Goal: Task Accomplishment & Management: Use online tool/utility

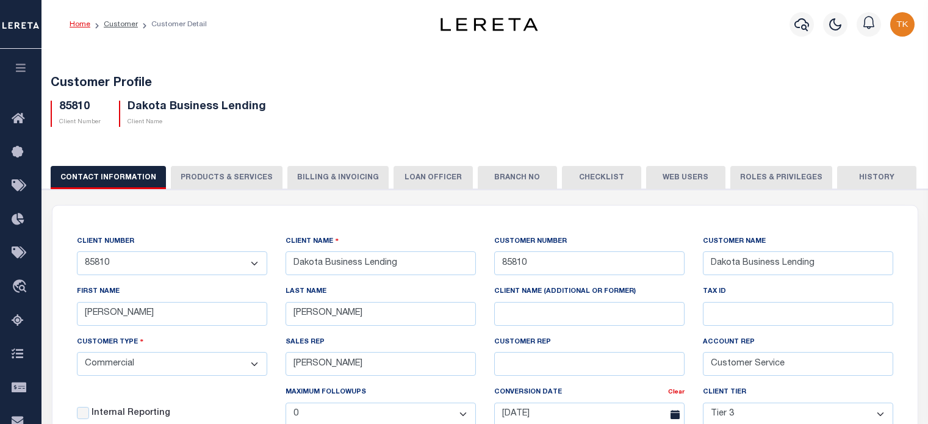
select select "Commercial"
select select "Tier 3"
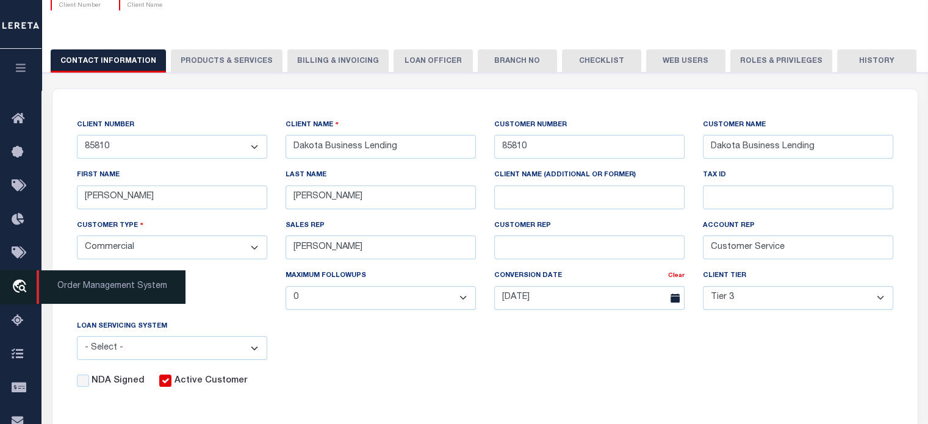
click at [15, 284] on icon "travel_explore" at bounding box center [22, 287] width 20 height 16
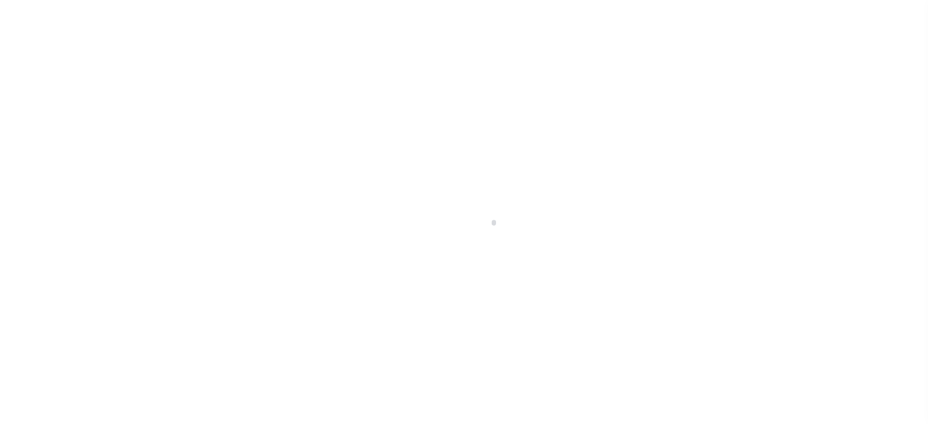
scroll to position [90, 0]
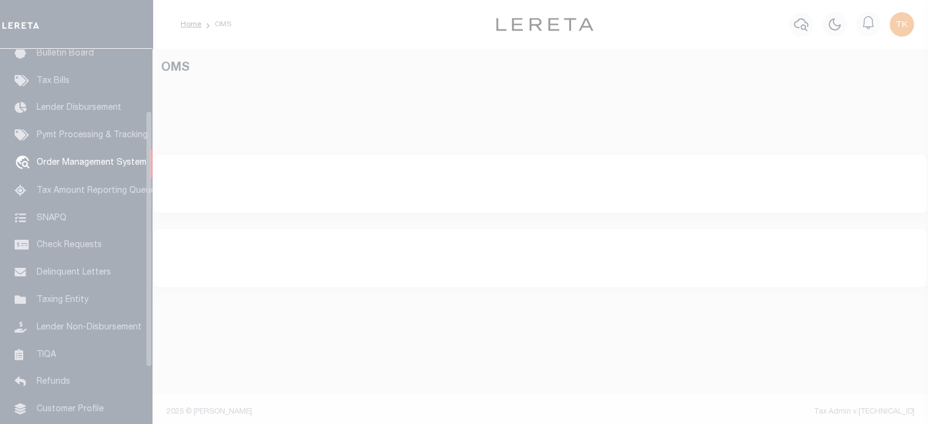
select select "200"
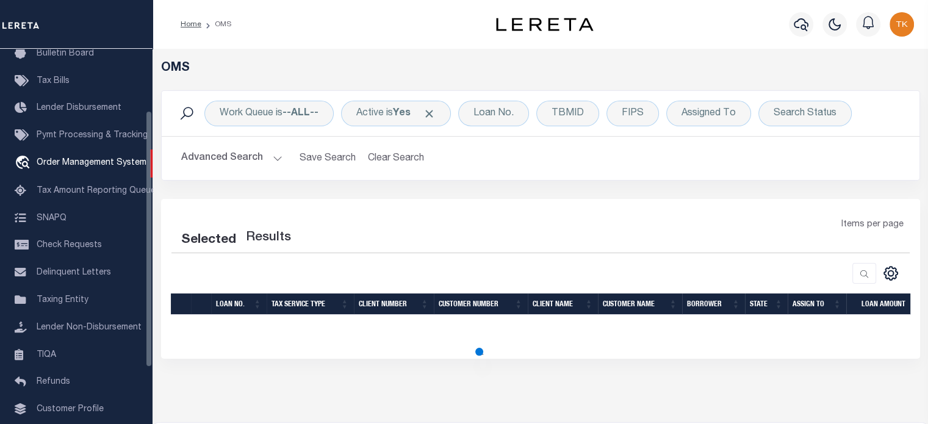
select select "200"
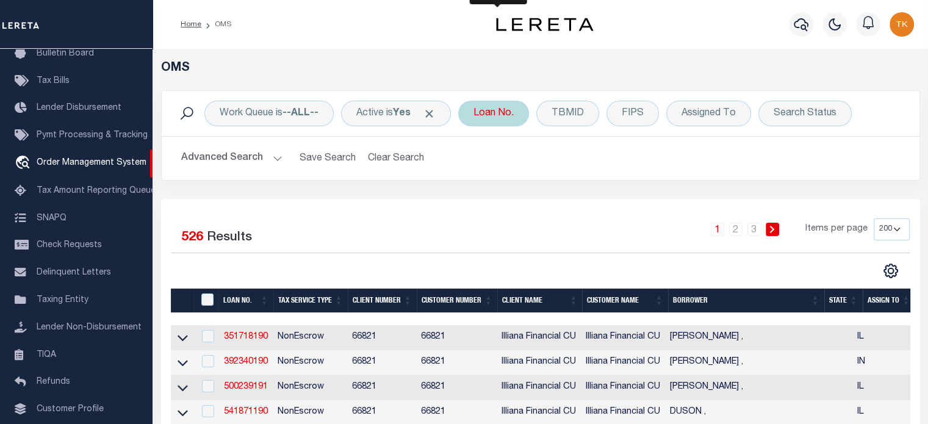
click at [501, 112] on div "Loan No." at bounding box center [493, 114] width 71 height 26
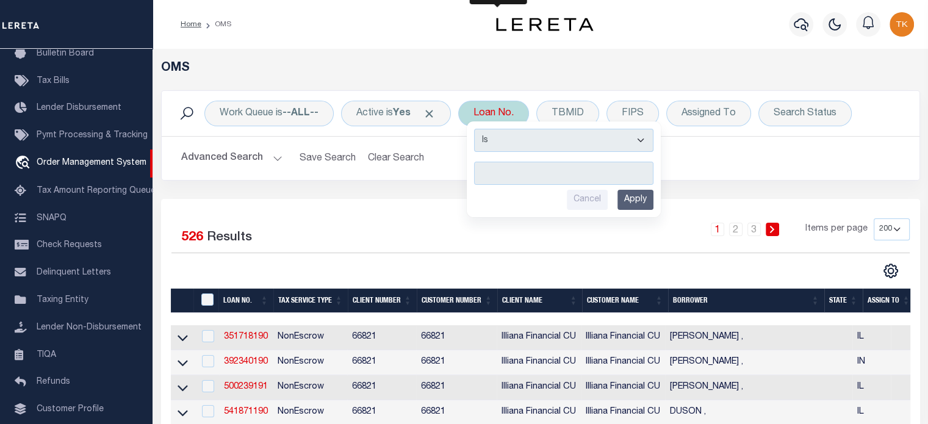
click at [517, 168] on input "text" at bounding box center [563, 173] width 179 height 23
type input "164733158"
click at [642, 195] on input "Apply" at bounding box center [635, 200] width 36 height 20
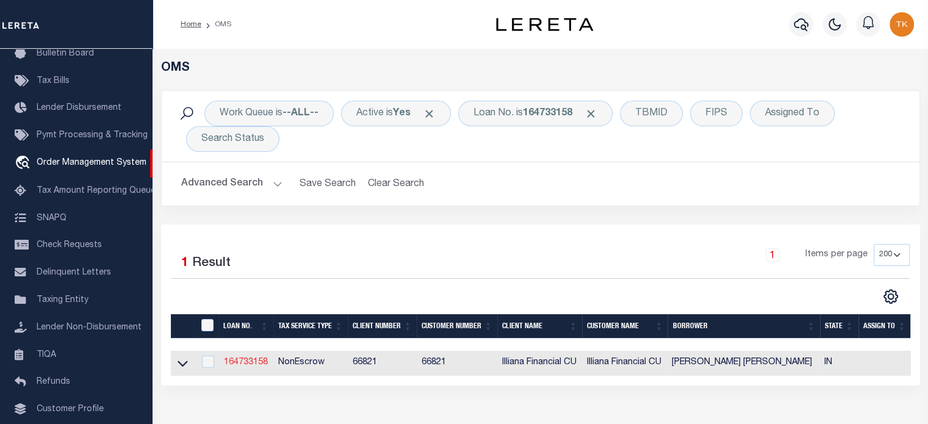
click at [246, 365] on link "164733158" at bounding box center [246, 362] width 44 height 9
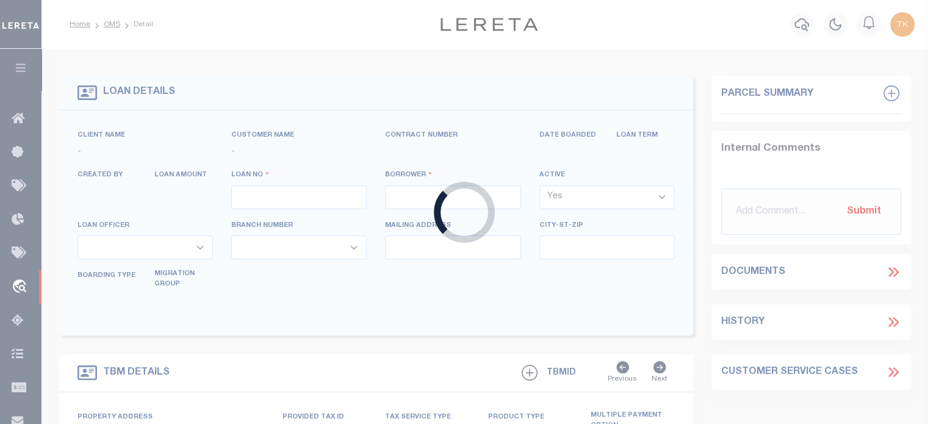
type input "164733158"
type input "[PERSON_NAME] [PERSON_NAME]"
select select
type input "[STREET_ADDRESS]"
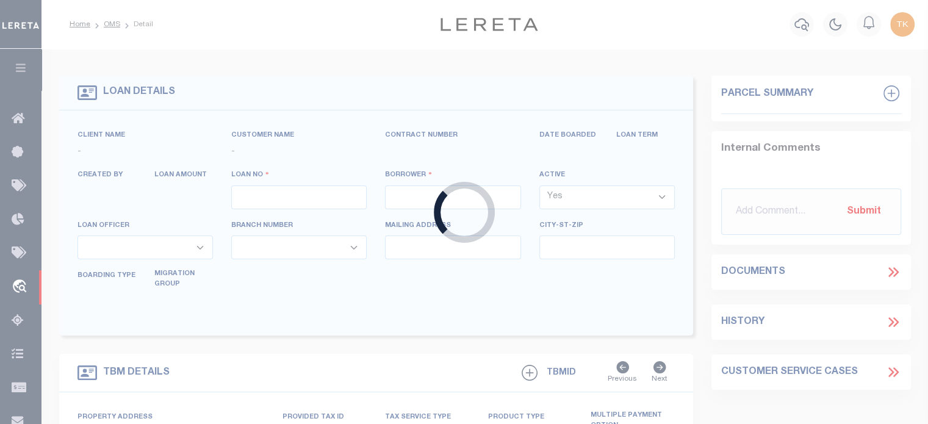
type input "[GEOGRAPHIC_DATA] IN 46312"
select select
select select "10"
select select
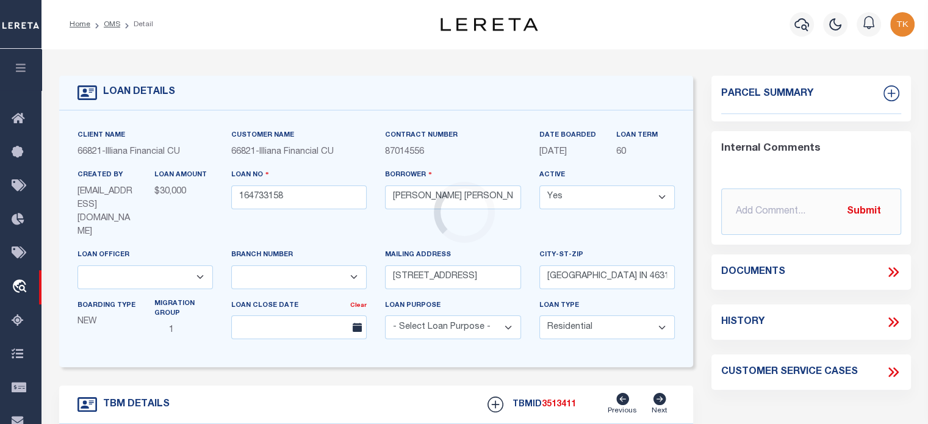
type input "[STREET_ADDRESS]"
radio input "true"
select select "NonEscrow"
select select
type input "[GEOGRAPHIC_DATA]"
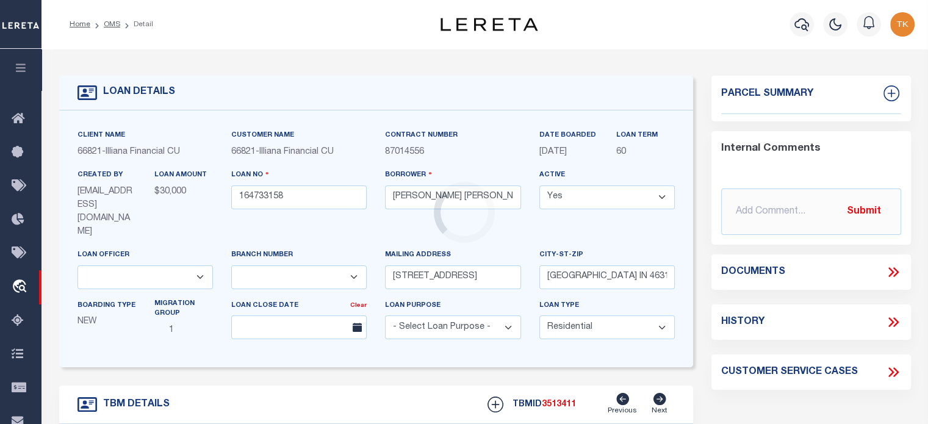
type input "164733158"
type input "IN"
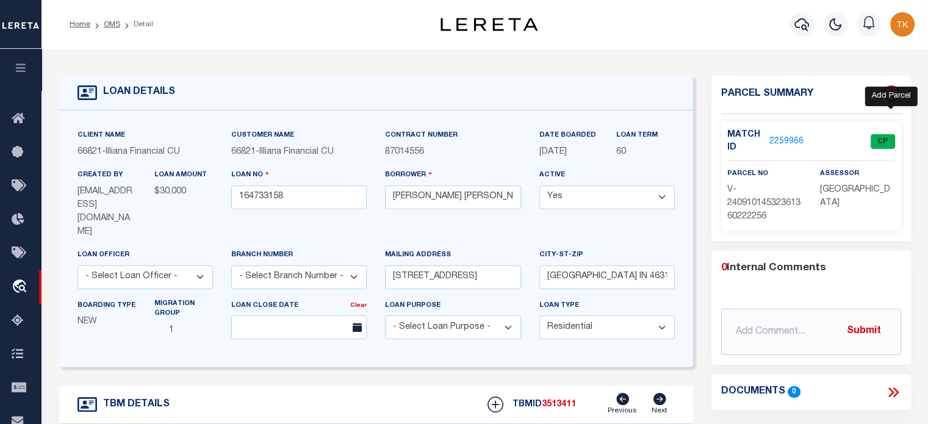
click at [893, 91] on icon at bounding box center [891, 93] width 16 height 16
select select "IP"
type textarea "-"
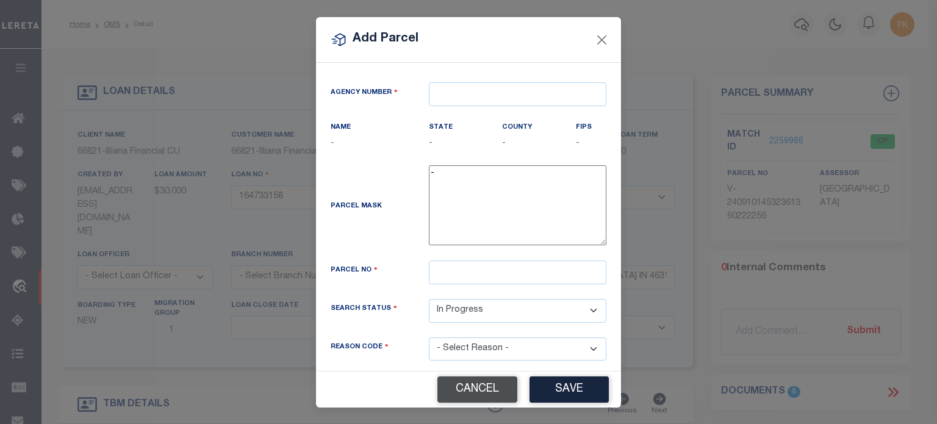
click at [470, 395] on button "Cancel" at bounding box center [477, 389] width 80 height 26
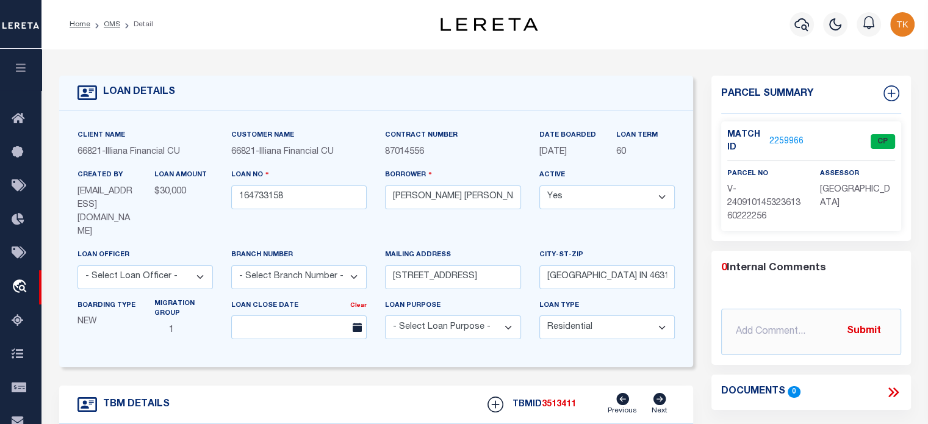
click at [789, 140] on link "2259966" at bounding box center [786, 141] width 34 height 13
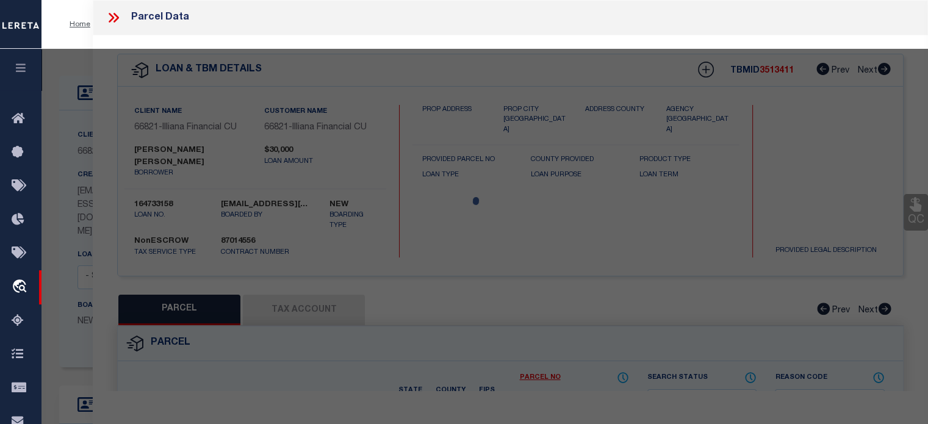
checkbox input "false"
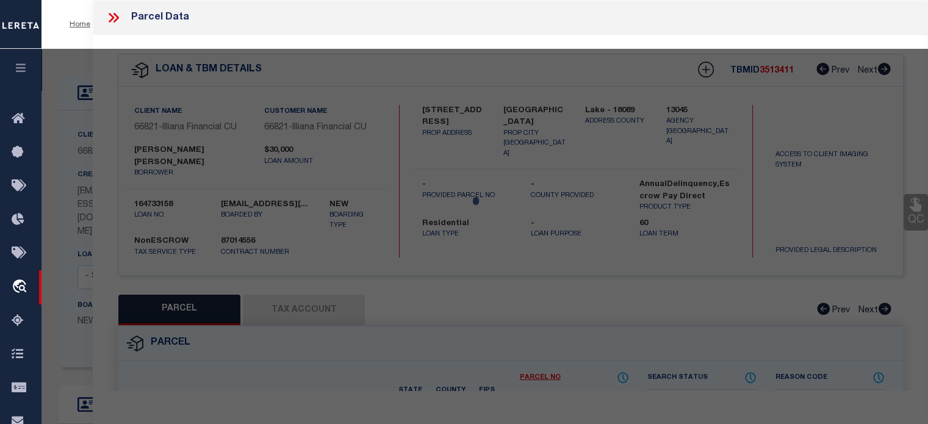
select select "CP"
type input "[STREET_ADDRESS]"
checkbox input "false"
type input "[GEOGRAPHIC_DATA]"
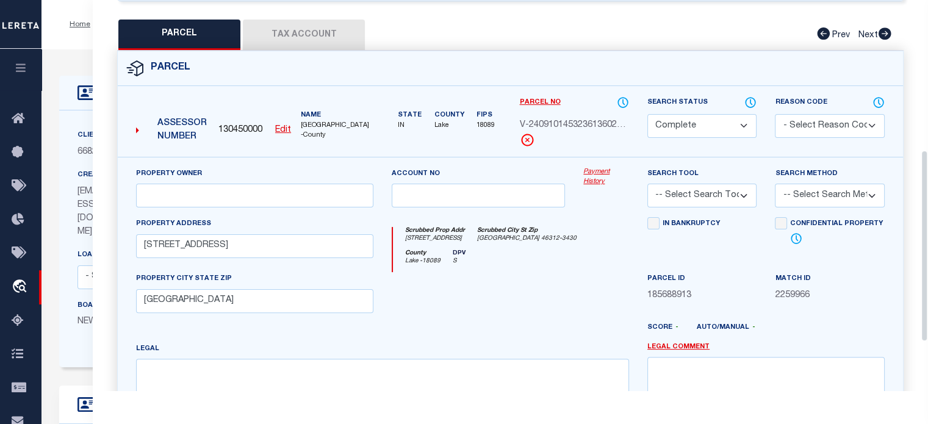
scroll to position [305, 0]
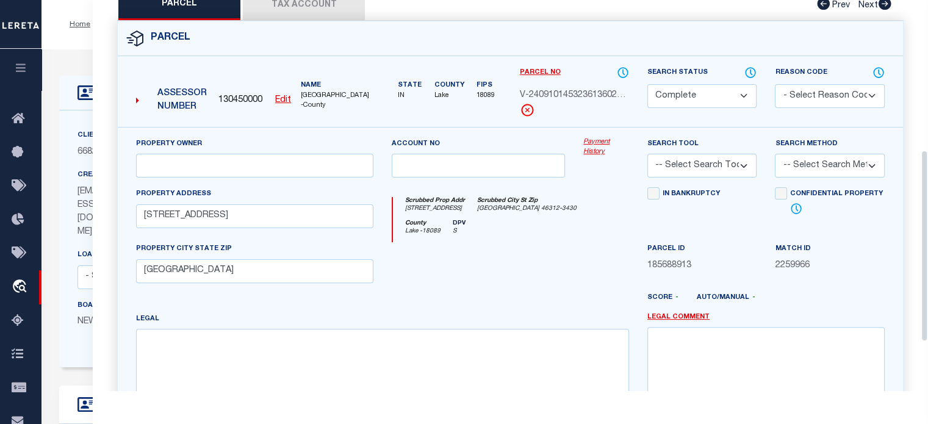
click at [295, 12] on button "Tax Account" at bounding box center [304, 5] width 122 height 30
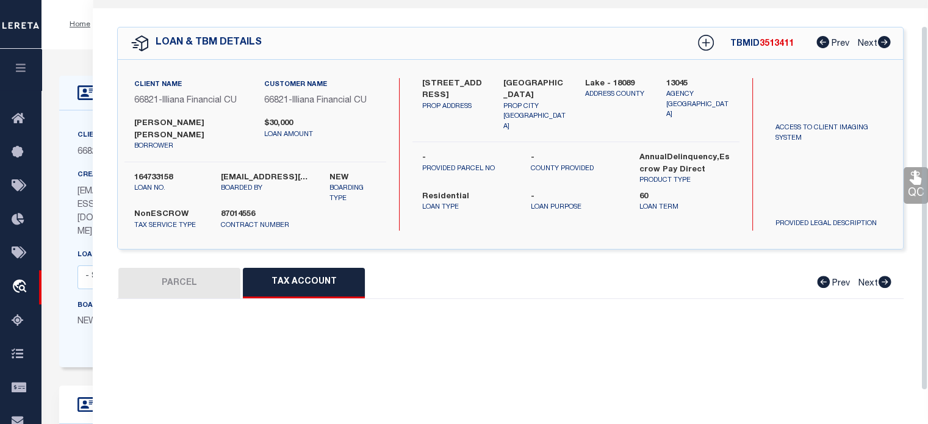
select select "100"
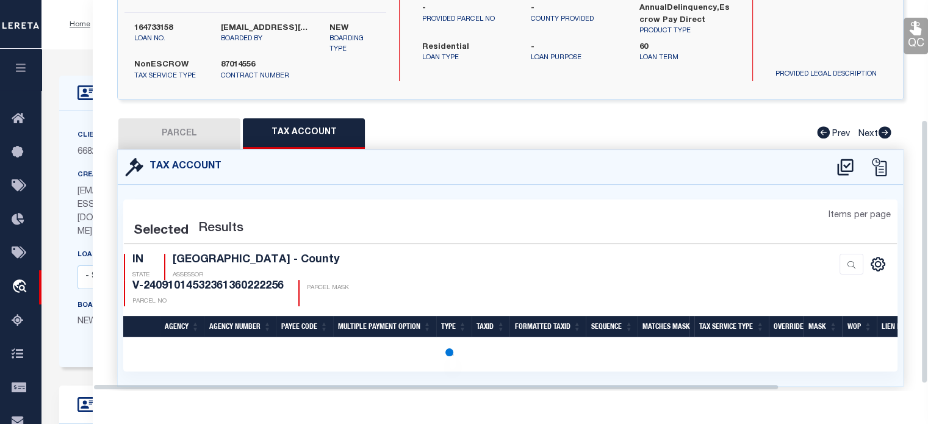
select select "100"
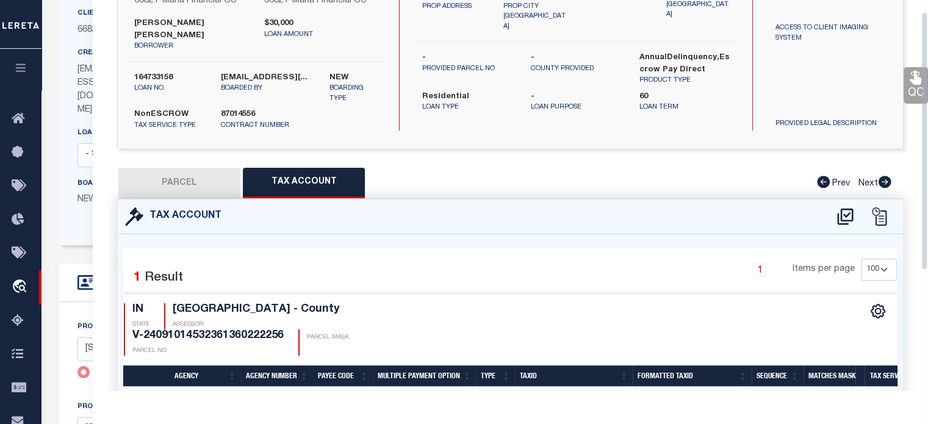
scroll to position [0, 0]
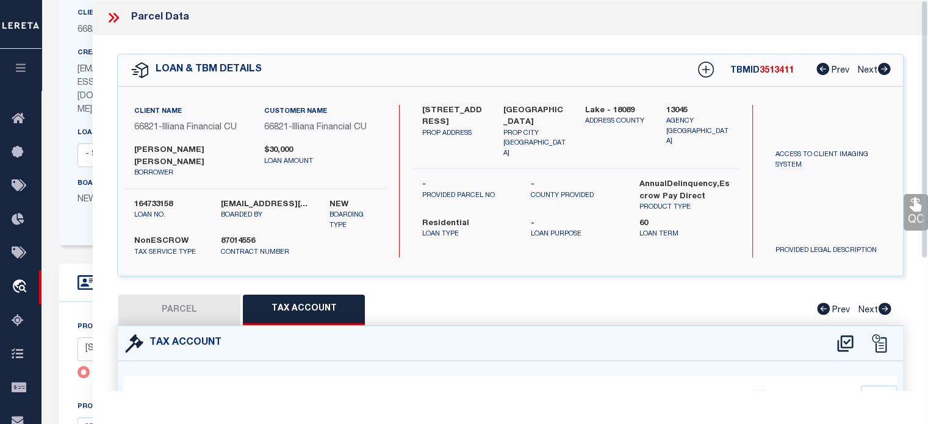
click at [114, 16] on icon at bounding box center [114, 18] width 16 height 16
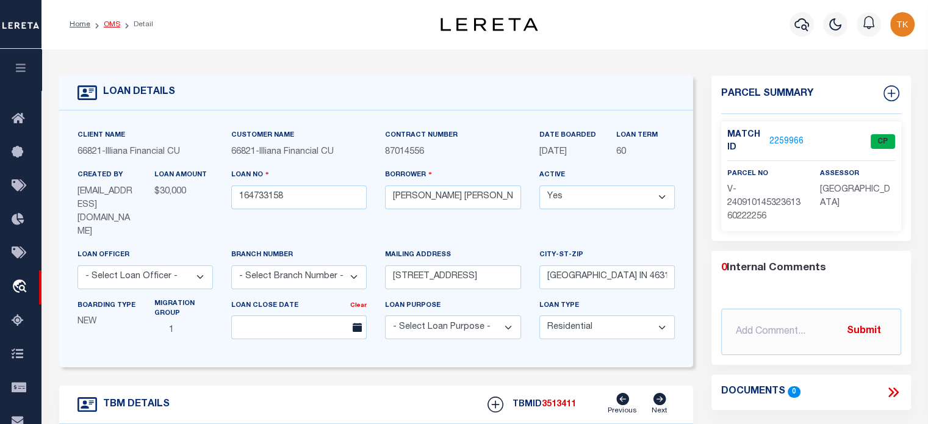
click at [117, 23] on link "OMS" at bounding box center [112, 24] width 16 height 7
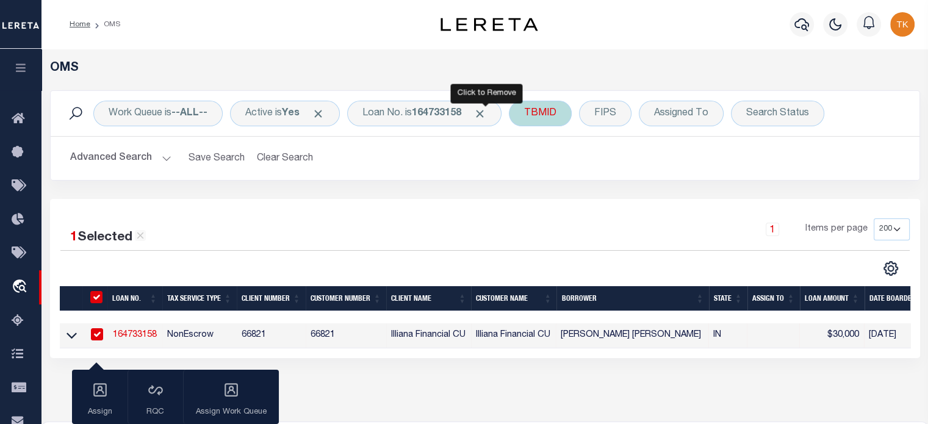
click at [485, 115] on span "Click to Remove" at bounding box center [479, 113] width 13 height 13
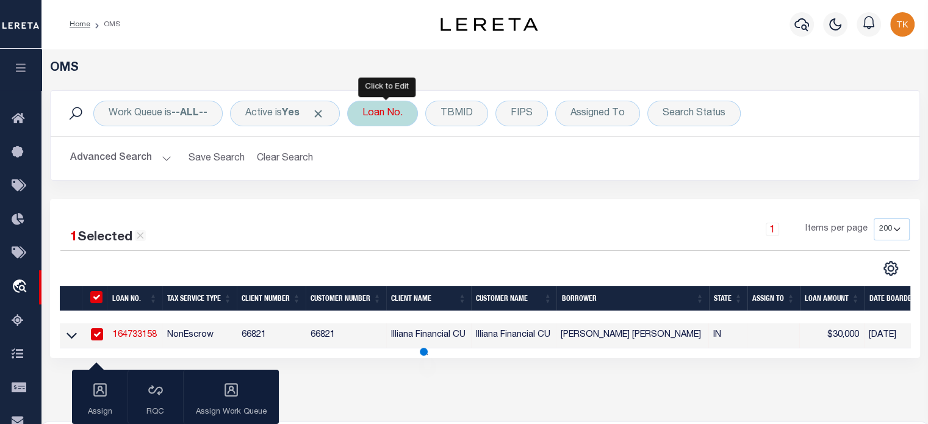
click at [399, 116] on div "Loan No." at bounding box center [382, 114] width 71 height 26
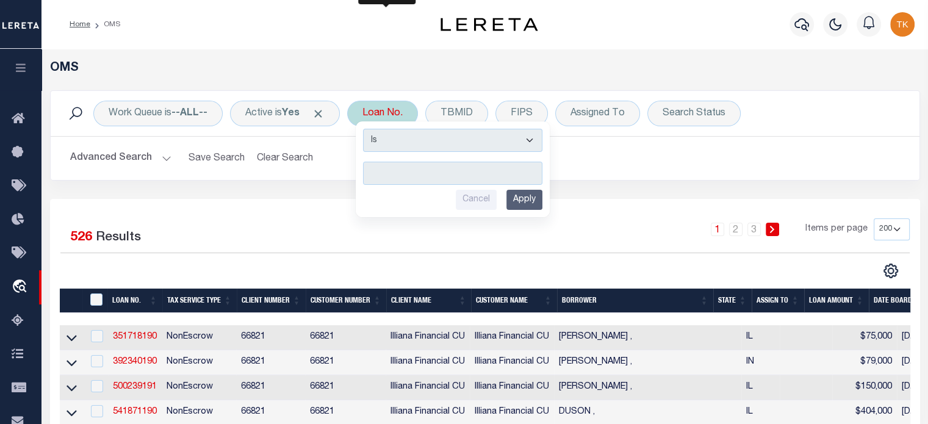
click at [399, 169] on input "text" at bounding box center [452, 173] width 179 height 23
type input "904483158"
click at [521, 196] on input "Apply" at bounding box center [524, 200] width 36 height 20
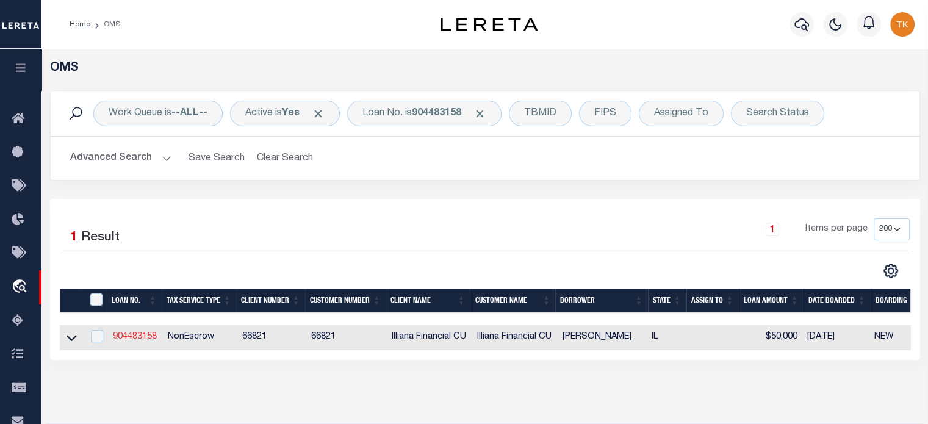
click at [130, 341] on link "904483158" at bounding box center [135, 336] width 44 height 9
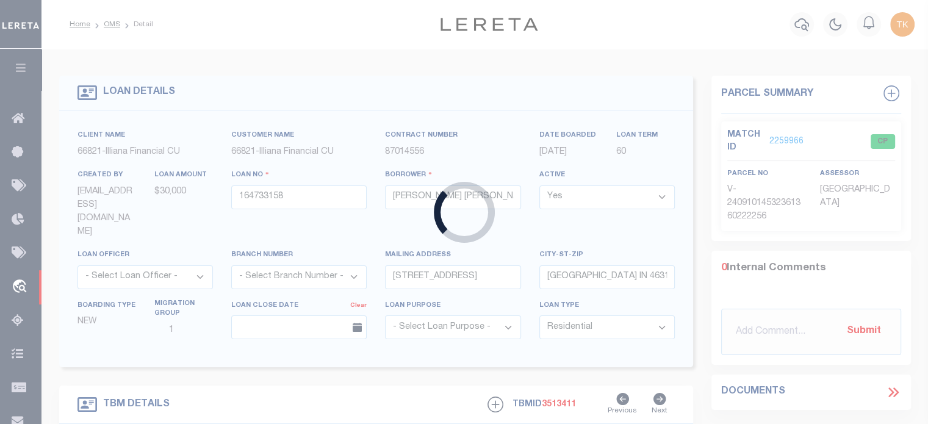
type input "904483158"
type input "[PERSON_NAME]"
type input "3484 HUNTINGTON TER"
type input "CRETE IL 60417"
select select
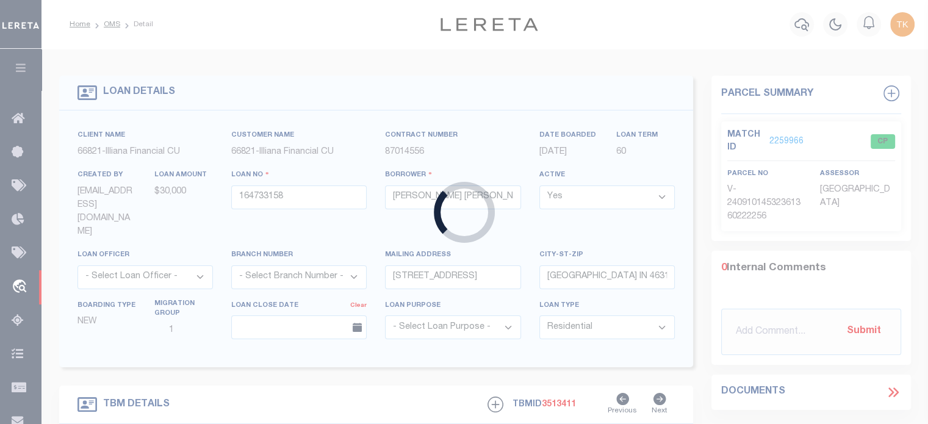
select select
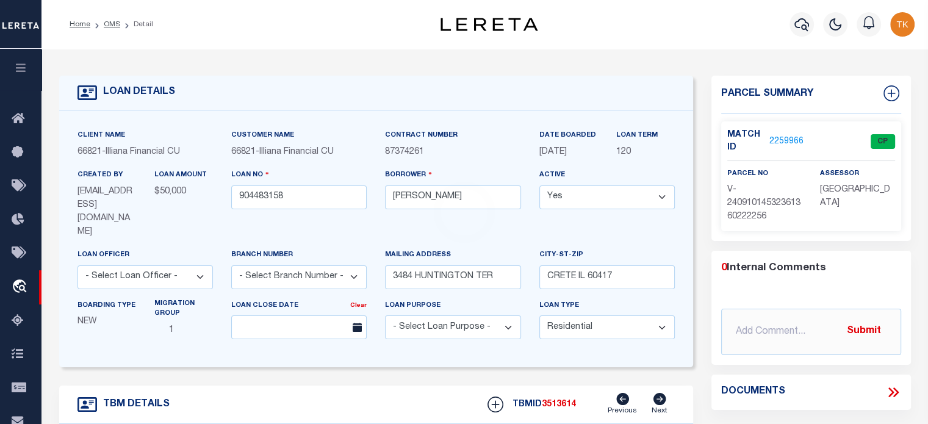
type input "3484 HUNTINGTON TER"
select select "NonEscrow"
select select
type input "CRETE IL 604171021"
type input "904483158"
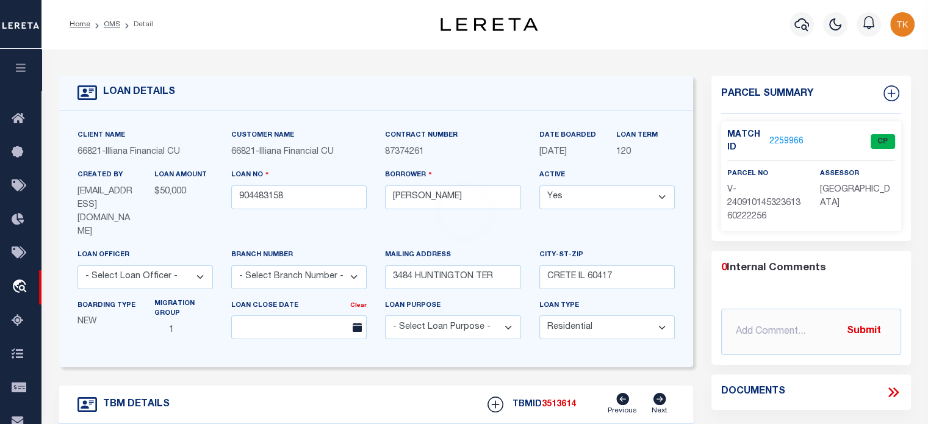
type input "IL"
type textarea "UNVERIFIED CUSTOMER SUPPLIED APN 23-15-04-217-036-0000"
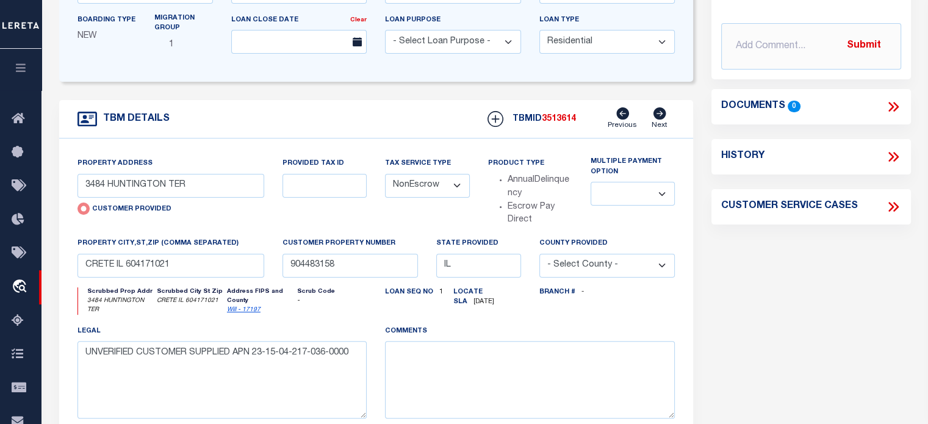
scroll to position [282, 0]
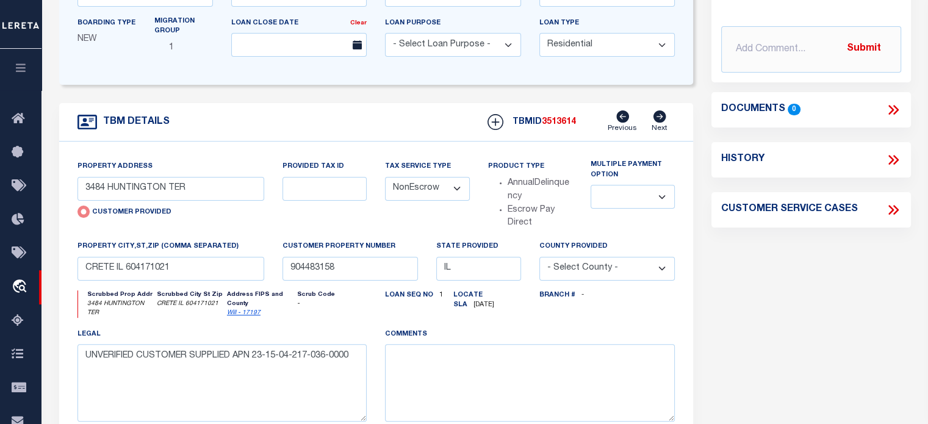
click at [659, 110] on icon at bounding box center [659, 116] width 13 height 12
click at [662, 110] on icon at bounding box center [659, 116] width 13 height 12
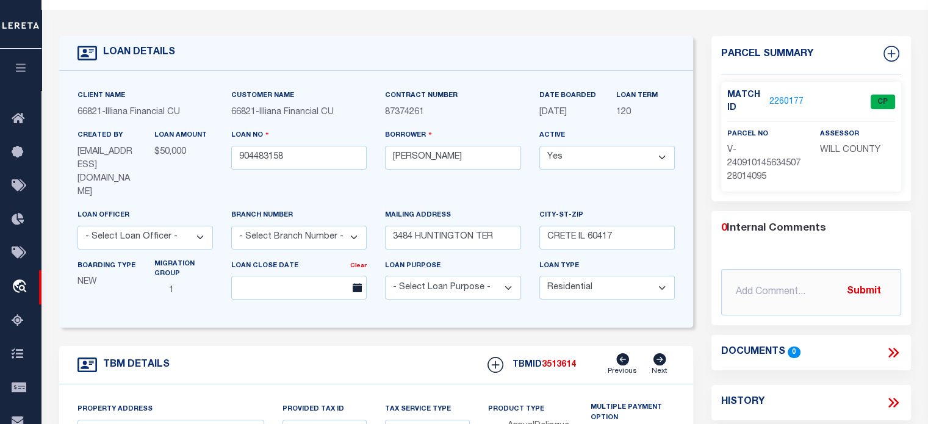
scroll to position [38, 0]
click at [774, 99] on link "2260177" at bounding box center [786, 103] width 34 height 13
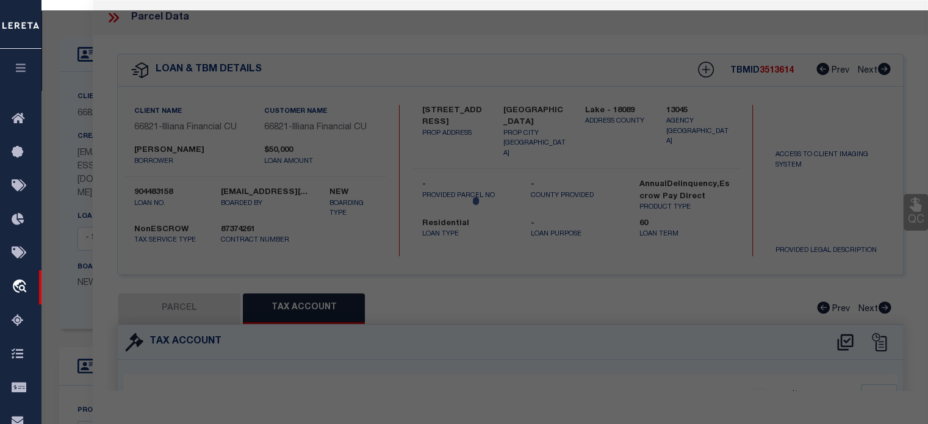
select select "AS"
checkbox input "false"
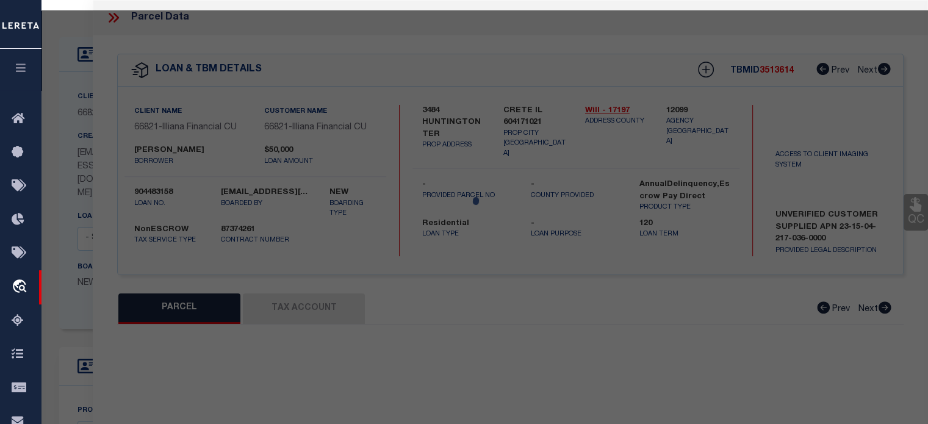
select select "CP"
select select "AGW"
select select
type input "3484 HUNTINGTON TER"
checkbox input "false"
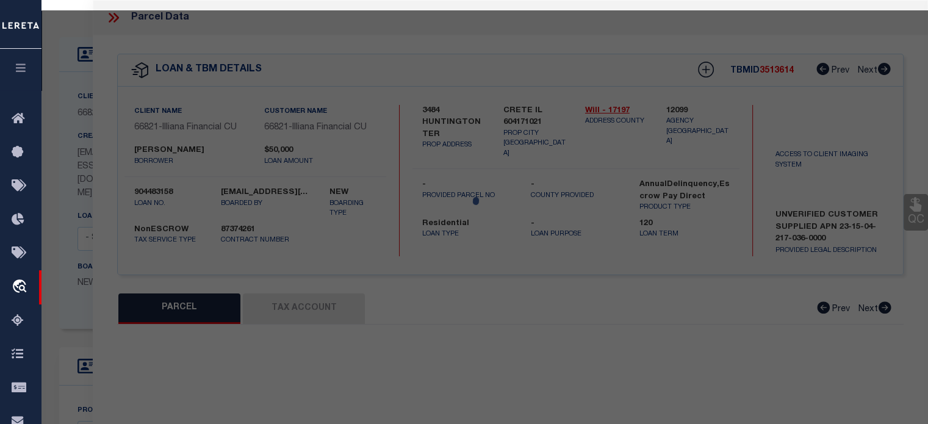
type input "CRETE IL 604171021"
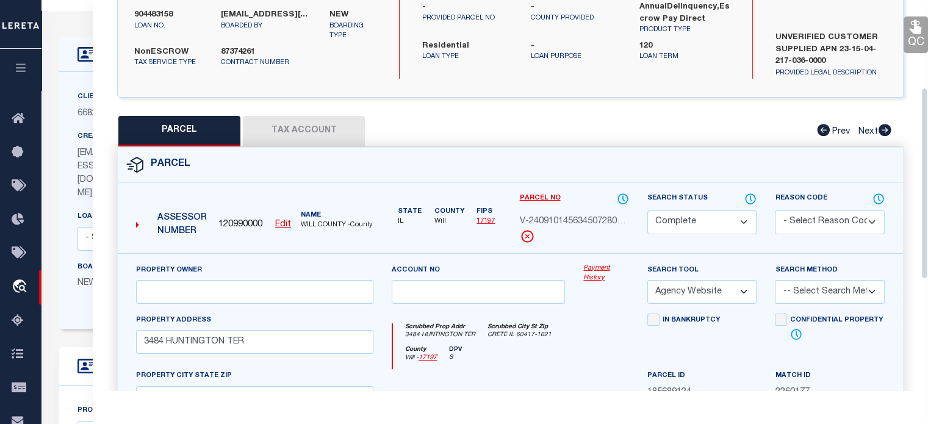
scroll to position [183, 0]
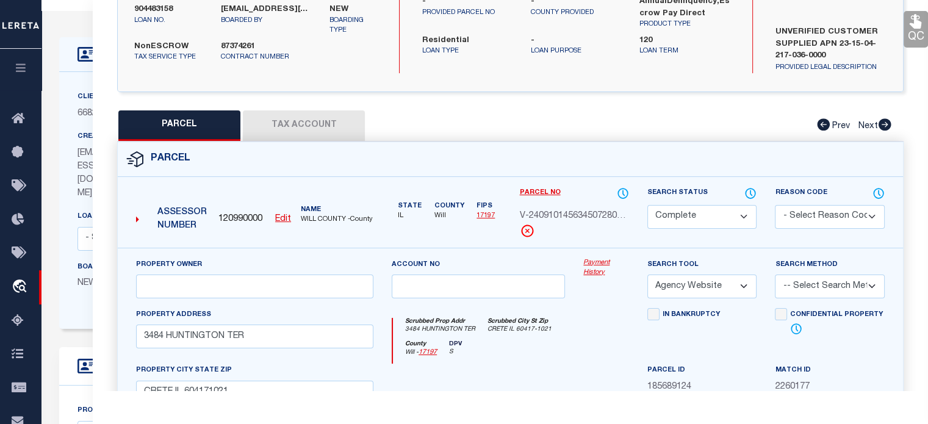
click at [885, 124] on icon at bounding box center [884, 124] width 13 height 12
click at [826, 119] on icon at bounding box center [823, 124] width 13 height 12
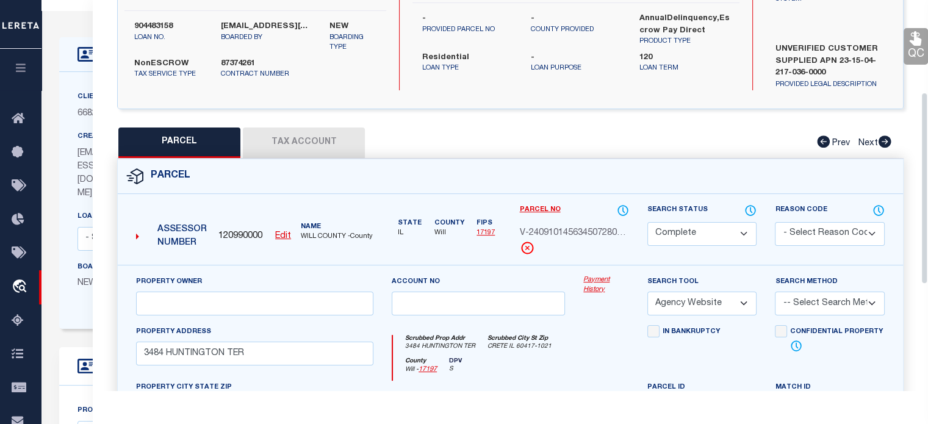
scroll to position [159, 0]
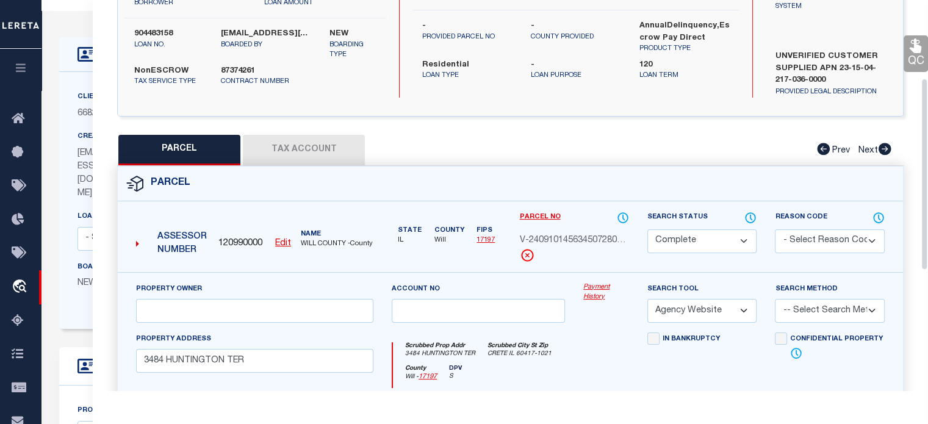
click at [340, 153] on button "Tax Account" at bounding box center [304, 150] width 122 height 30
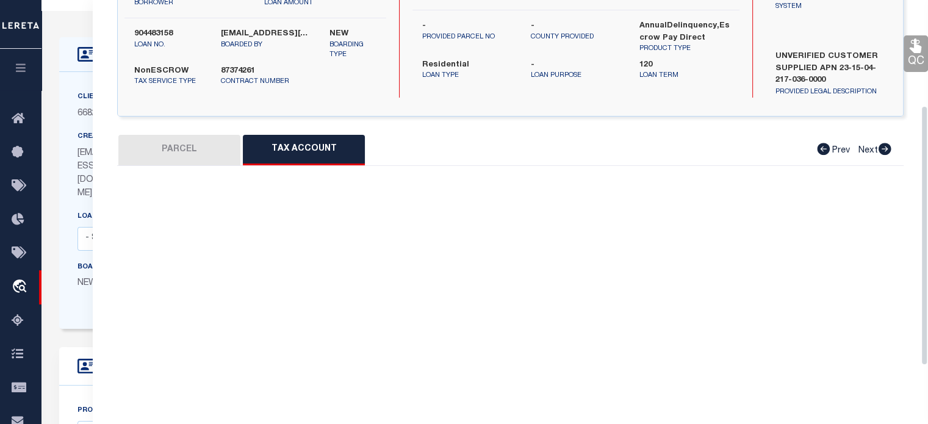
select select "100"
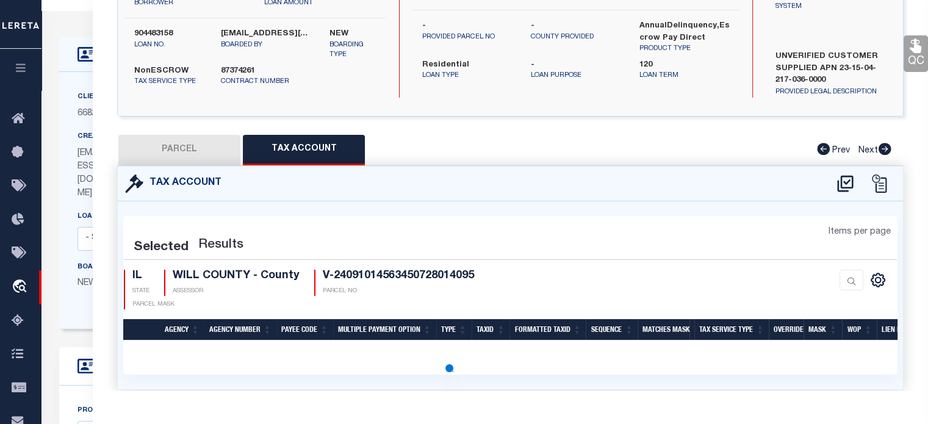
select select "100"
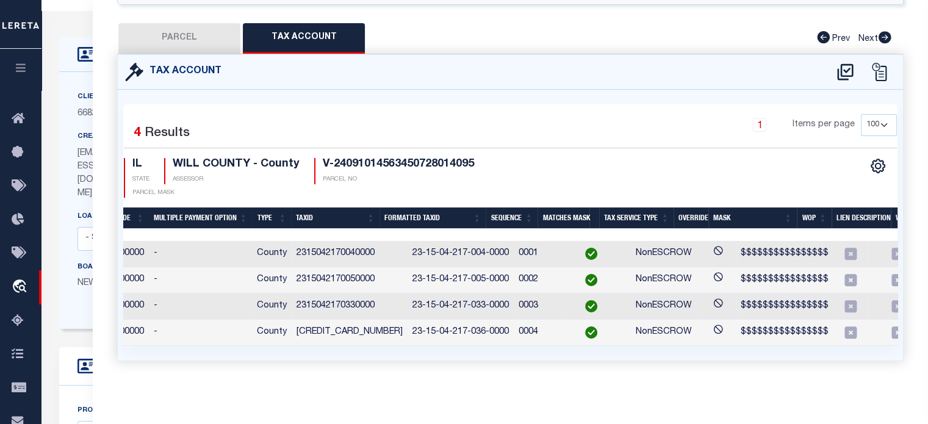
scroll to position [0, 271]
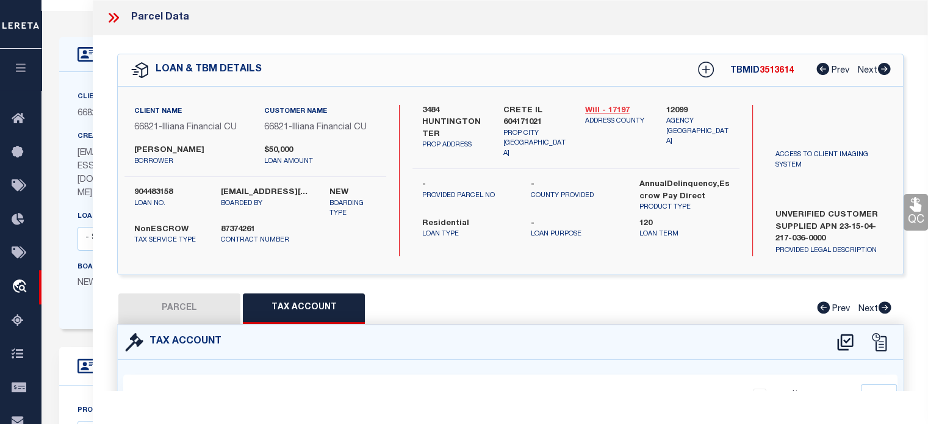
click at [610, 109] on link "Will - 17197" at bounding box center [616, 111] width 63 height 12
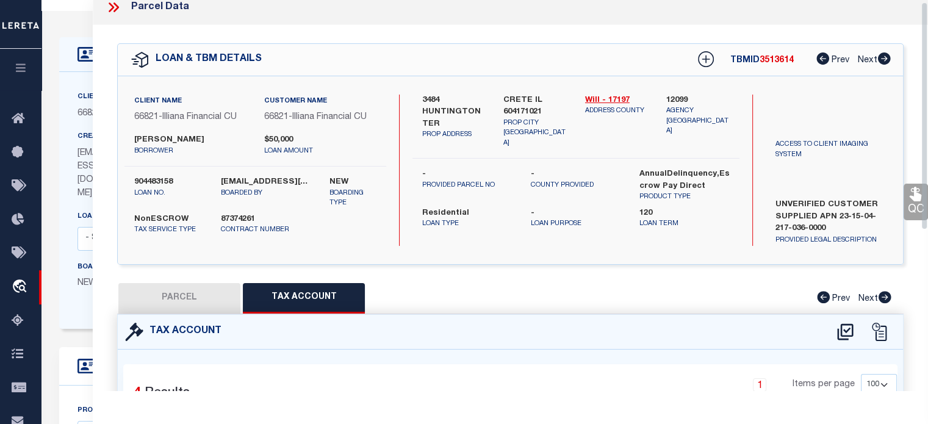
scroll to position [0, 0]
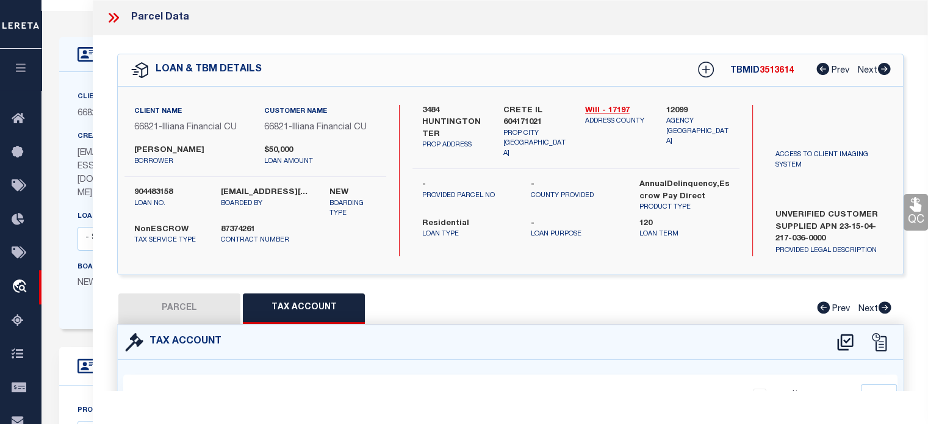
click at [110, 19] on icon at bounding box center [114, 18] width 16 height 16
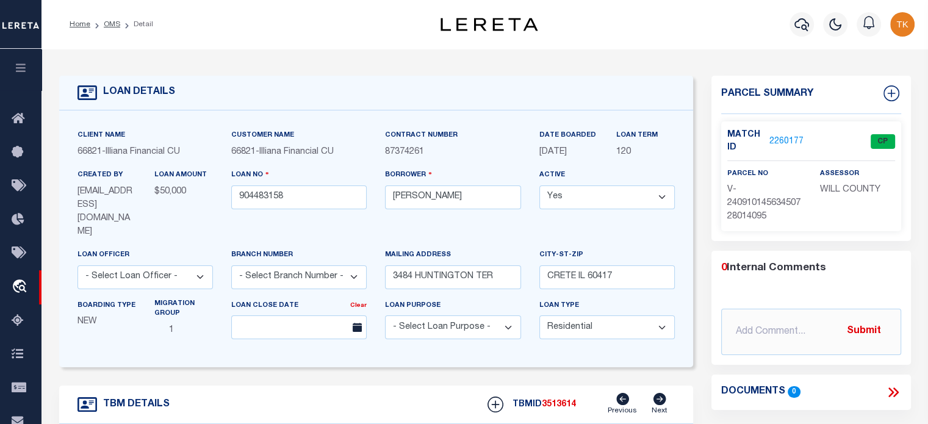
click at [102, 29] on li "OMS" at bounding box center [105, 24] width 30 height 11
click at [112, 26] on link "OMS" at bounding box center [112, 24] width 16 height 7
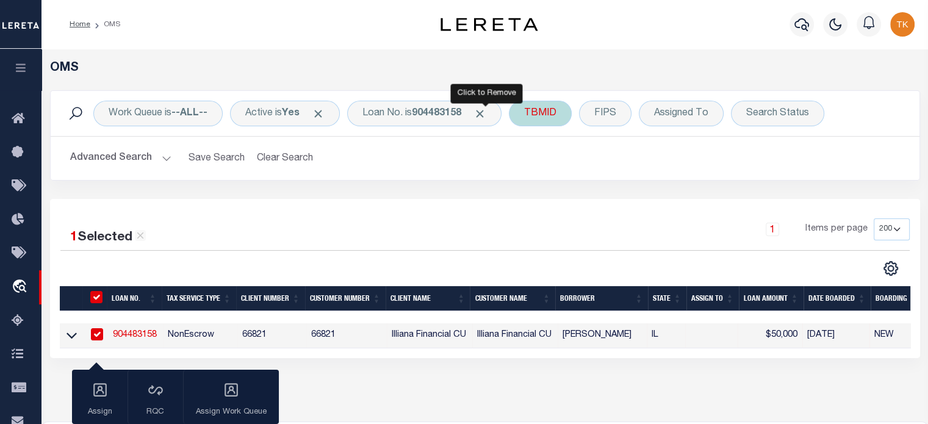
click at [486, 114] on span "Click to Remove" at bounding box center [479, 113] width 13 height 13
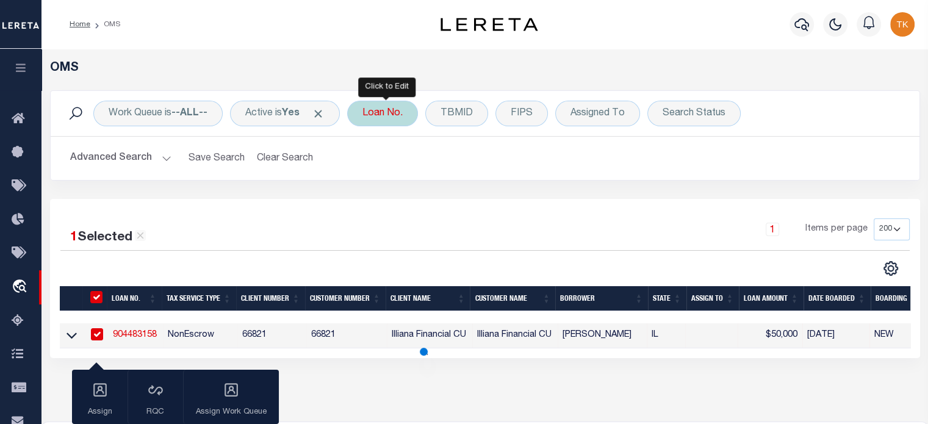
click at [377, 116] on div "Loan No." at bounding box center [382, 114] width 71 height 26
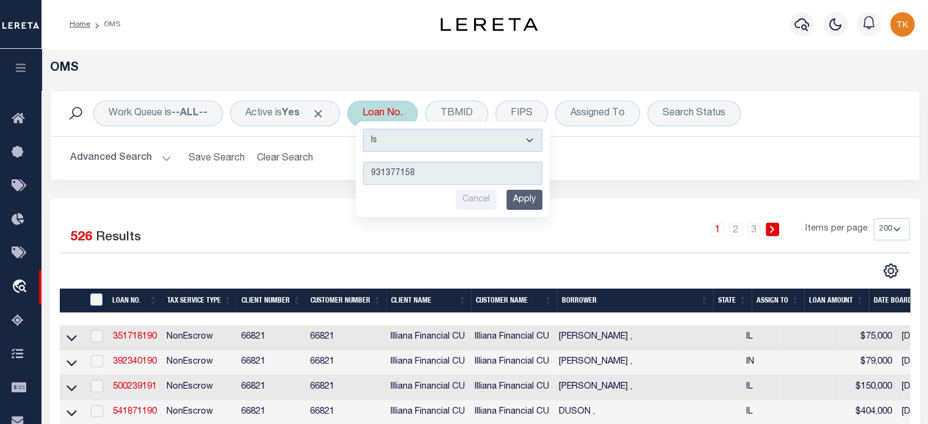
type input "931377158"
click at [526, 204] on input "Apply" at bounding box center [524, 200] width 36 height 20
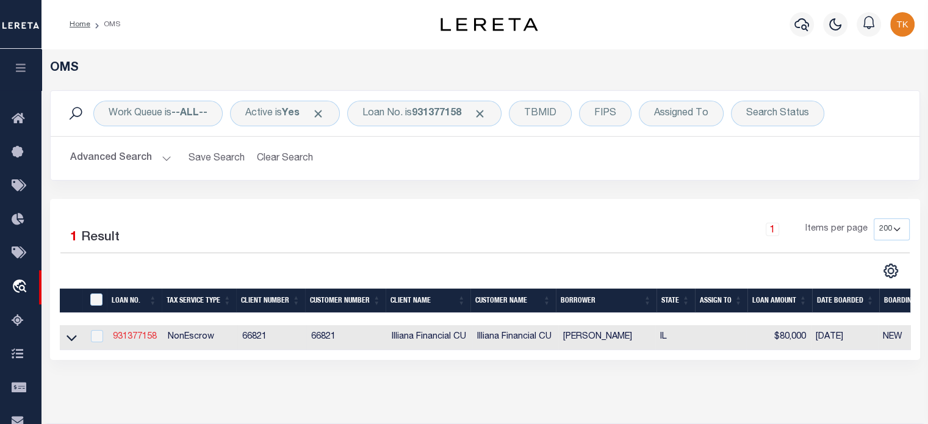
click at [126, 338] on link "931377158" at bounding box center [135, 336] width 44 height 9
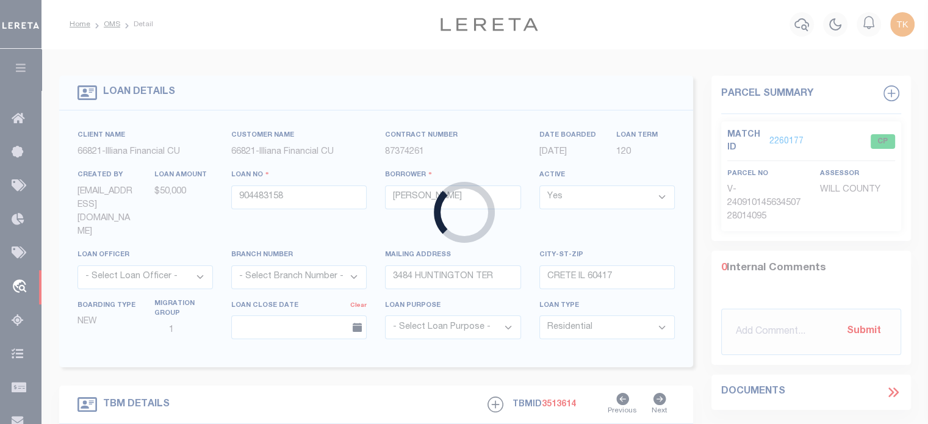
type input "931377158"
type input "[PERSON_NAME]"
type input "933 194TH PL"
type input "[GEOGRAPHIC_DATA] IL 60411"
select select
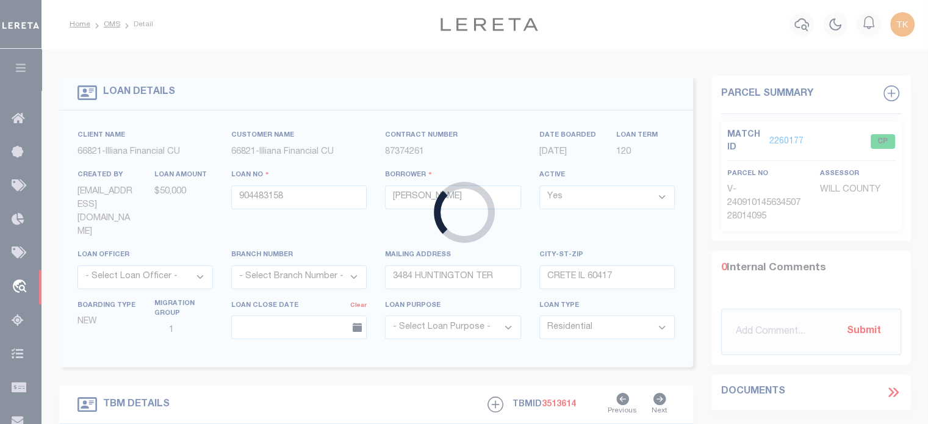
select select
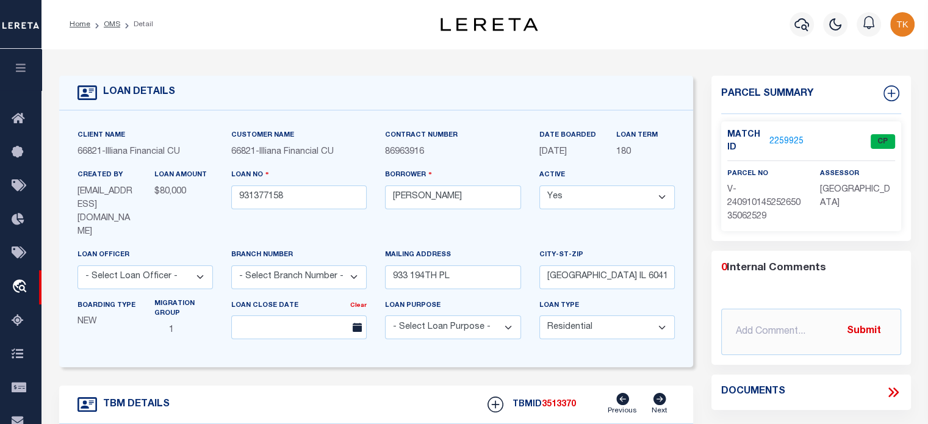
type input "933 194TH PL"
select select "NonEscrow"
select select
type input "[GEOGRAPHIC_DATA] IL 604117513"
type input "931377158"
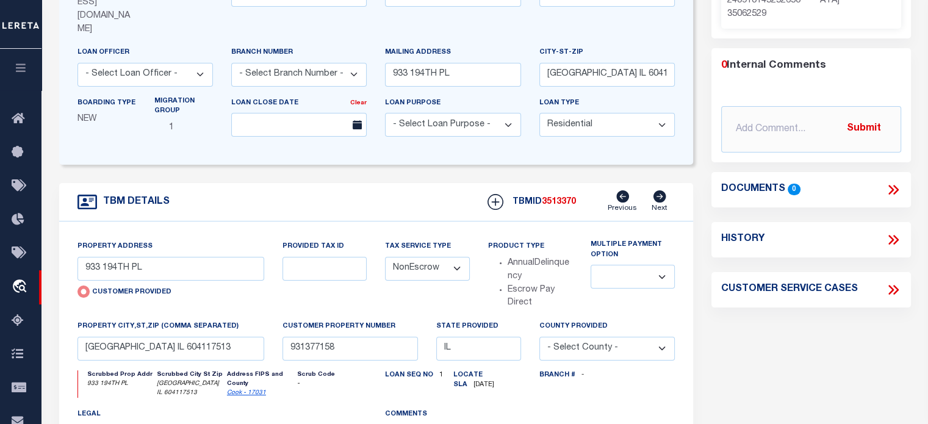
scroll to position [61, 0]
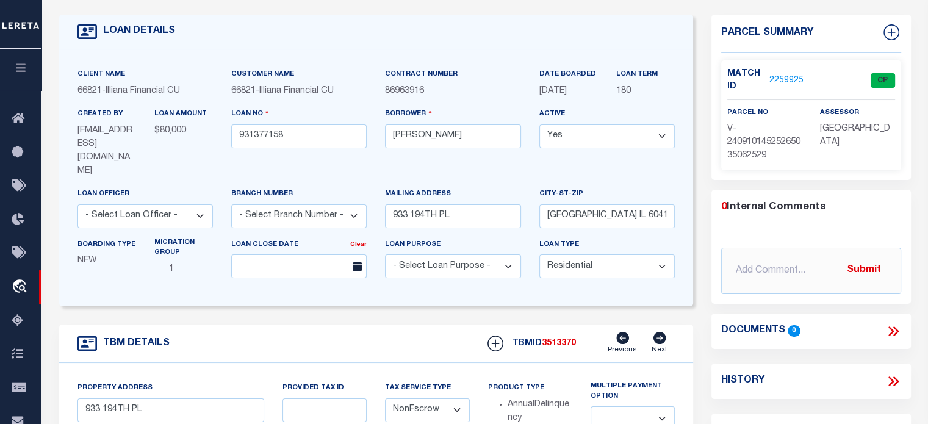
click at [774, 78] on link "2259925" at bounding box center [786, 80] width 34 height 13
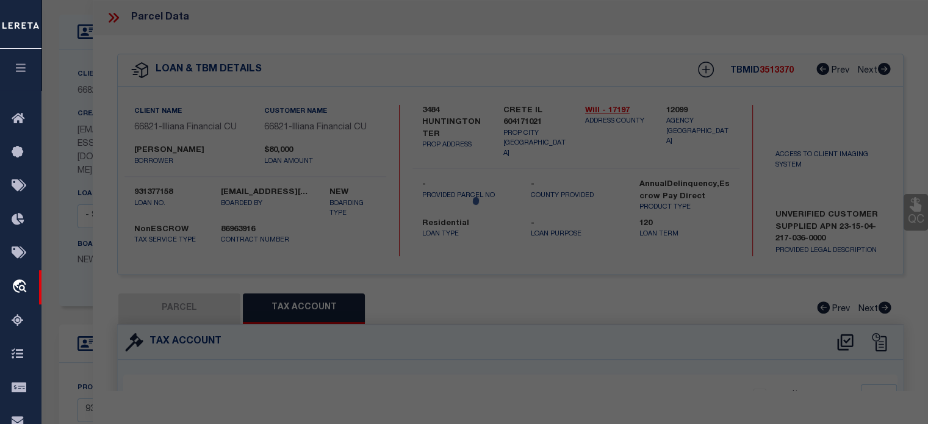
select select "AS"
select select
checkbox input "false"
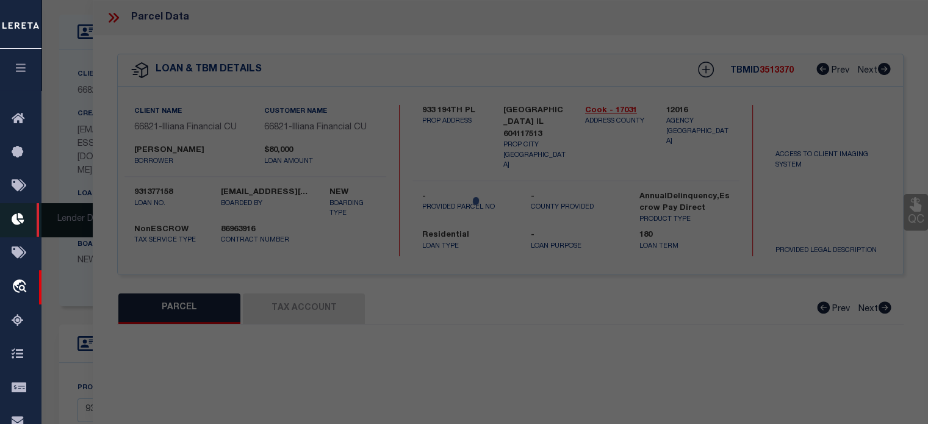
select select "CP"
select select "AGW"
select select
type input "933 194TH PL"
checkbox input "false"
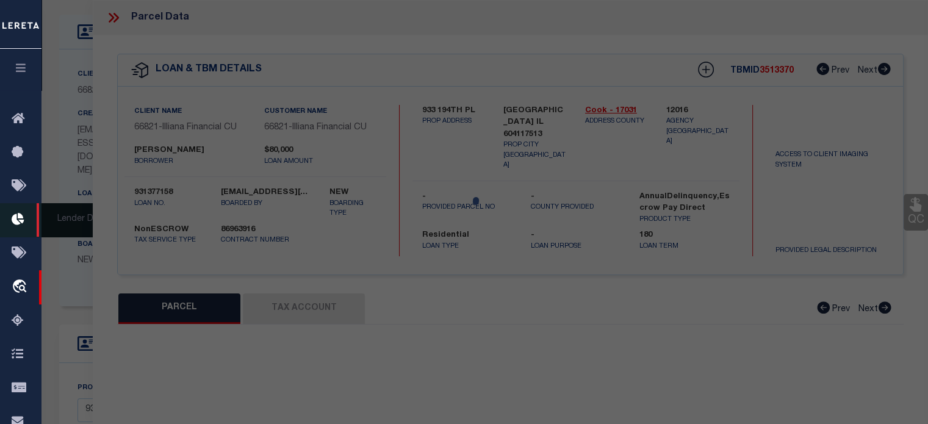
type input "[GEOGRAPHIC_DATA] IL 604117513"
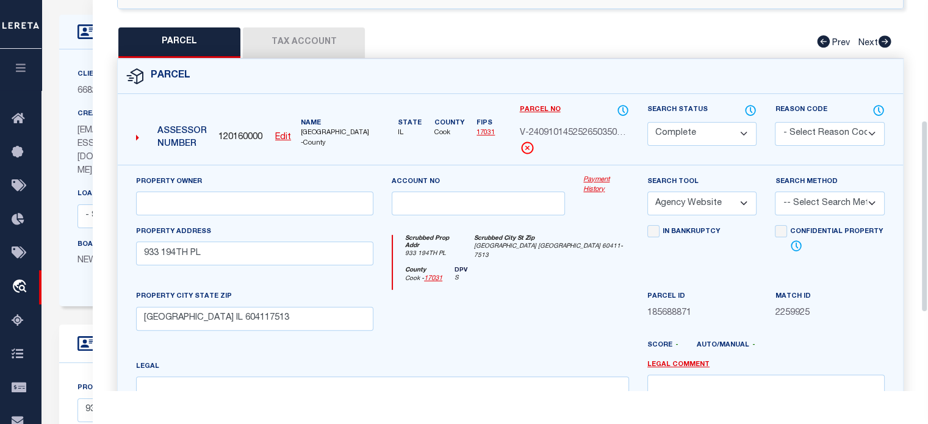
scroll to position [305, 0]
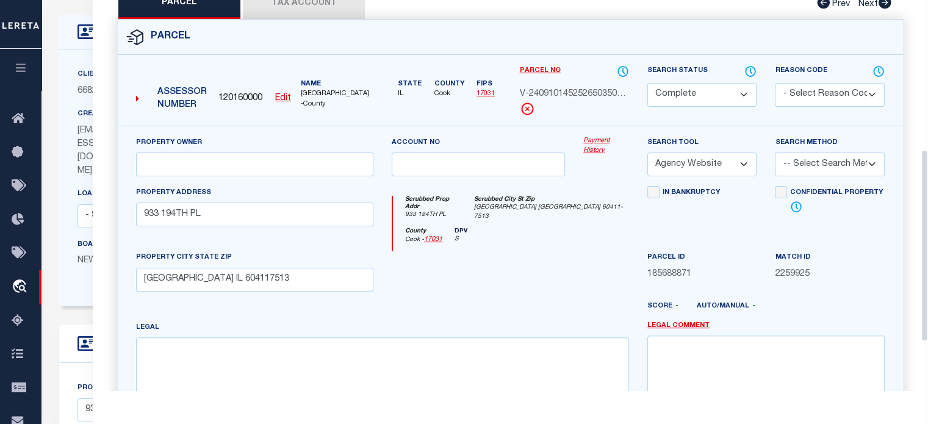
click at [306, 12] on button "Tax Account" at bounding box center [304, 3] width 122 height 30
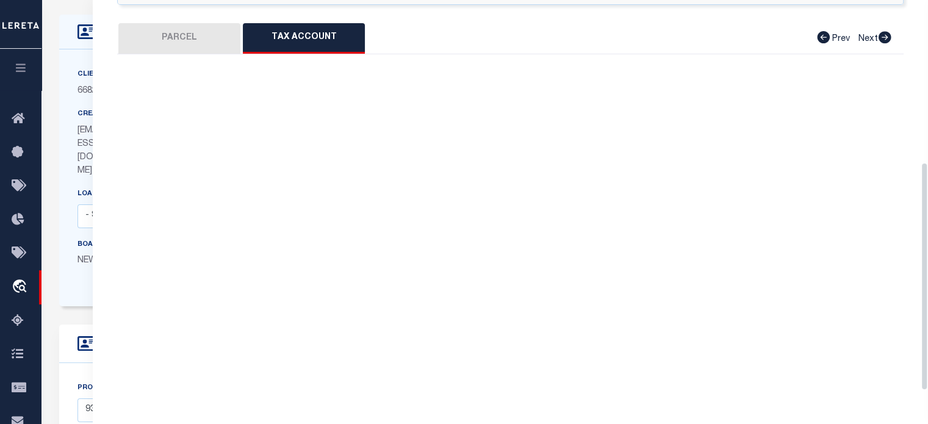
select select "100"
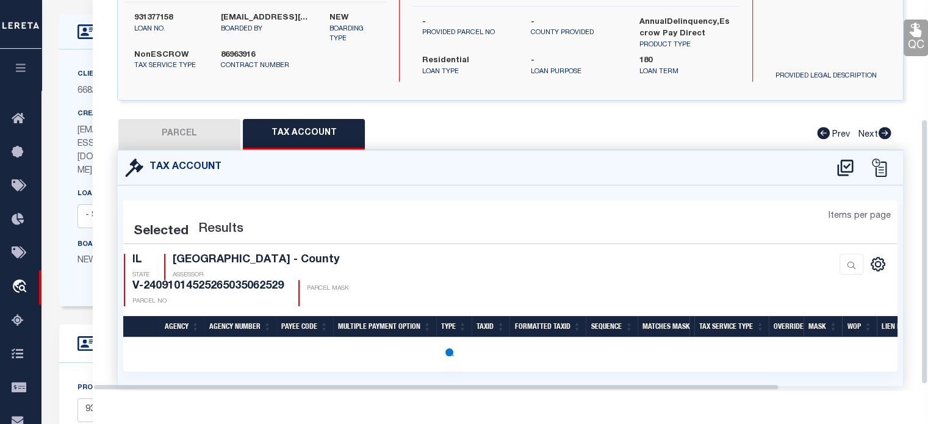
select select "100"
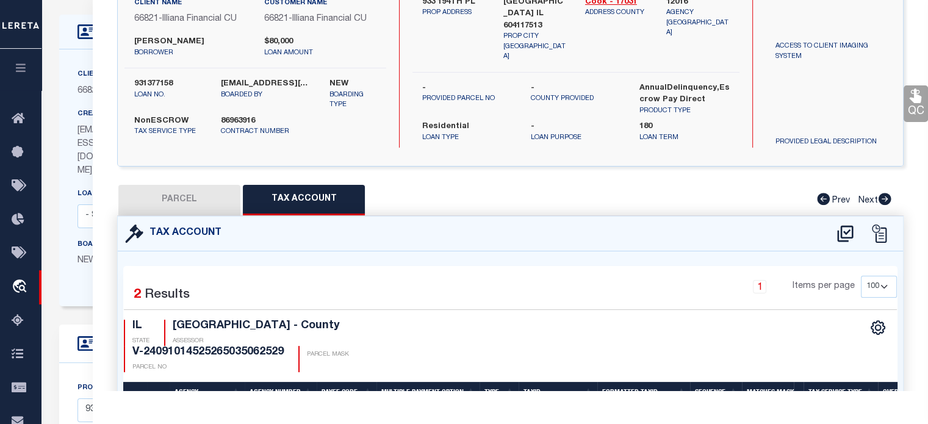
scroll to position [0, 0]
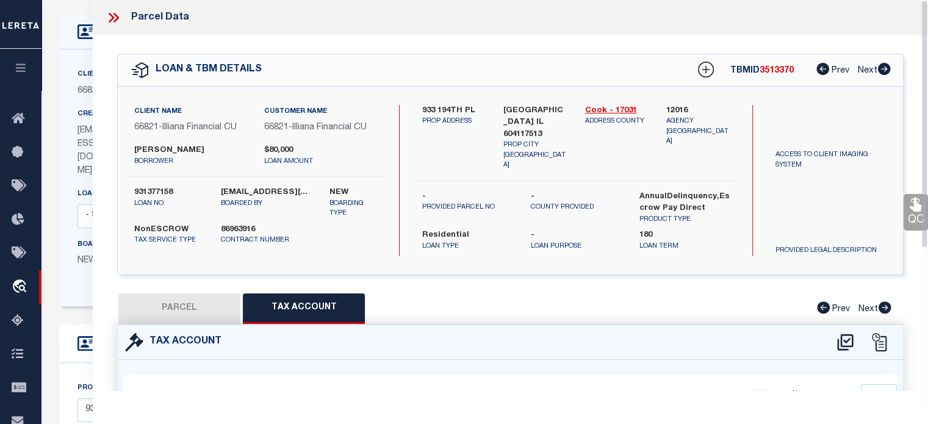
click at [115, 18] on icon at bounding box center [114, 18] width 16 height 16
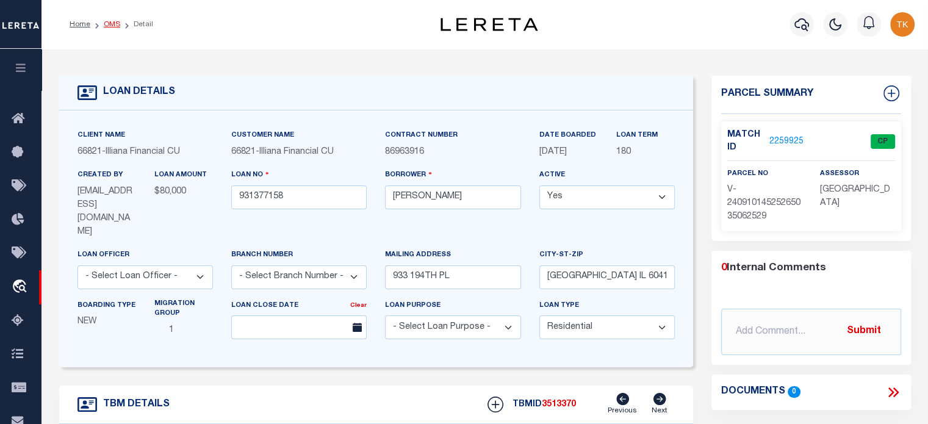
click at [110, 24] on link "OMS" at bounding box center [112, 24] width 16 height 7
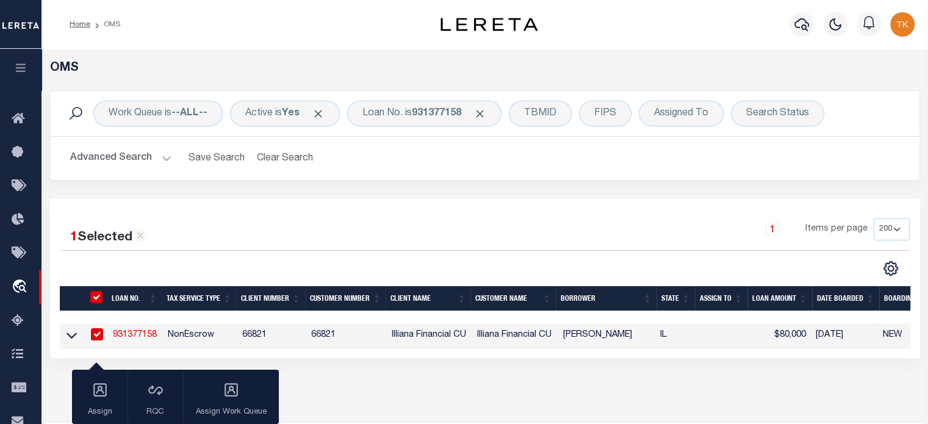
click at [163, 156] on button "Advanced Search" at bounding box center [120, 158] width 101 height 24
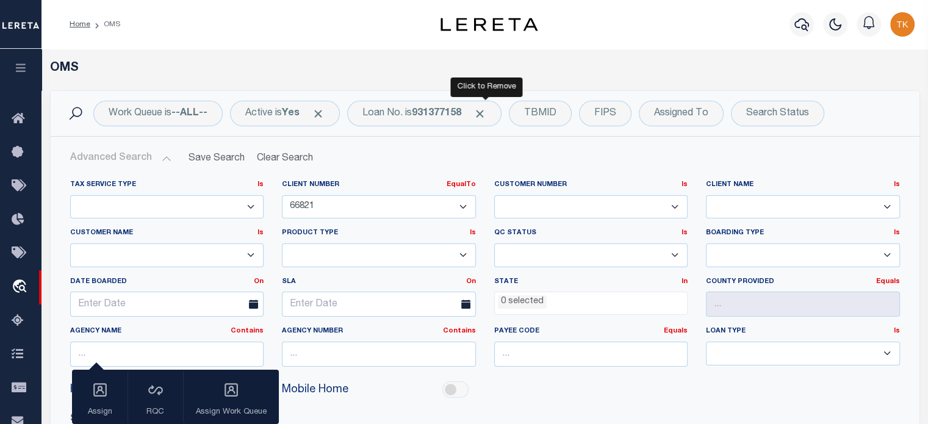
click at [486, 115] on span "Click to Remove" at bounding box center [479, 113] width 13 height 13
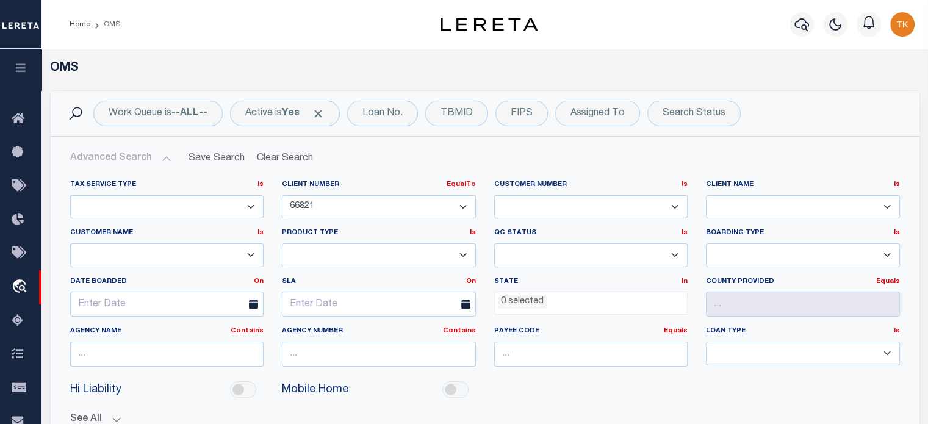
click at [463, 204] on select "1011 1012 1013 1014 1019 1042 1049 1052 1053 1055 1058 1061 1063 1064 1065 1069…" at bounding box center [379, 207] width 194 height 24
select select "70185"
click at [282, 195] on select "1011 1012 1013 1014 1019 1042 1049 1052 1053 1055 1058 1061 1063 1064 1065 1069…" at bounding box center [379, 207] width 194 height 24
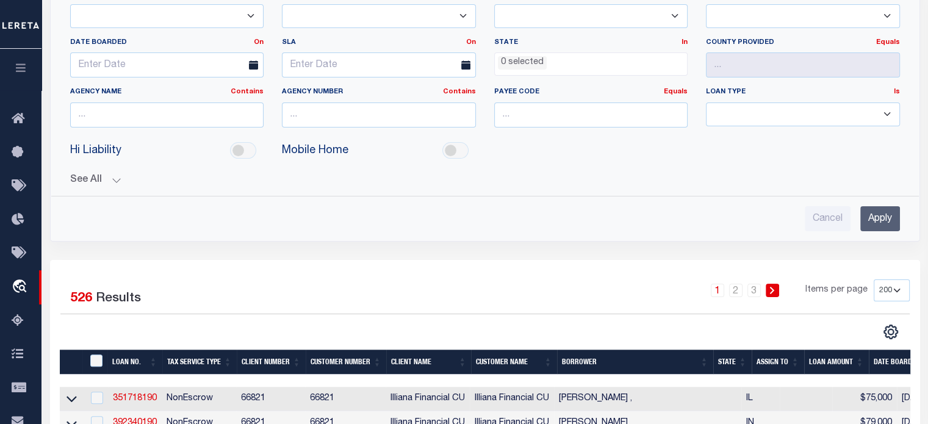
scroll to position [244, 0]
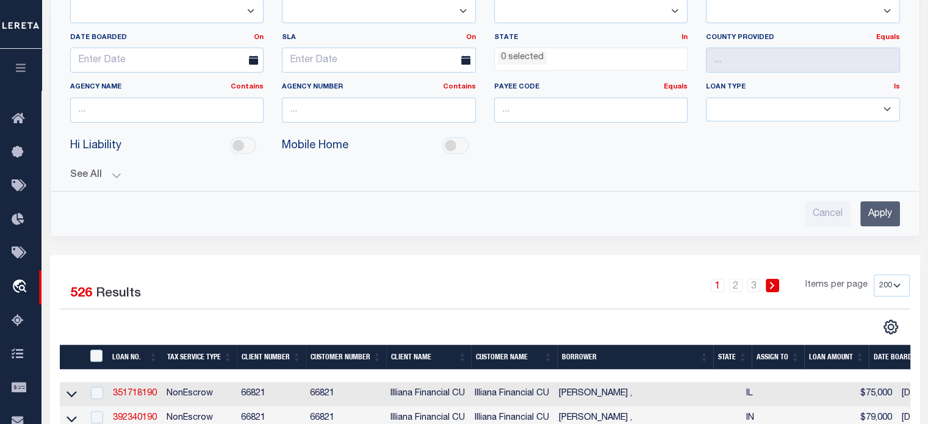
click at [883, 213] on input "Apply" at bounding box center [880, 213] width 40 height 25
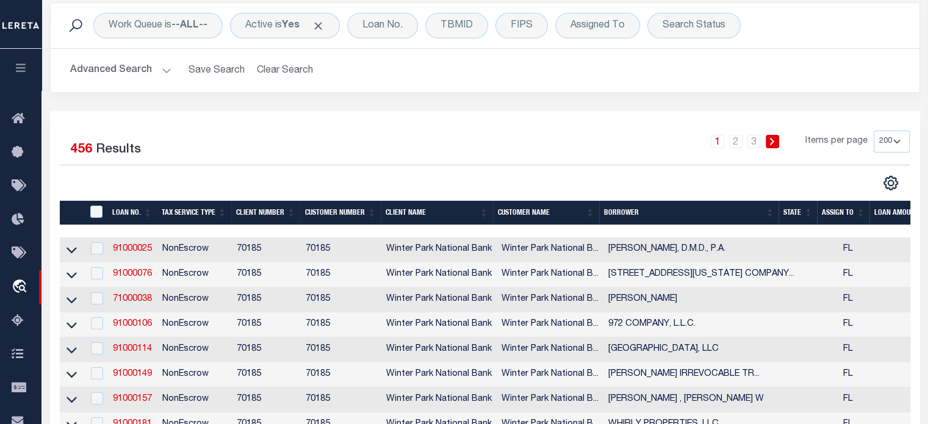
scroll to position [61, 0]
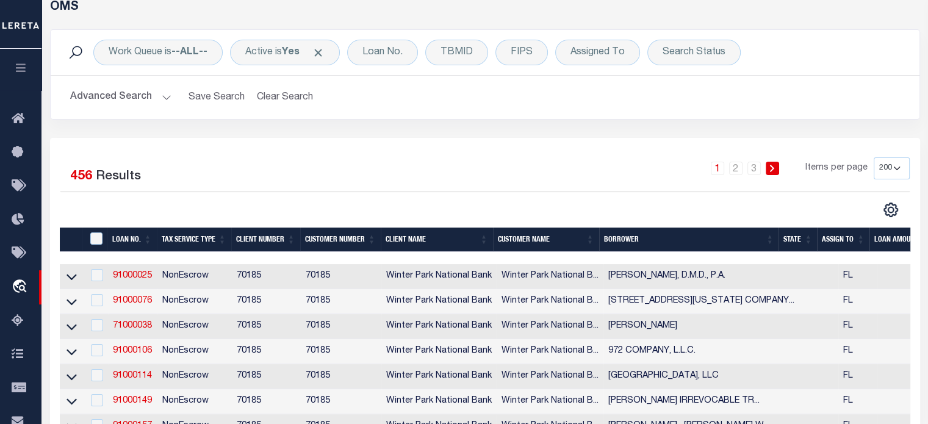
click at [774, 170] on icon at bounding box center [771, 168] width 5 height 7
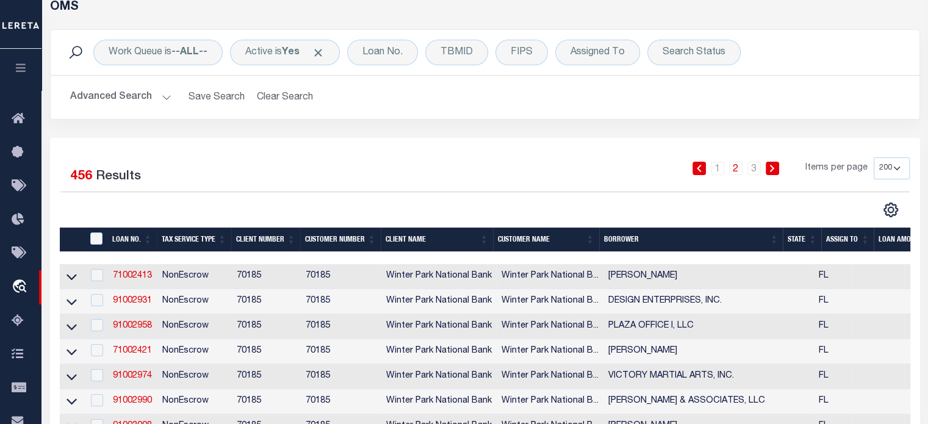
click at [774, 170] on icon at bounding box center [771, 168] width 5 height 7
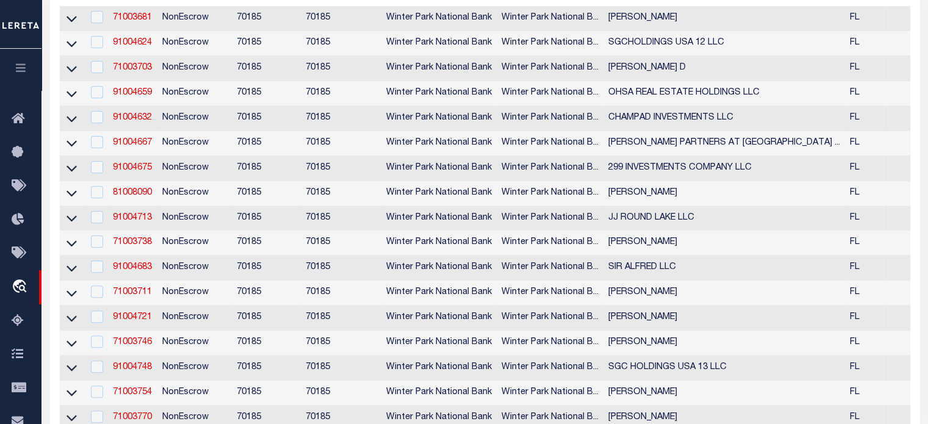
scroll to position [75, 0]
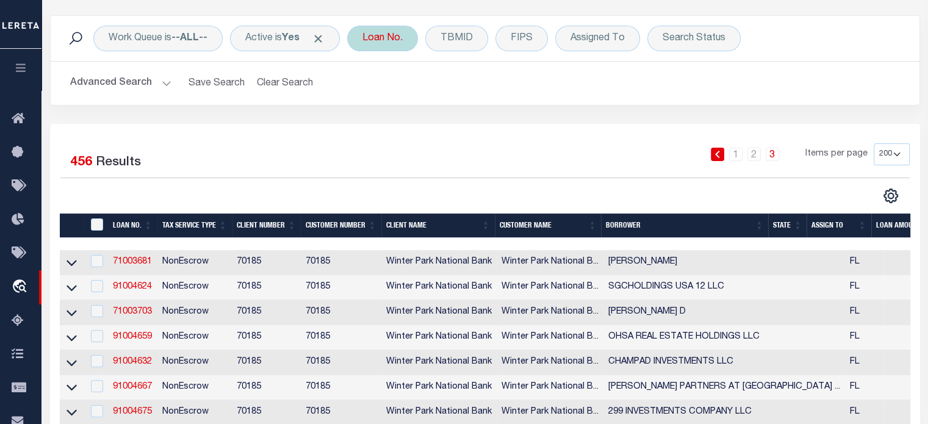
click at [369, 46] on div "Loan No." at bounding box center [382, 39] width 71 height 26
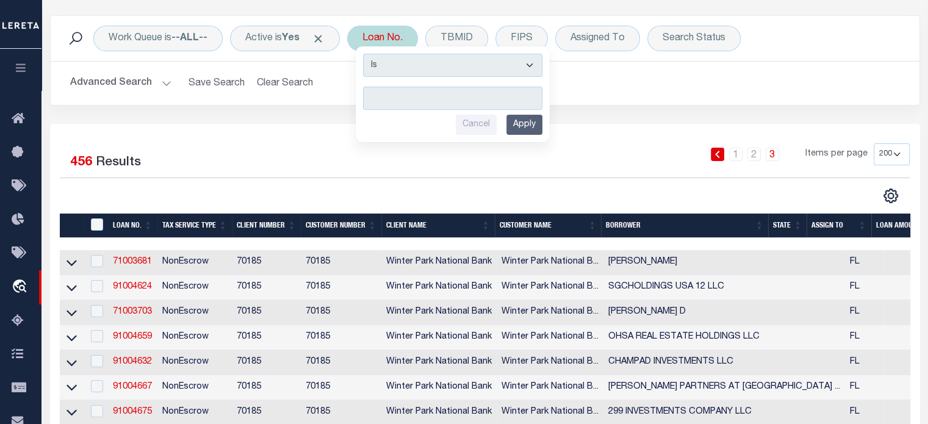
type input "91002087"
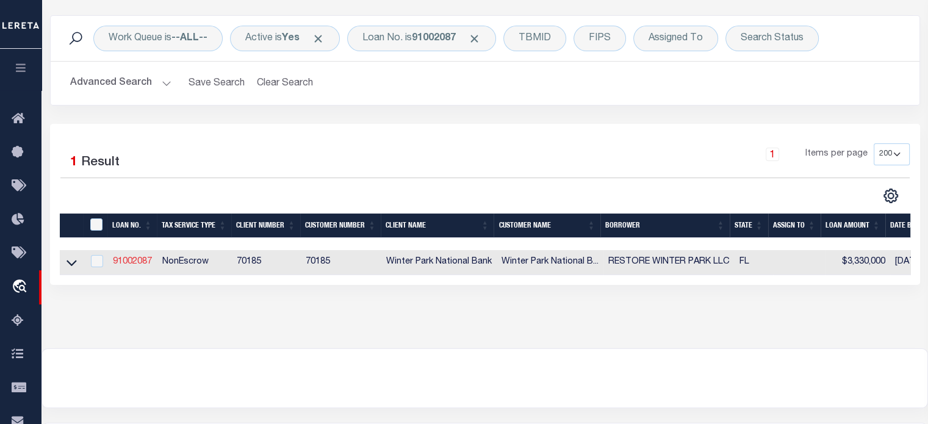
click at [134, 265] on link "91002087" at bounding box center [132, 261] width 39 height 9
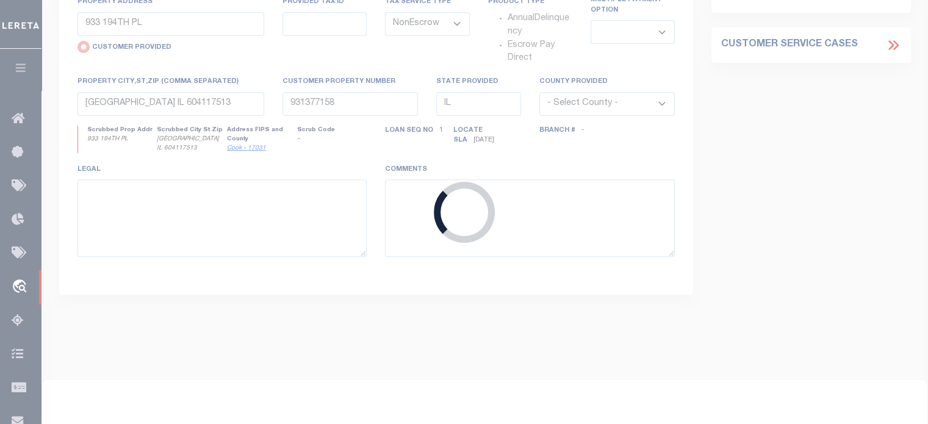
type input "91002087"
type input "RESTORE WINTER PARK LLC"
type input "[STREET_ADDRESS][PERSON_NAME]"
type input "[GEOGRAPHIC_DATA] 32789"
select select
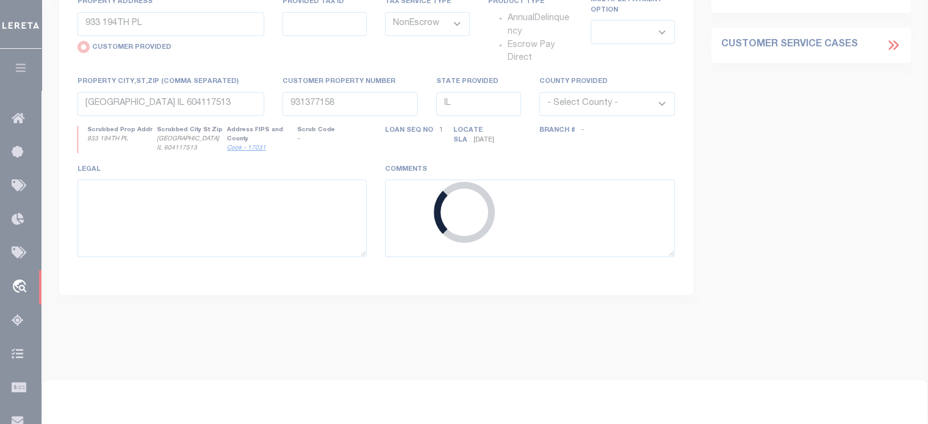
select select
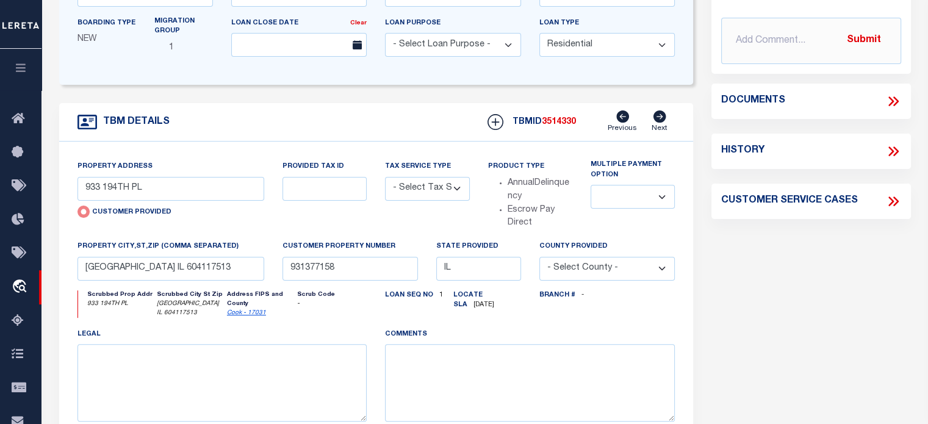
scroll to position [13, 0]
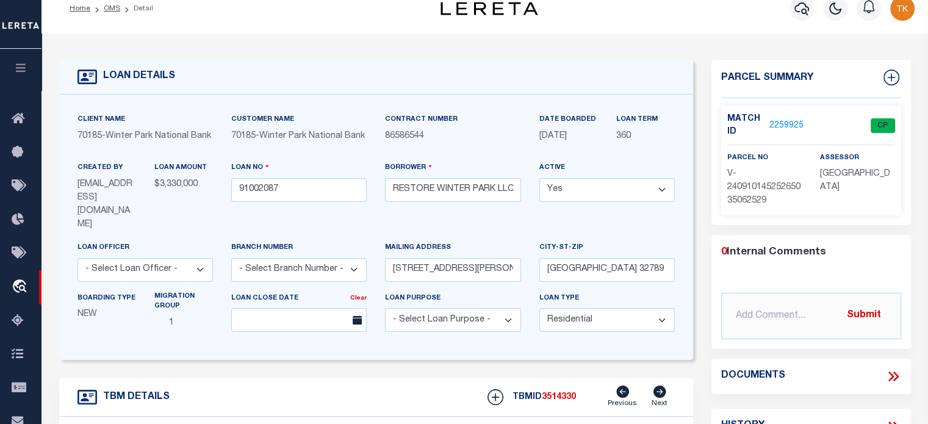
type input "[STREET_ADDRESS]"
select select "NonEscrow"
select select
type input "[GEOGRAPHIC_DATA] 32789"
type input "91002087"
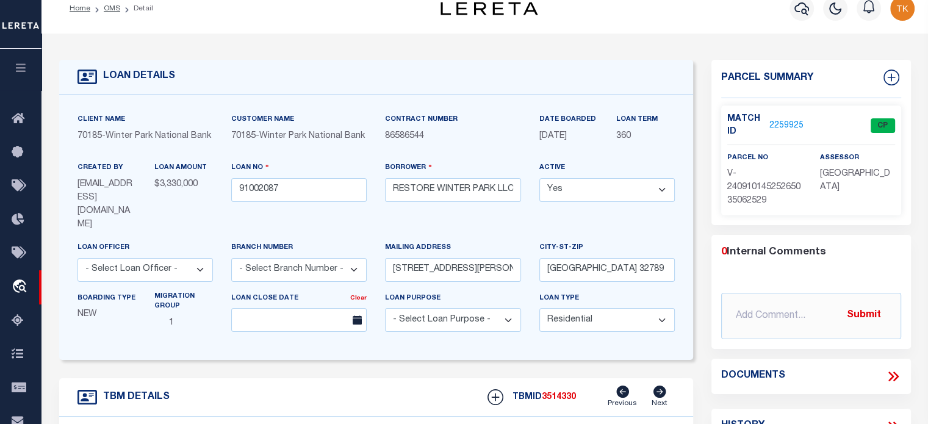
type input "FL"
type textarea "UNVERIFIED CUSTOMER SUPPLIED APN 12-22-29-6432-02-080LOTS 8 AND 9, BLOCK 2, [PE…"
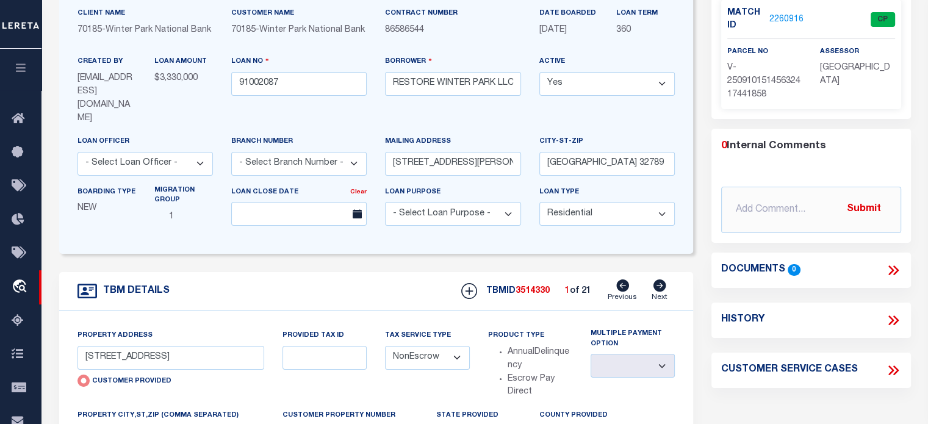
scroll to position [183, 0]
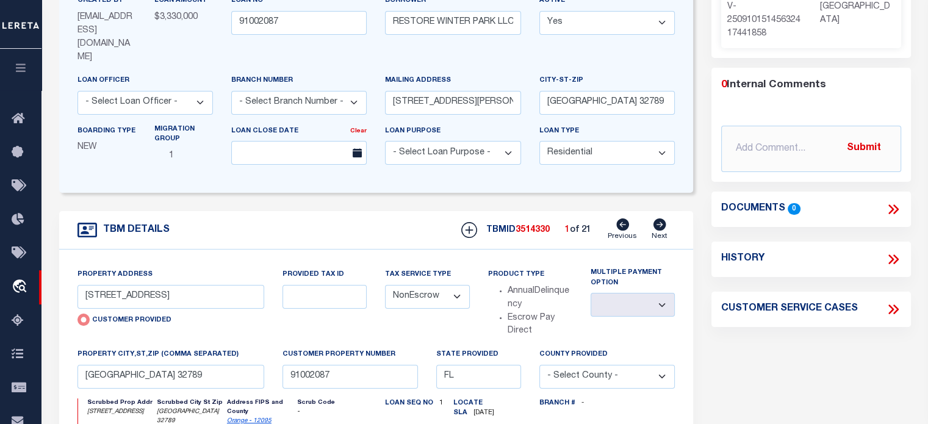
click at [662, 218] on icon at bounding box center [659, 224] width 13 height 12
type input "[STREET_ADDRESS][PERSON_NAME]"
radio input "false"
select select
click at [662, 218] on icon at bounding box center [659, 224] width 13 height 12
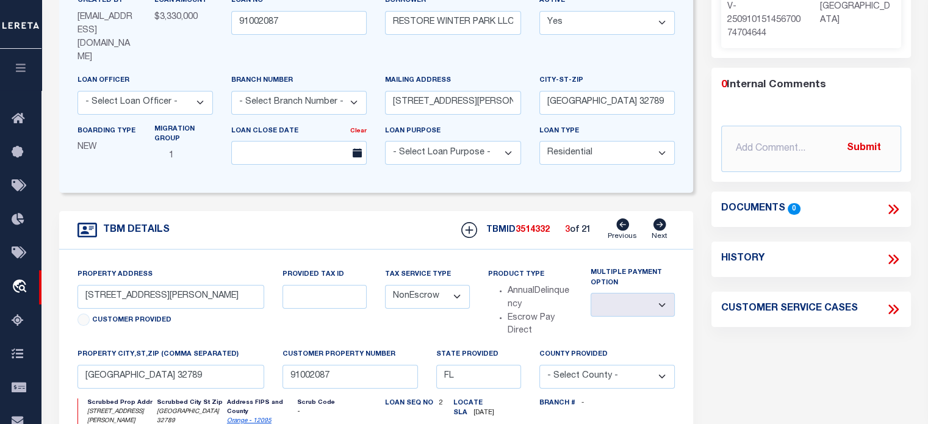
type input "[STREET_ADDRESS]"
click at [662, 218] on icon at bounding box center [659, 224] width 13 height 12
select select
click at [662, 218] on icon at bounding box center [659, 224] width 13 height 12
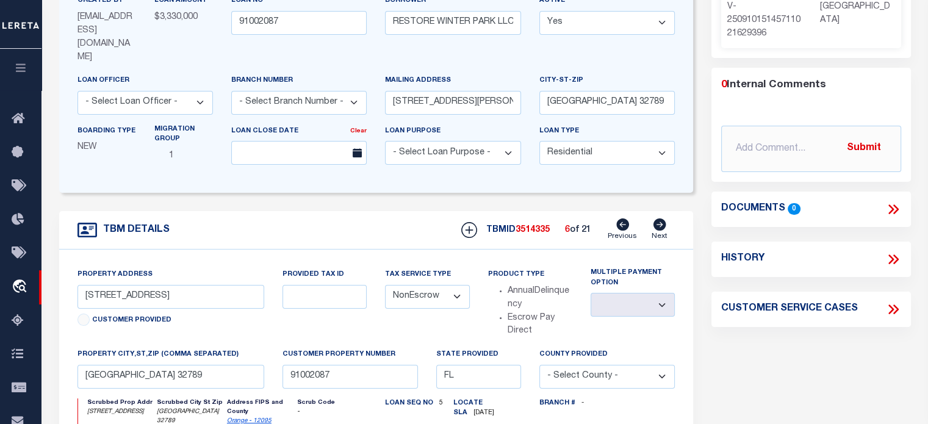
type input "[STREET_ADDRESS][PERSON_NAME]"
select select
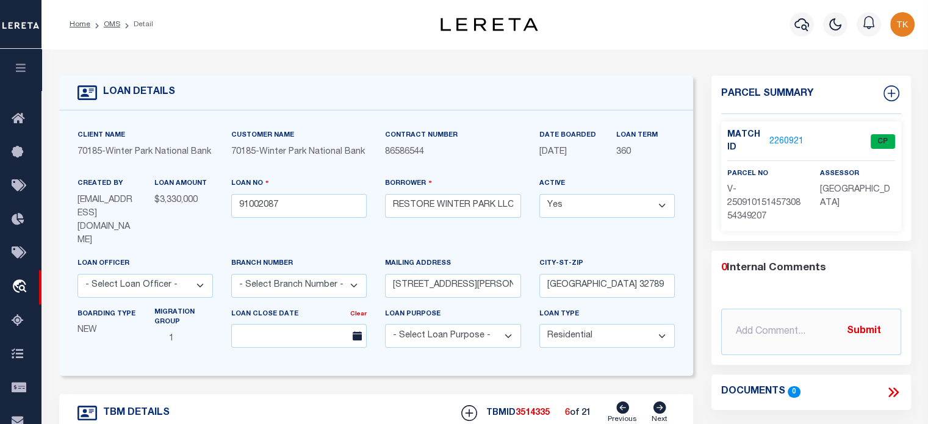
click at [773, 136] on link "2260921" at bounding box center [786, 141] width 34 height 13
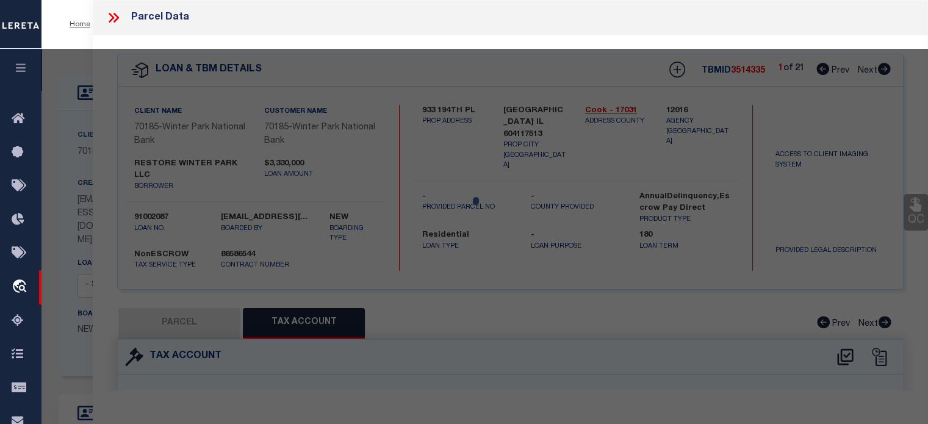
select select "AS"
select select
checkbox input "false"
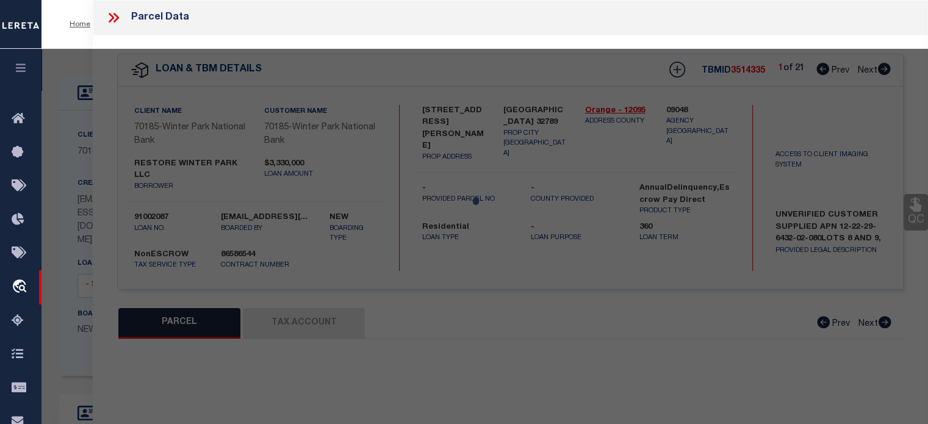
select select "CP"
select select "AGW"
select select
type input "[STREET_ADDRESS][PERSON_NAME]"
checkbox input "false"
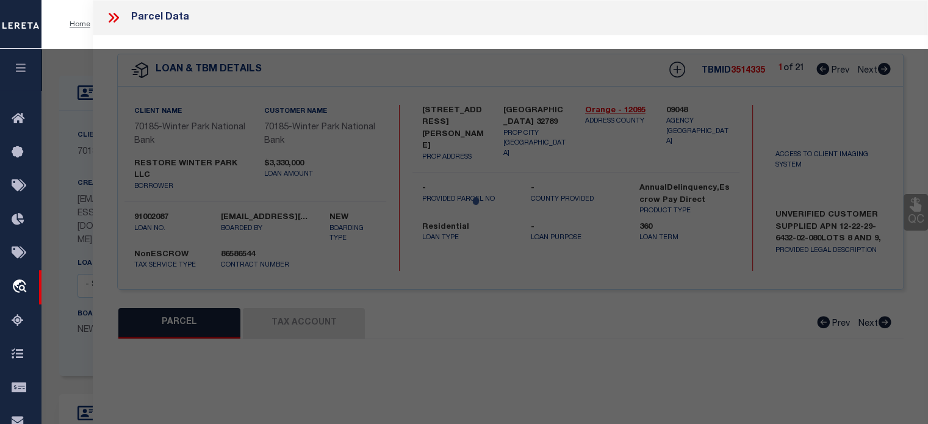
type input "[GEOGRAPHIC_DATA] 32789"
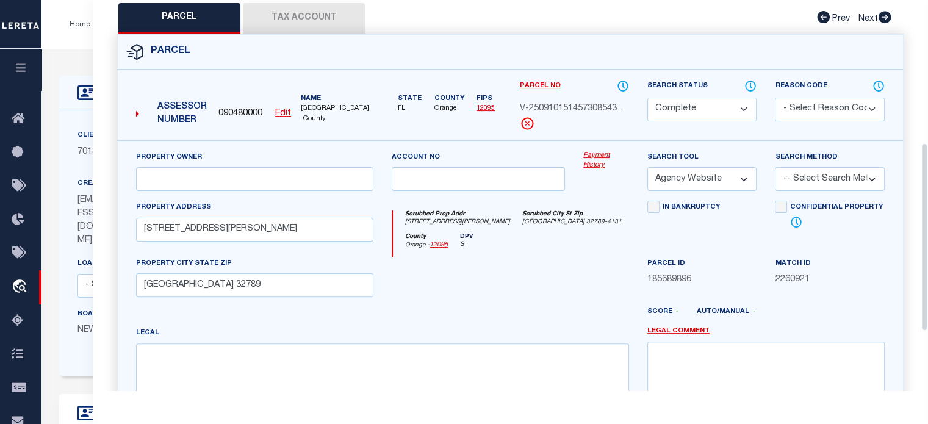
scroll to position [244, 0]
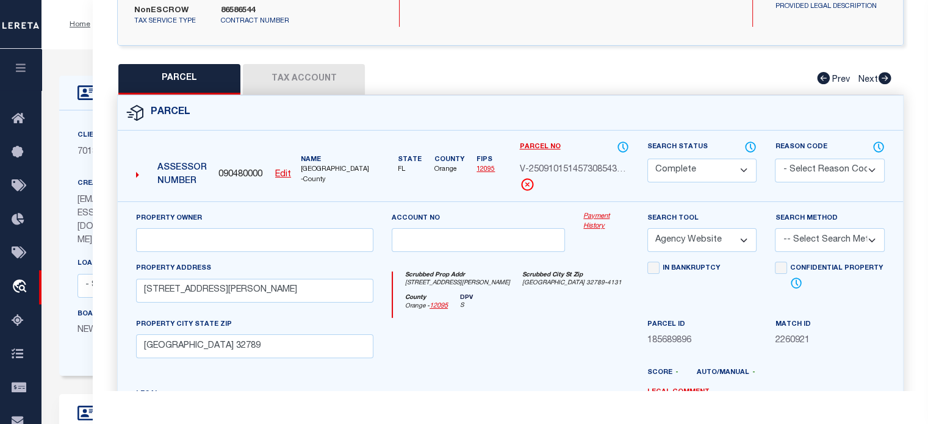
click at [312, 75] on button "Tax Account" at bounding box center [304, 79] width 122 height 30
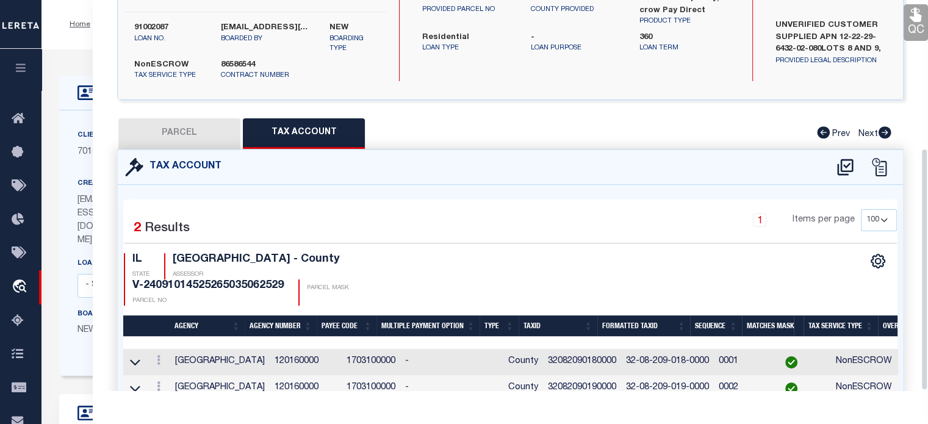
select select "100"
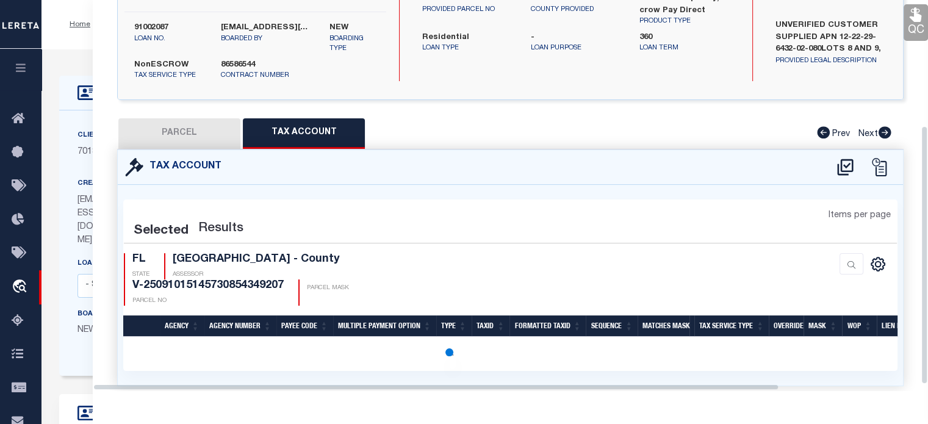
scroll to position [212, 0]
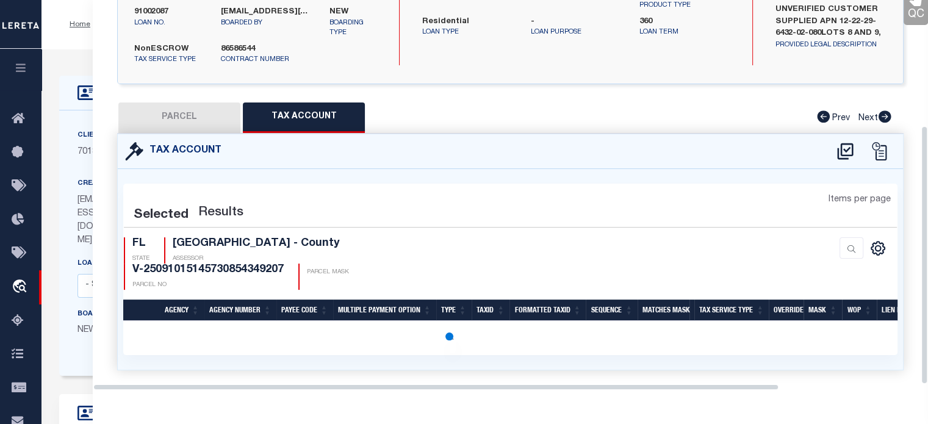
select select "100"
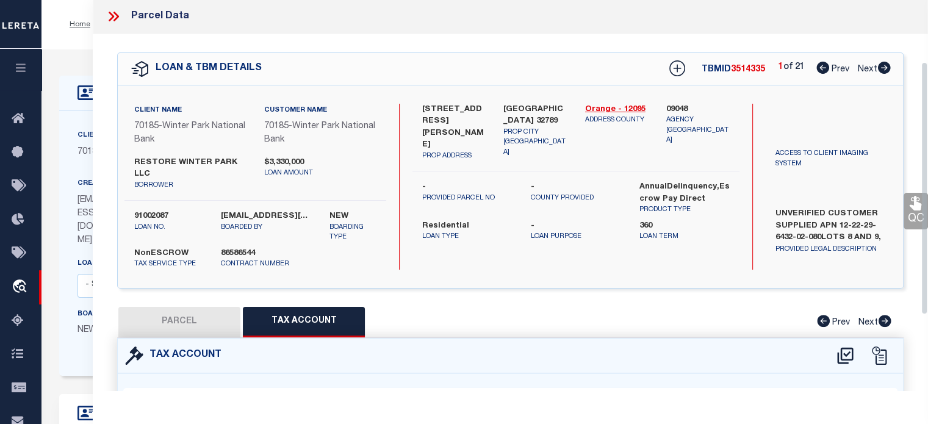
scroll to position [0, 0]
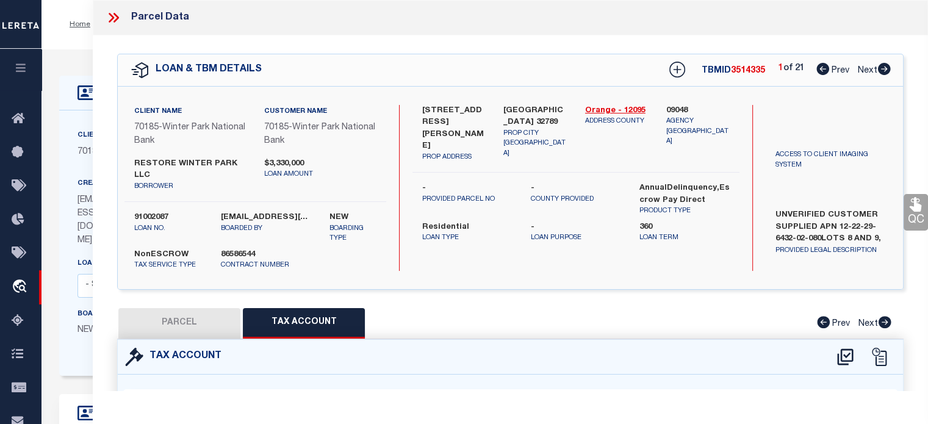
click at [888, 67] on icon at bounding box center [884, 69] width 13 height 12
select select "AS"
select select
checkbox input "false"
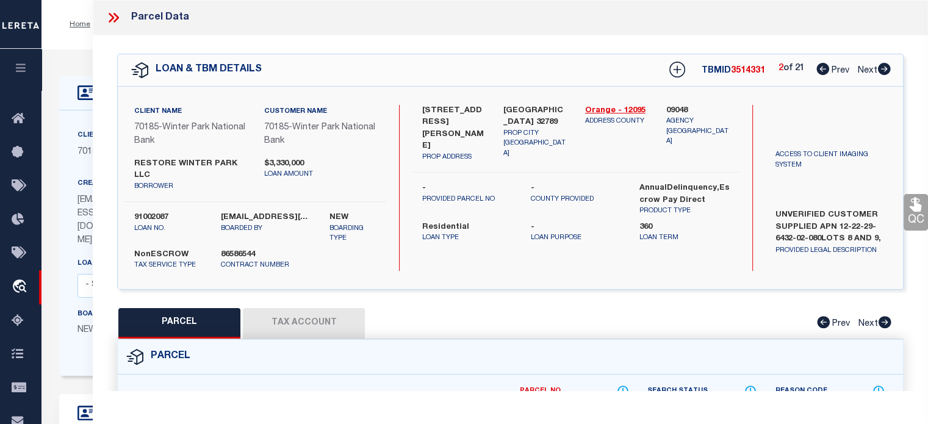
select select "CP"
select select "AGW"
select select
type input "[STREET_ADDRESS][PERSON_NAME]"
checkbox input "false"
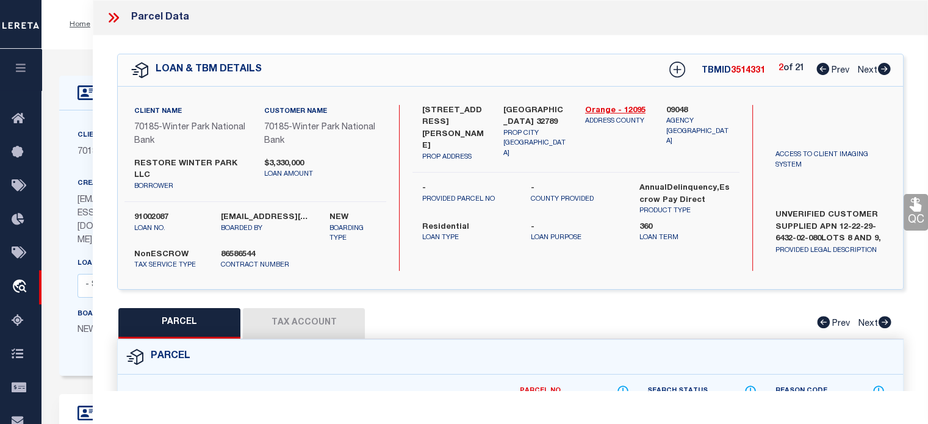
type input "[GEOGRAPHIC_DATA] 32789"
click at [820, 67] on icon at bounding box center [822, 69] width 13 height 12
select select "AS"
select select
checkbox input "false"
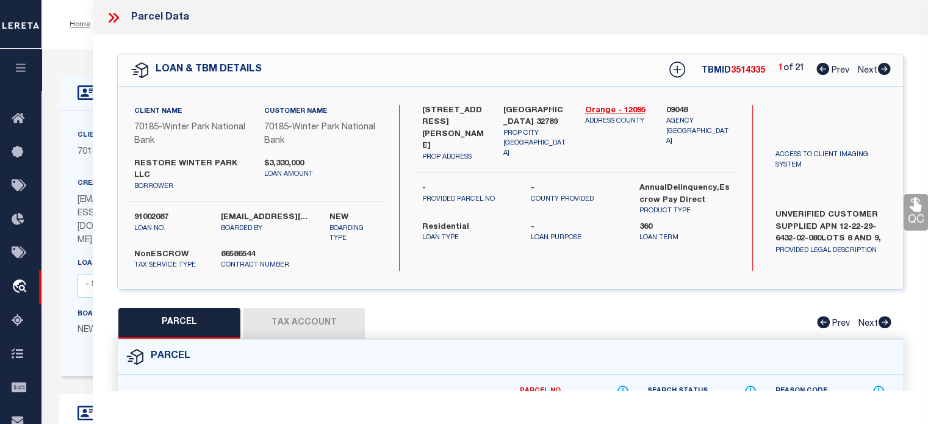
checkbox input "false"
select select "CP"
select select "AGW"
select select
type input "[STREET_ADDRESS][PERSON_NAME]"
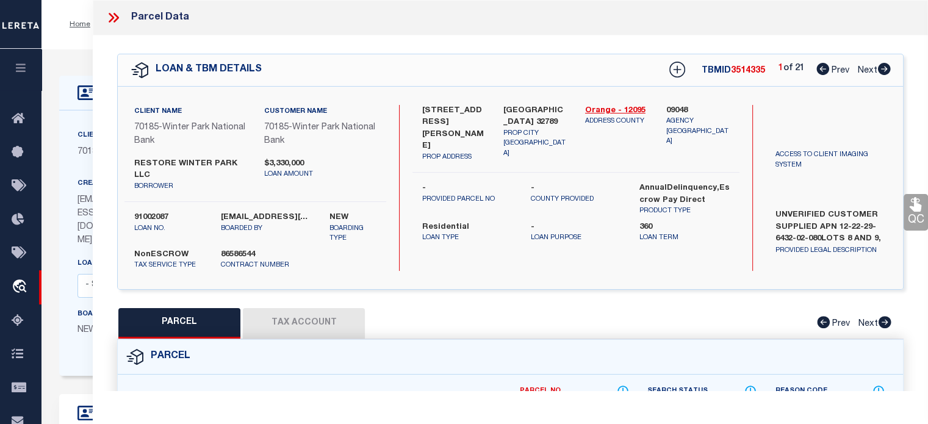
checkbox input "false"
type input "[GEOGRAPHIC_DATA] 32789"
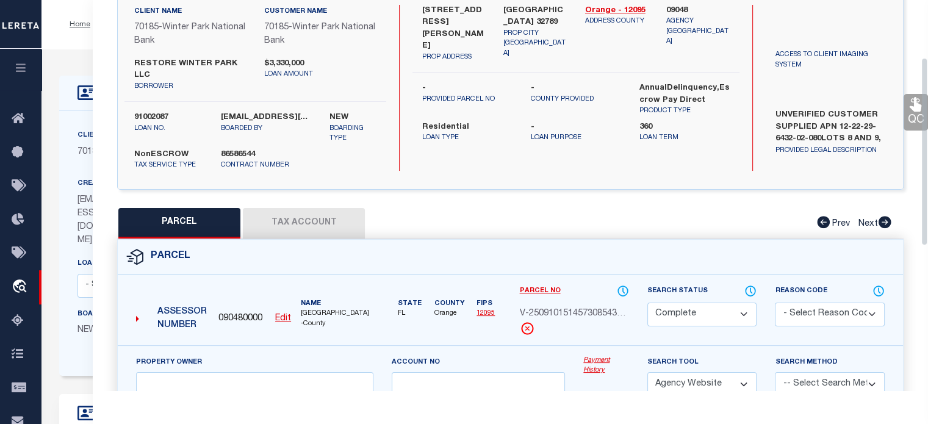
scroll to position [122, 0]
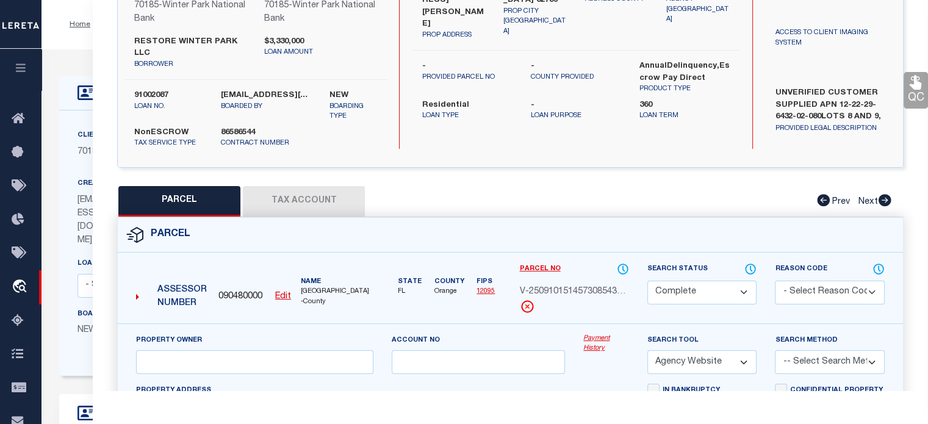
click at [285, 206] on button "Tax Account" at bounding box center [304, 201] width 122 height 30
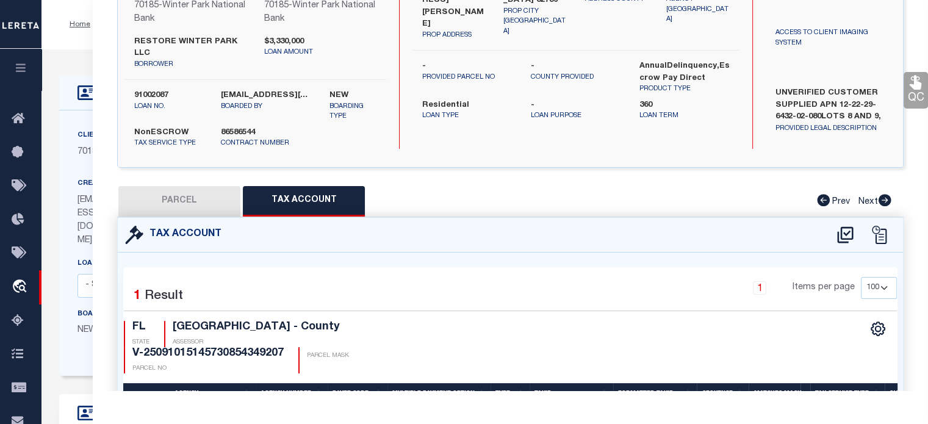
select select "100"
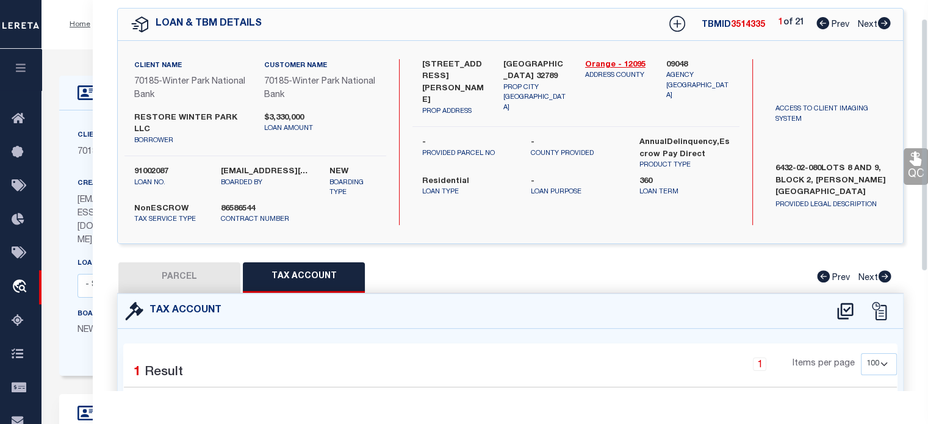
scroll to position [29, 0]
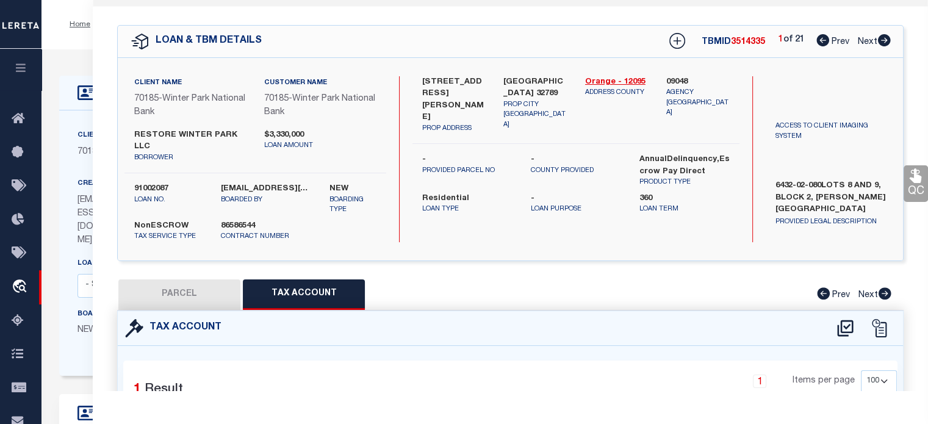
click at [883, 39] on icon at bounding box center [884, 40] width 13 height 12
select select "AS"
select select
checkbox input "false"
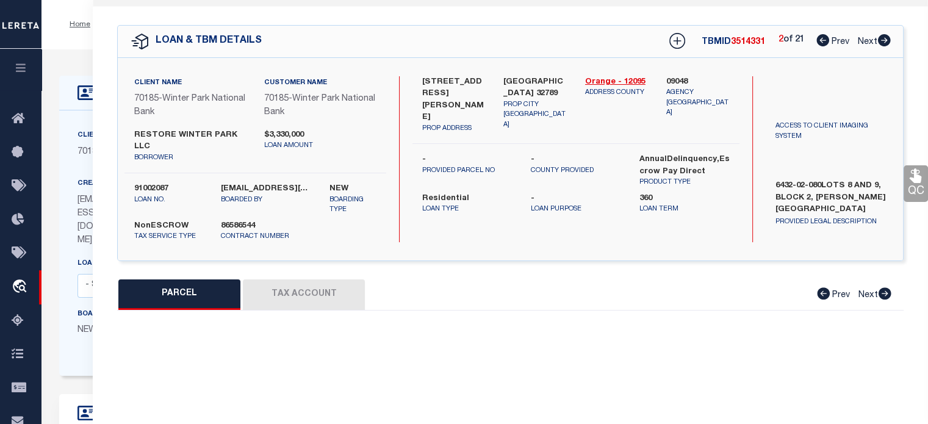
select select "CP"
select select "AGW"
select select
type input "[STREET_ADDRESS][PERSON_NAME]"
checkbox input "false"
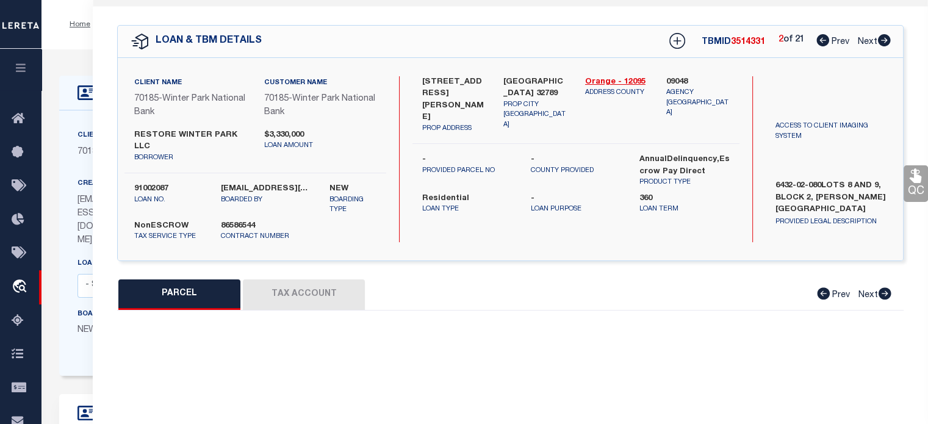
type input "[GEOGRAPHIC_DATA] 32789"
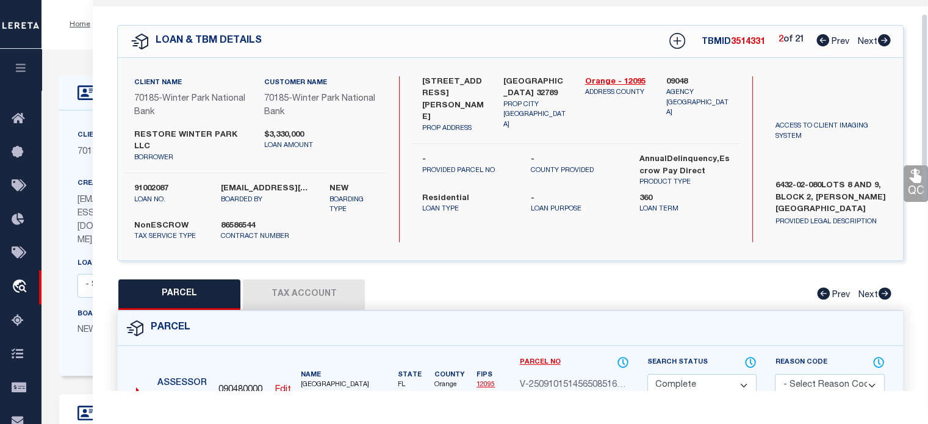
click at [322, 298] on button "Tax Account" at bounding box center [304, 294] width 122 height 30
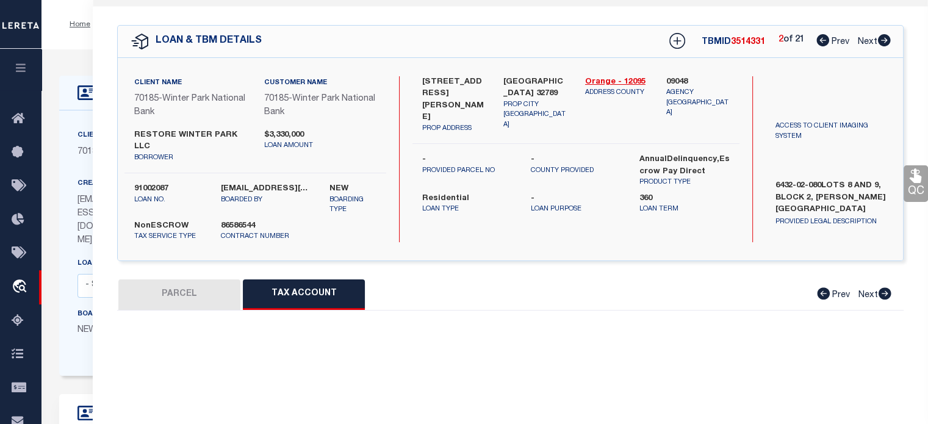
select select "100"
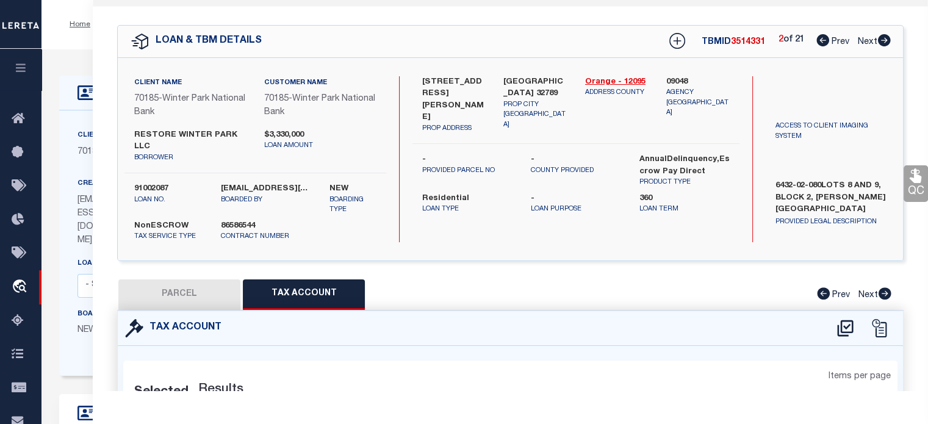
select select "100"
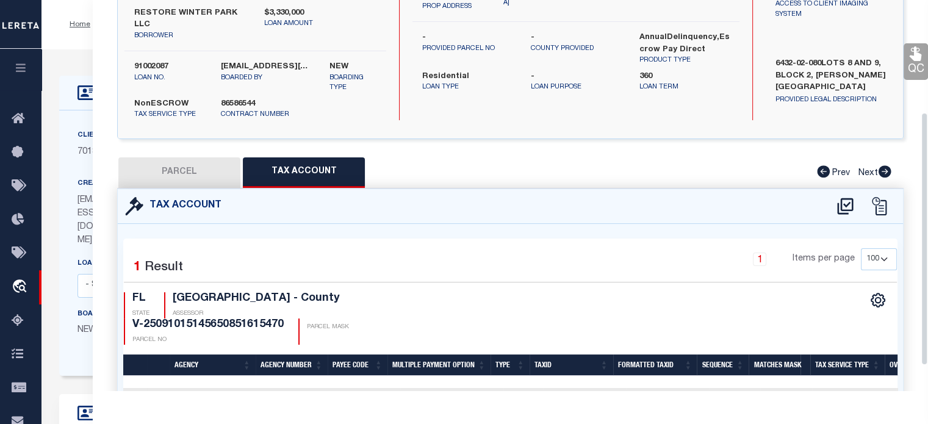
scroll to position [212, 0]
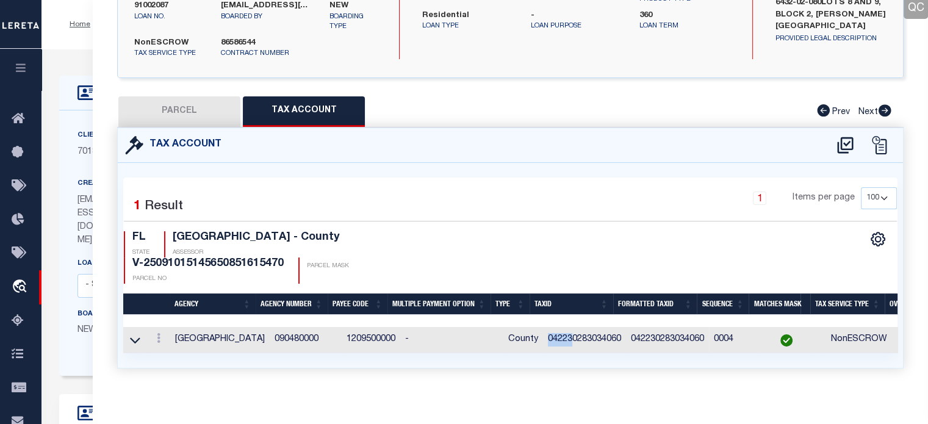
drag, startPoint x: 525, startPoint y: 337, endPoint x: 559, endPoint y: 334, distance: 33.6
click at [559, 334] on tr "ORANGE COUNTY 090480000 1209500000 - County 042230283034060 042230283034060 000…" at bounding box center [648, 340] width 1050 height 26
drag, startPoint x: 528, startPoint y: 346, endPoint x: 621, endPoint y: 342, distance: 93.4
click at [621, 342] on div "Selected 1 Result 1 Items per page 10 25 50 100 FL STATE" at bounding box center [510, 265] width 785 height 205
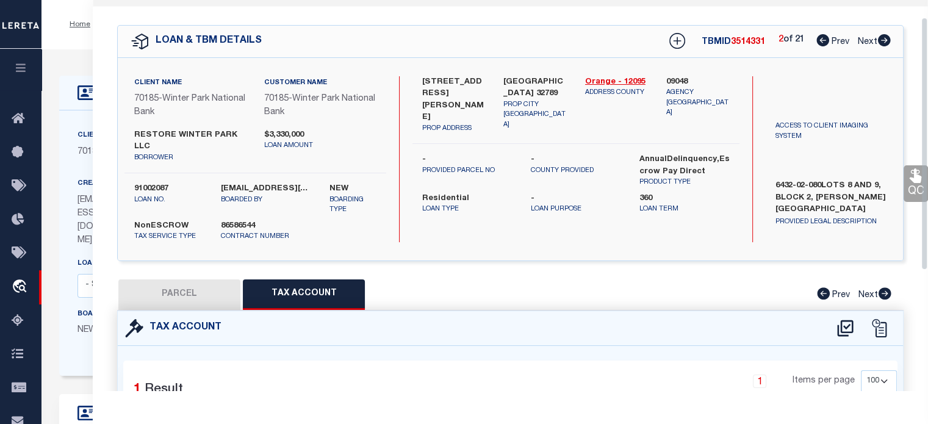
scroll to position [18, 0]
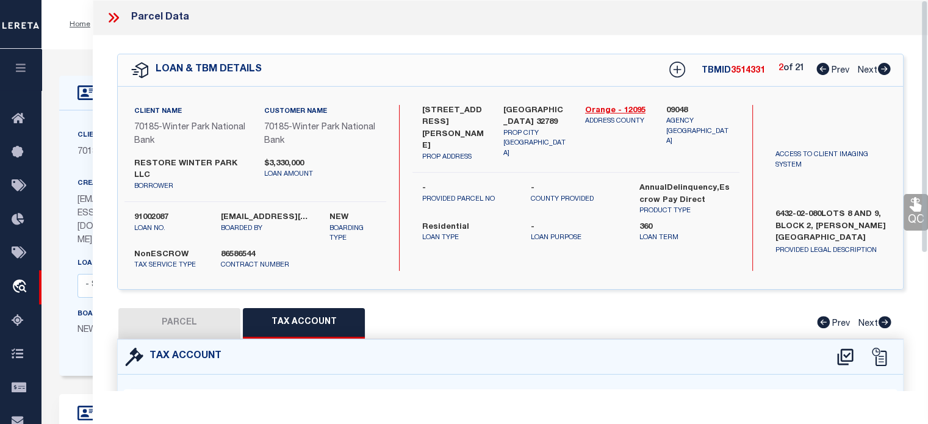
click at [117, 14] on icon at bounding box center [114, 18] width 16 height 16
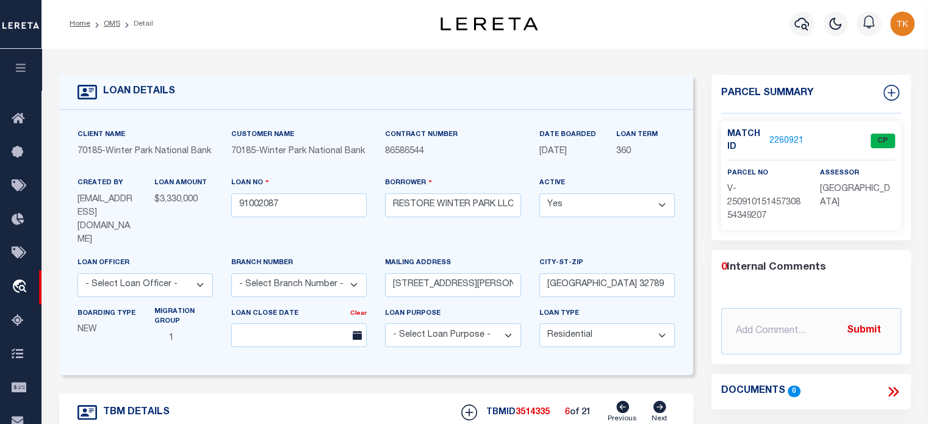
scroll to position [0, 0]
click at [112, 25] on link "OMS" at bounding box center [112, 24] width 16 height 7
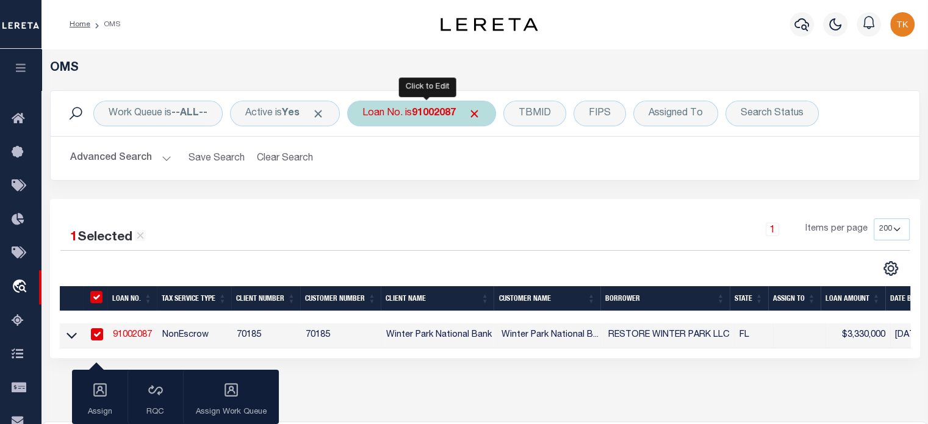
click at [438, 118] on b "91002087" at bounding box center [434, 114] width 44 height 10
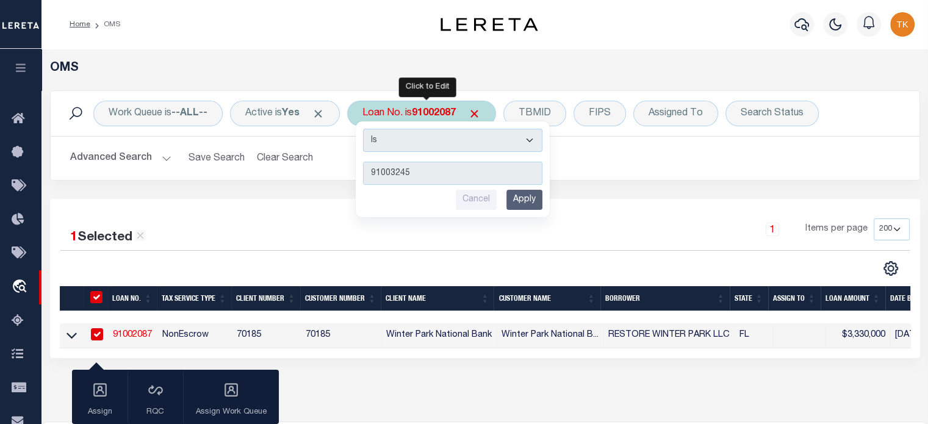
type input "91003245"
click at [519, 200] on input "Apply" at bounding box center [524, 200] width 36 height 20
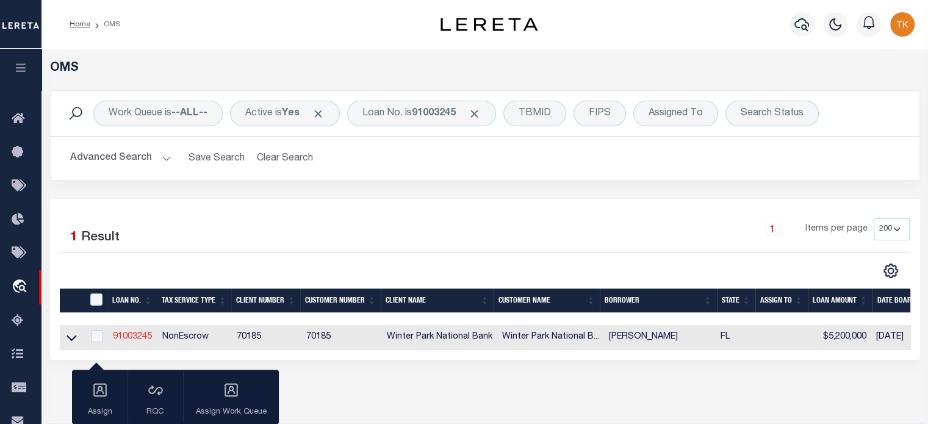
click at [140, 336] on link "91003245" at bounding box center [132, 336] width 39 height 9
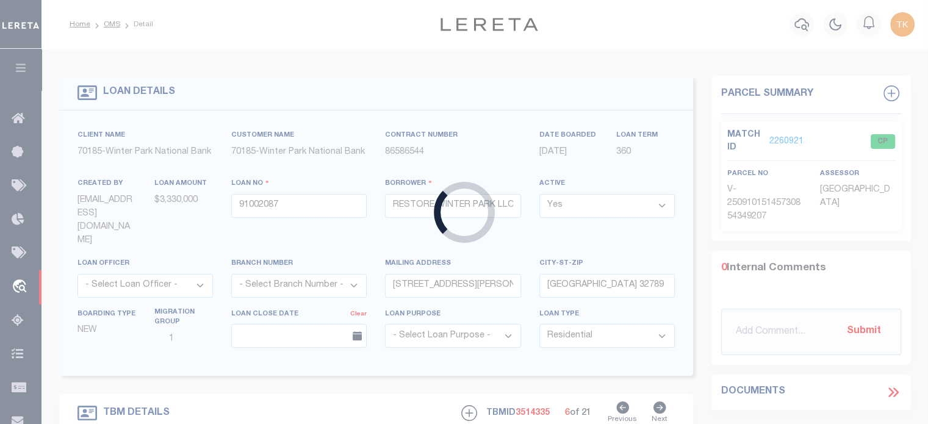
type input "91003245"
type input "[PERSON_NAME]"
type input "[STREET_ADDRESS]"
type input "WINDERMERE FL 34786"
select select
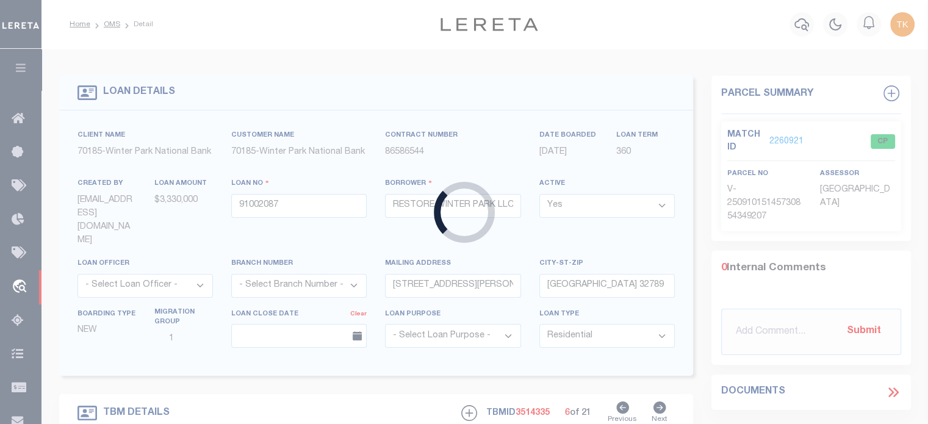
select select
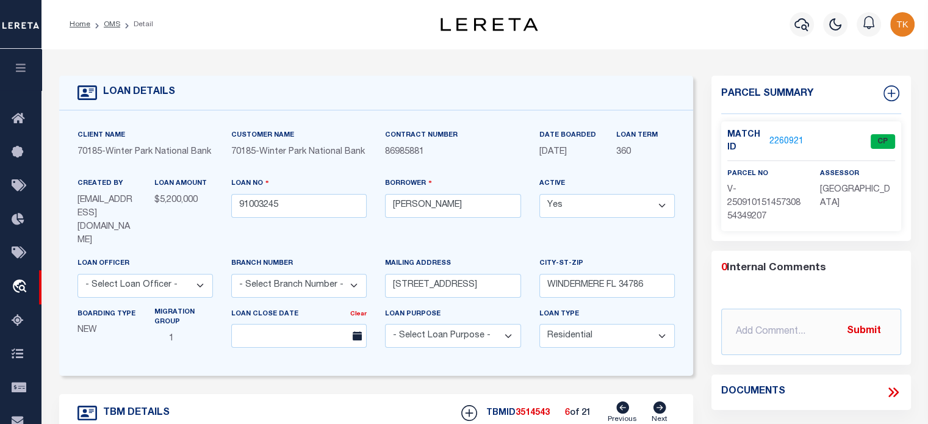
type input "[STREET_ADDRESS]"
radio input "true"
select select "NonEscrow"
select select
type input "MAYO FL 32066"
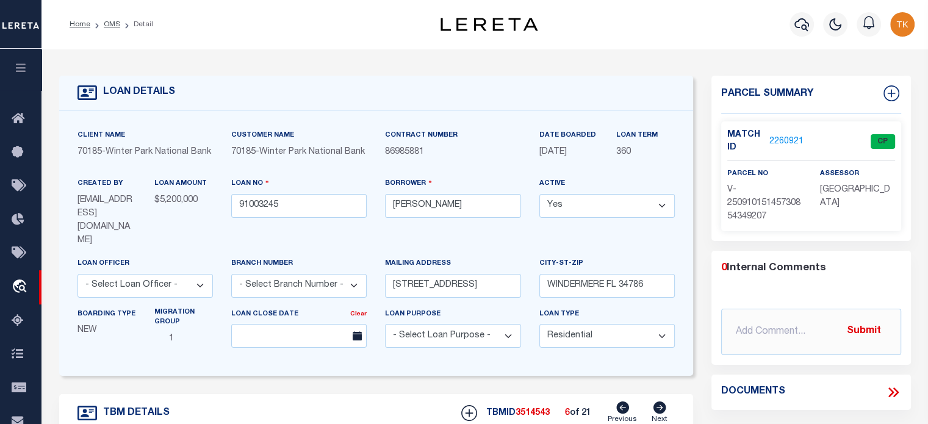
type input "91003245"
type textarea "(SEE LEGAL IMAGE ON FILE)."
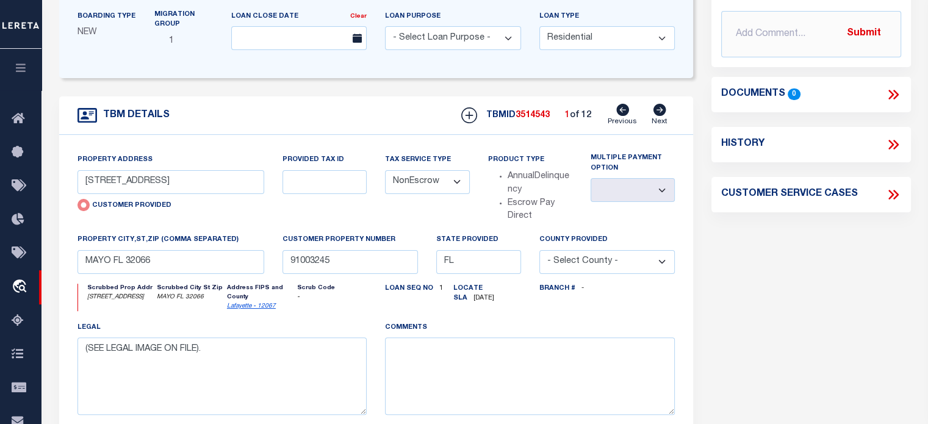
scroll to position [305, 0]
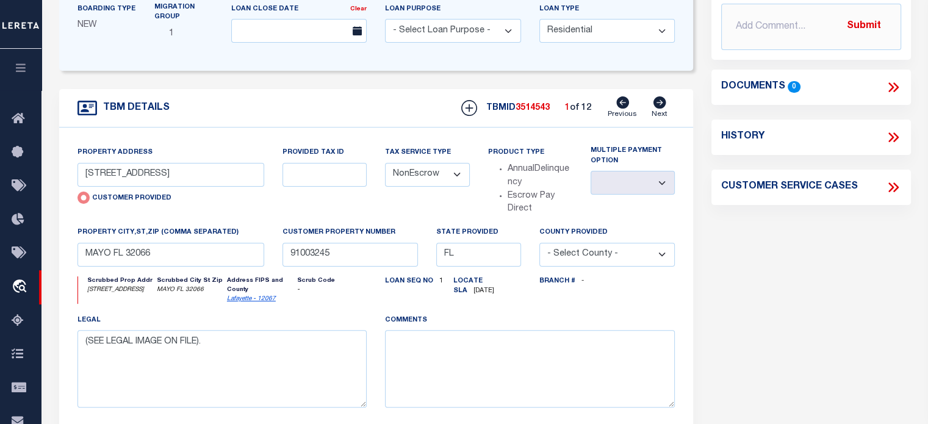
click at [659, 96] on icon at bounding box center [659, 102] width 13 height 12
type input "[STREET_ADDRESS]"
radio input "false"
select select
type input "[GEOGRAPHIC_DATA]"
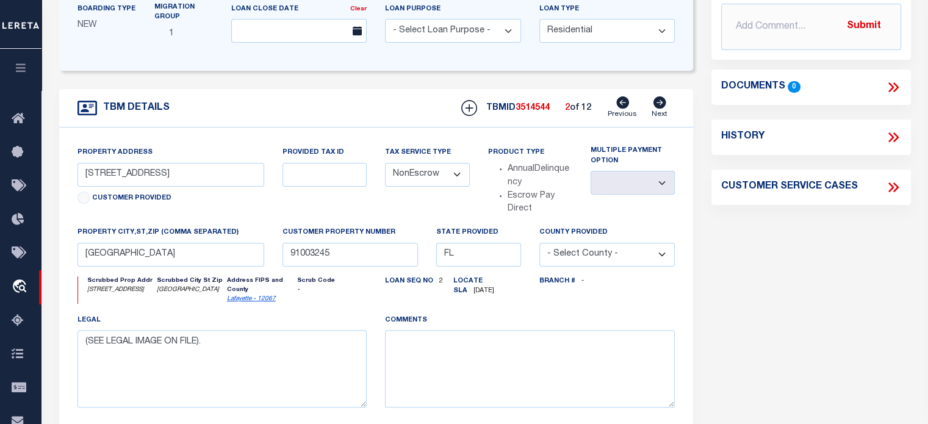
click at [659, 96] on icon at bounding box center [659, 102] width 13 height 12
type input "[STREET_ADDRESS]"
select select
type input "WINDERMERE FL 34786"
click at [659, 96] on icon at bounding box center [659, 102] width 13 height 12
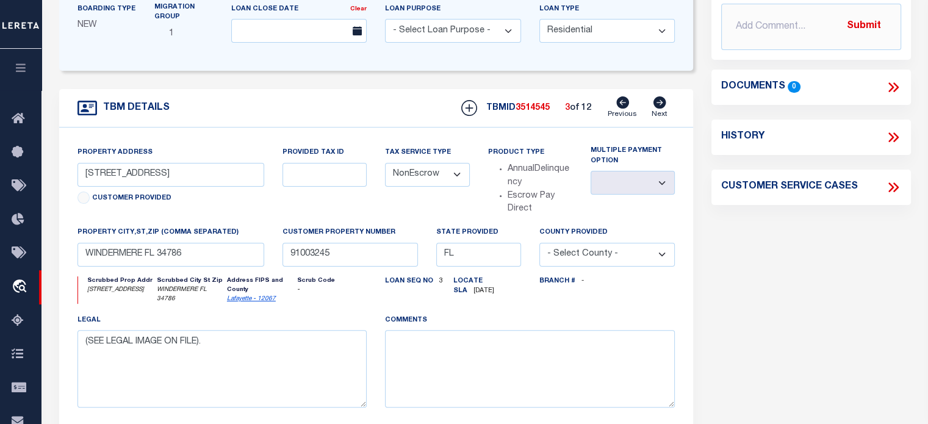
type input "[STREET_ADDRESS]"
select select
type input "[GEOGRAPHIC_DATA] 32789"
click at [657, 96] on icon at bounding box center [659, 102] width 13 height 12
type input "XXXX [GEOGRAPHIC_DATA]"
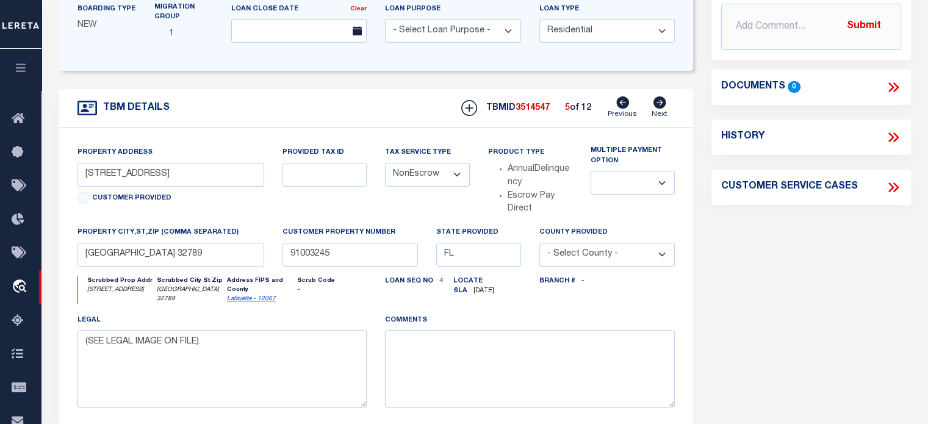
select select
type input "MAYO FL 32066"
click at [657, 96] on icon at bounding box center [659, 102] width 13 height 12
type input "[STREET_ADDRESS]"
select select
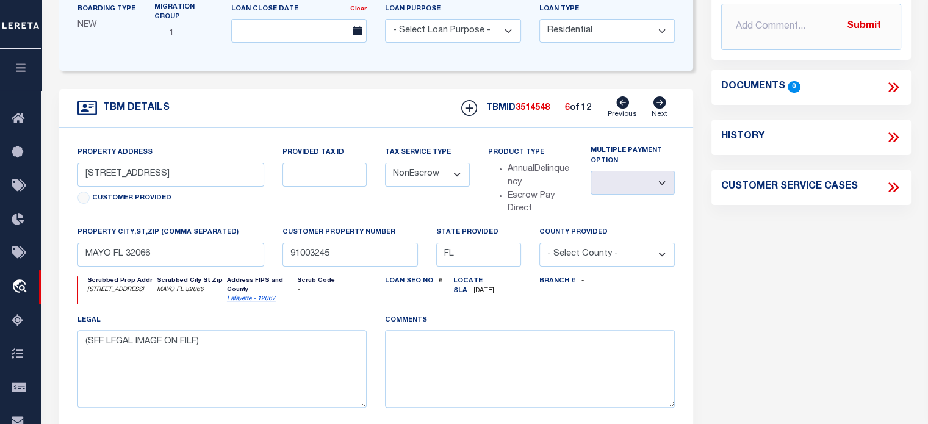
click at [657, 96] on icon at bounding box center [659, 102] width 13 height 12
type input "XXXX N CR 53"
select select
click at [657, 96] on icon at bounding box center [659, 102] width 13 height 12
type input "XXXX [GEOGRAPHIC_DATA]"
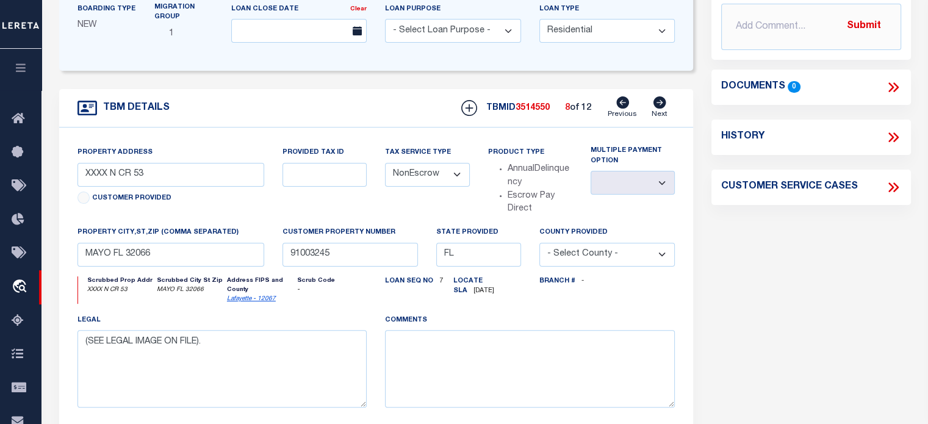
select select
click at [657, 96] on icon at bounding box center [659, 102] width 13 height 12
type input "XXXX [GEOGRAPHIC_DATA]"
select select
click at [657, 96] on icon at bounding box center [659, 102] width 13 height 12
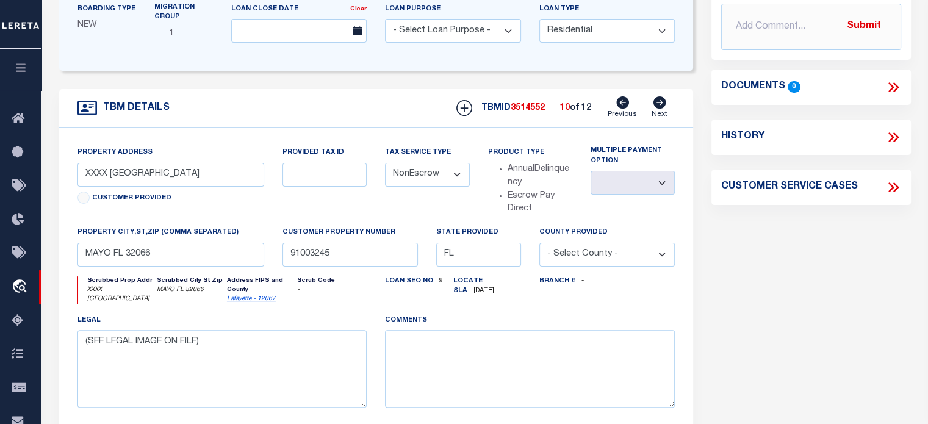
type input "XXXX N CR 53"
select select
click at [657, 96] on icon at bounding box center [659, 102] width 13 height 12
type input "[GEOGRAPHIC_DATA]"
select select
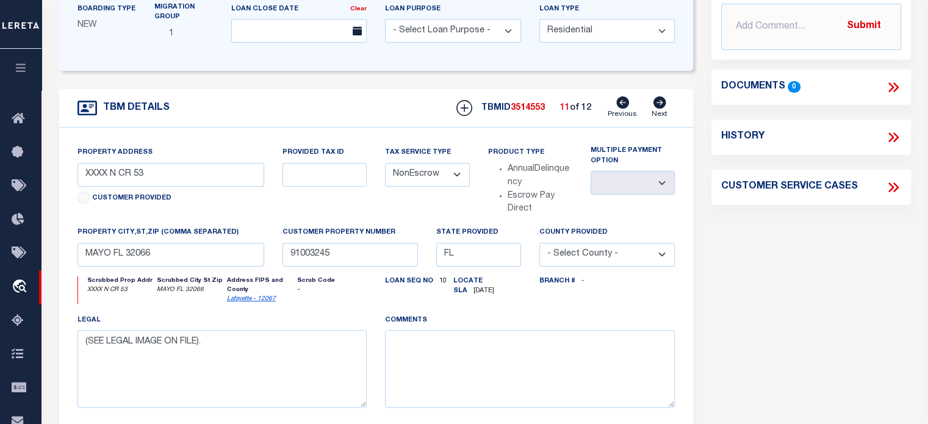
type input "[GEOGRAPHIC_DATA] 32789"
click at [657, 96] on icon at bounding box center [659, 102] width 13 height 12
type input "1805 W [GEOGRAPHIC_DATA]"
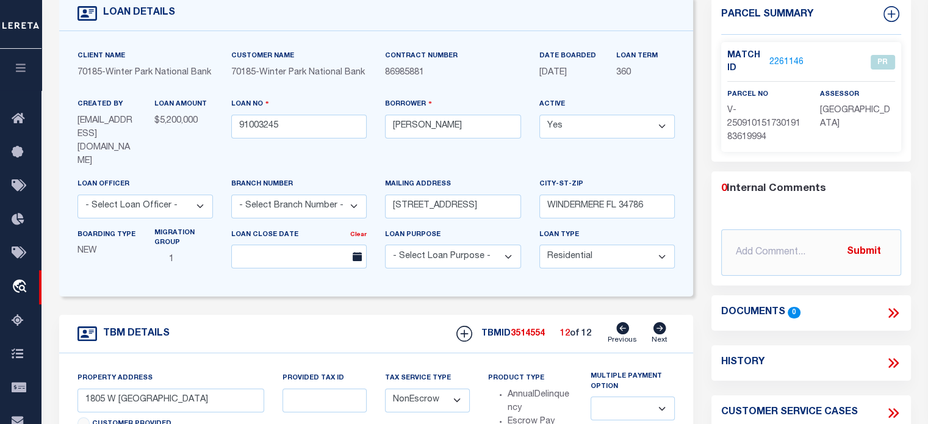
scroll to position [61, 0]
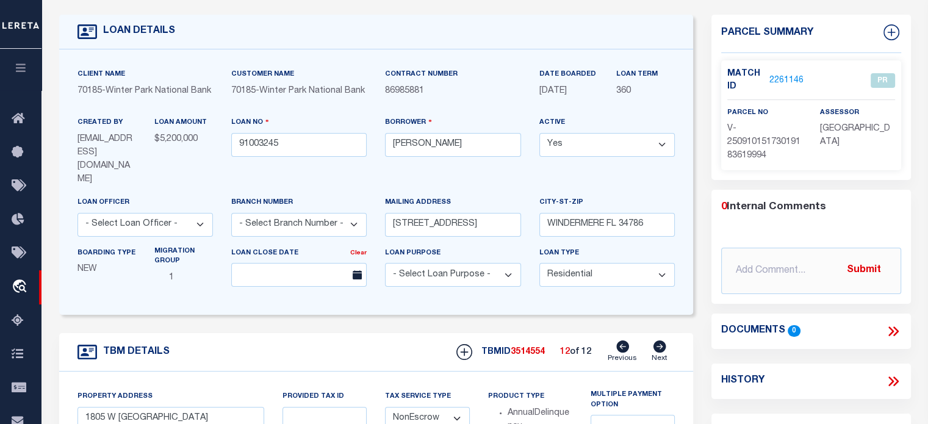
click at [783, 78] on link "2261146" at bounding box center [786, 80] width 34 height 13
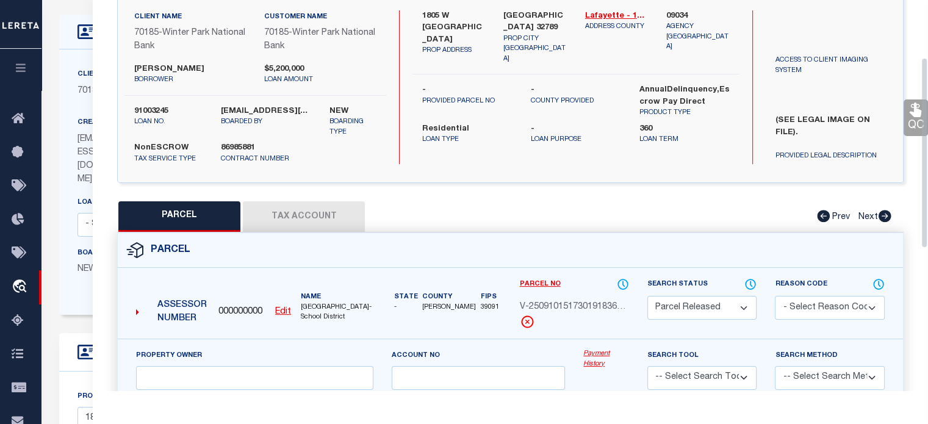
scroll to position [122, 0]
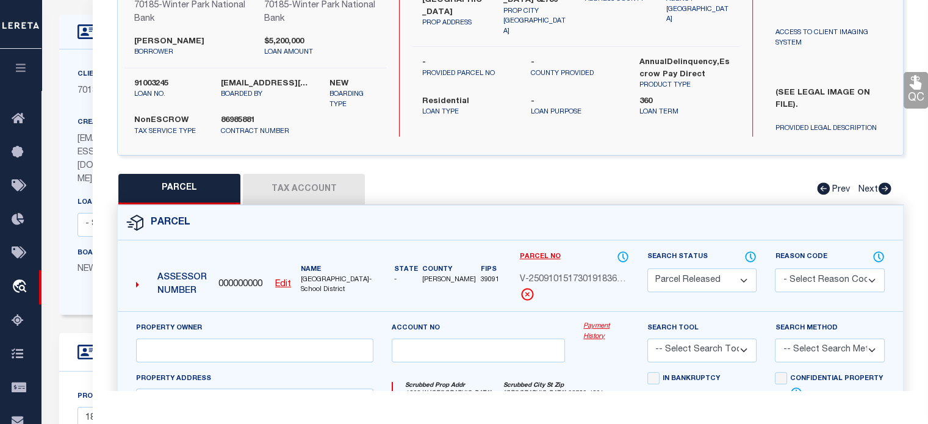
click at [312, 184] on button "Tax Account" at bounding box center [304, 189] width 122 height 30
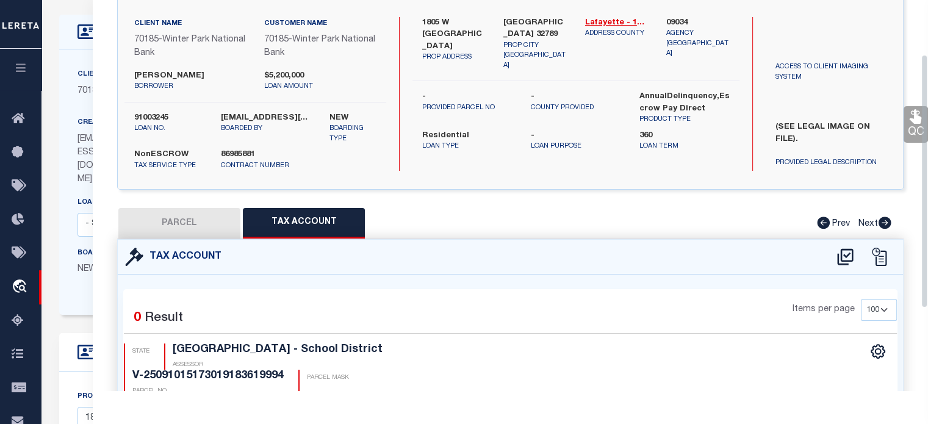
scroll to position [27, 0]
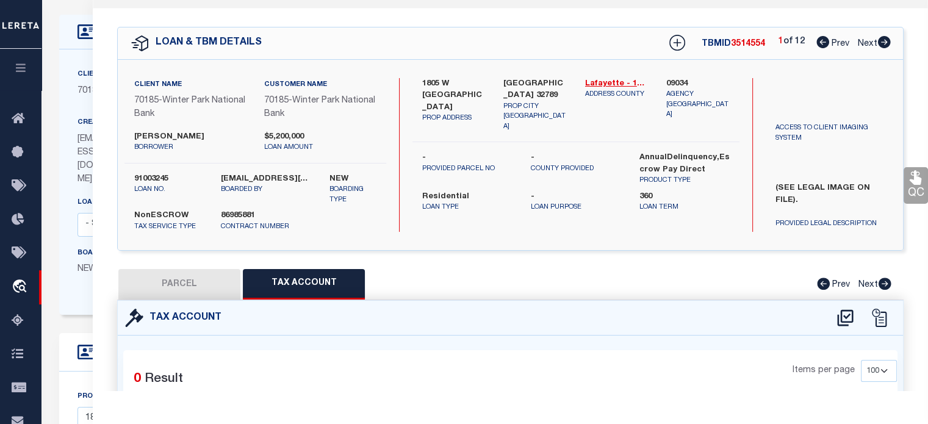
click at [890, 285] on icon at bounding box center [884, 283] width 13 height 12
click at [889, 39] on icon at bounding box center [884, 42] width 13 height 12
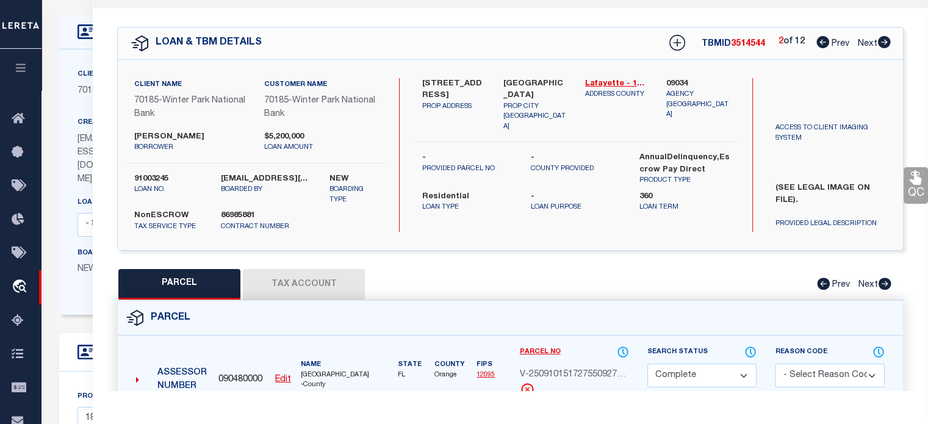
click at [313, 284] on button "Tax Account" at bounding box center [304, 284] width 122 height 30
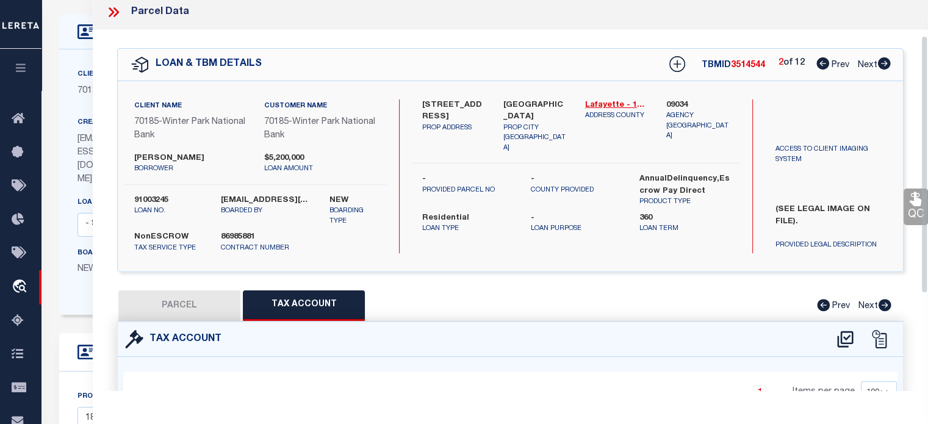
scroll to position [0, 0]
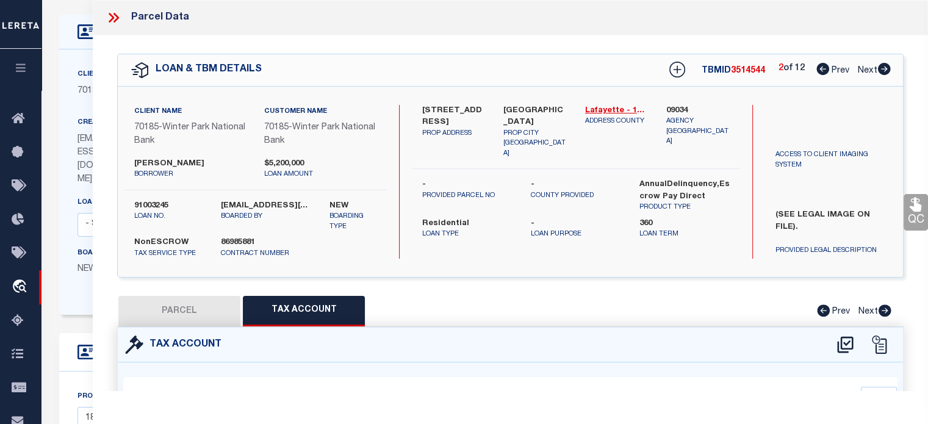
click at [882, 70] on icon at bounding box center [883, 69] width 13 height 12
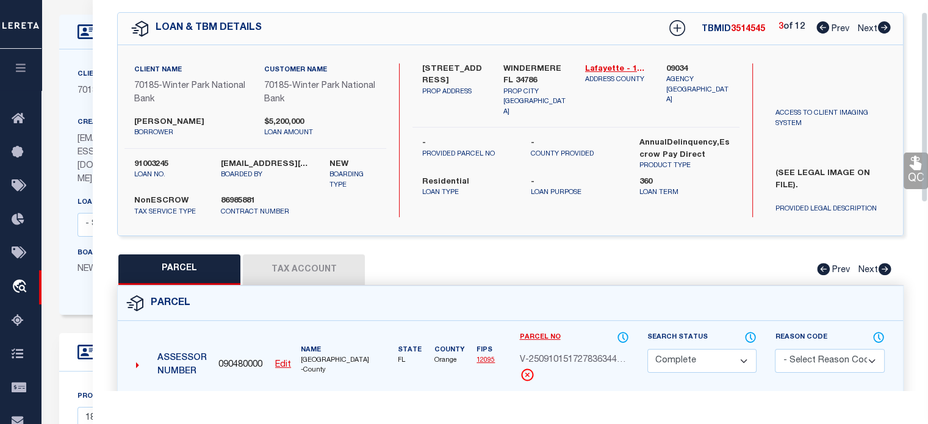
scroll to position [61, 0]
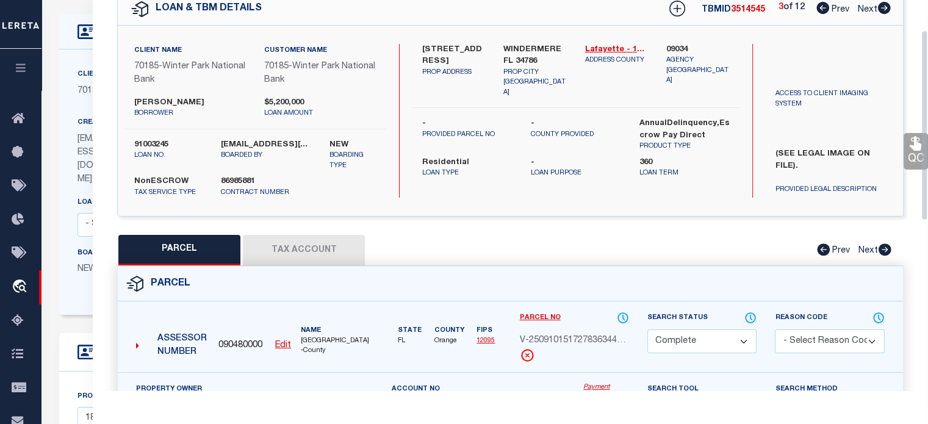
click at [309, 248] on button "Tax Account" at bounding box center [304, 250] width 122 height 30
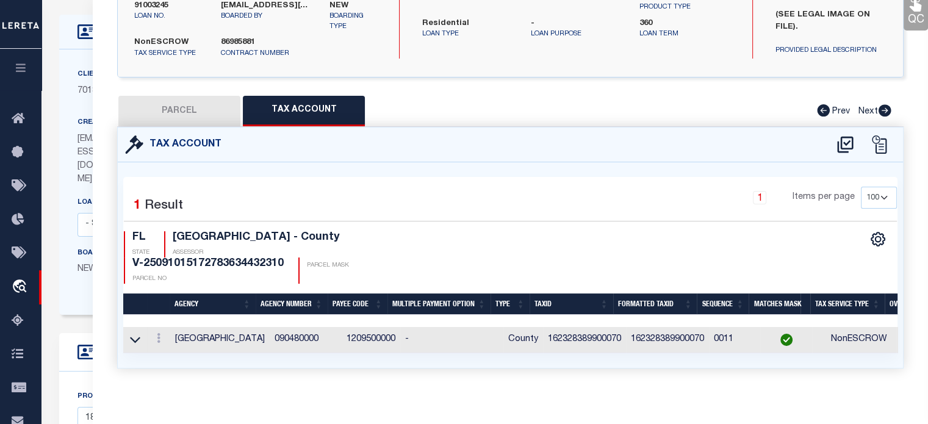
scroll to position [78, 0]
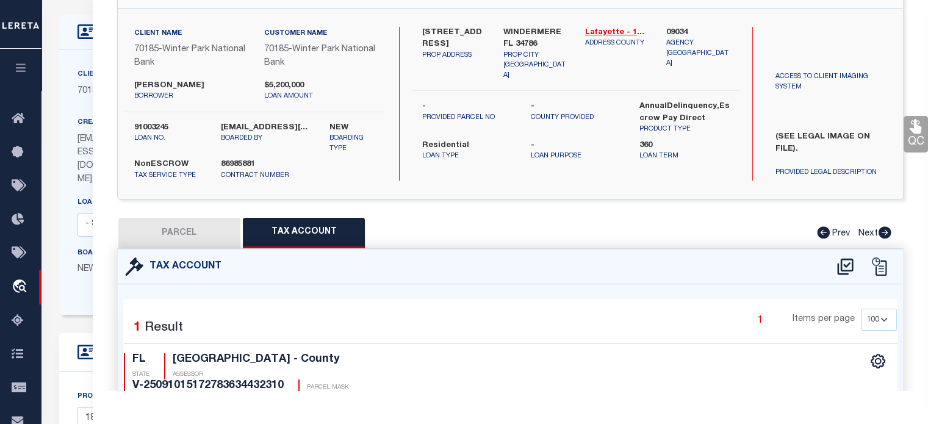
click at [884, 235] on icon at bounding box center [884, 232] width 13 height 12
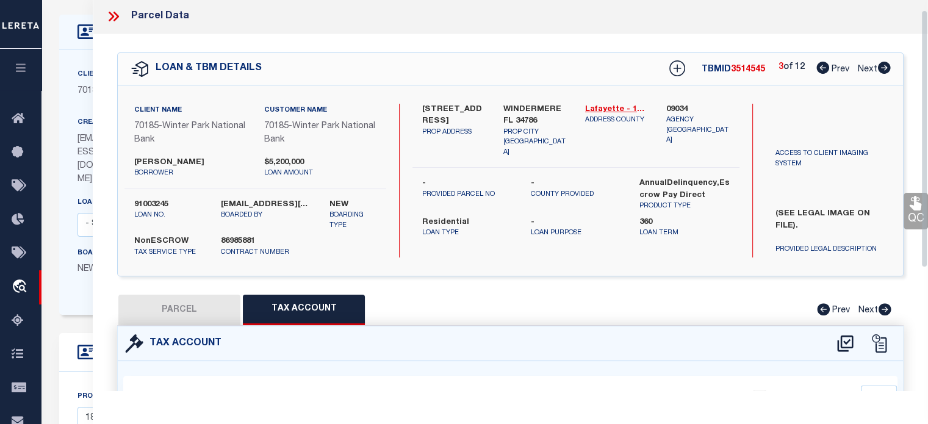
scroll to position [0, 0]
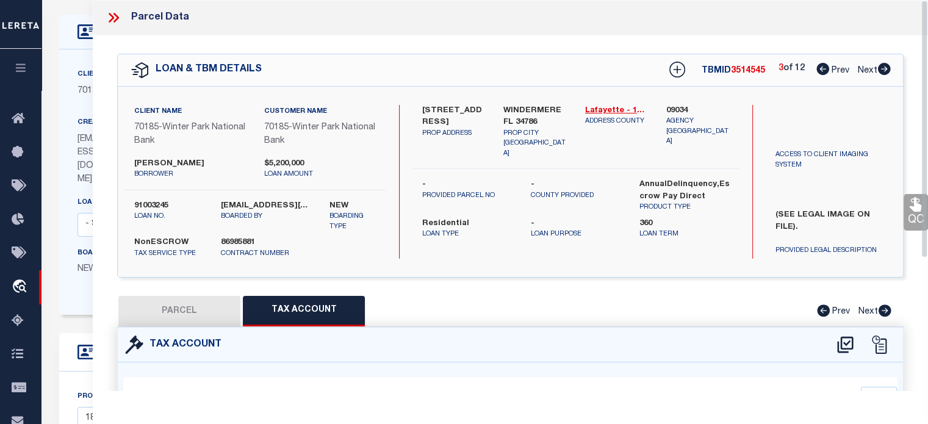
click at [885, 67] on icon at bounding box center [884, 69] width 13 height 12
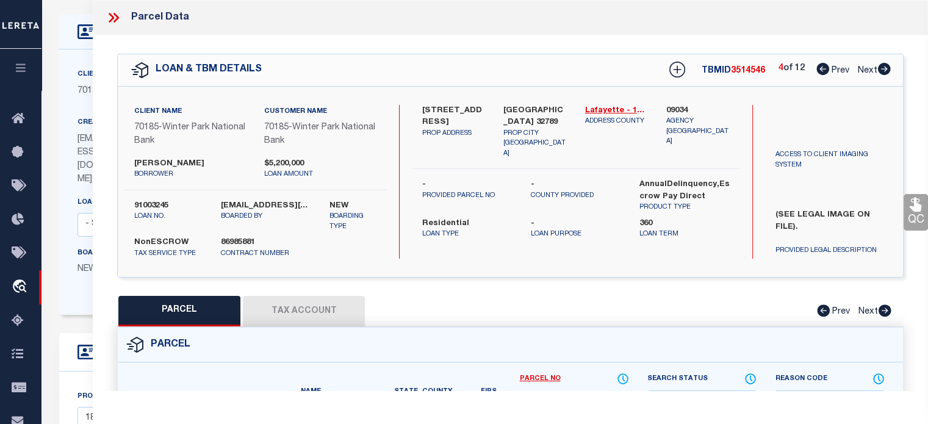
click at [310, 306] on button "Tax Account" at bounding box center [304, 311] width 122 height 30
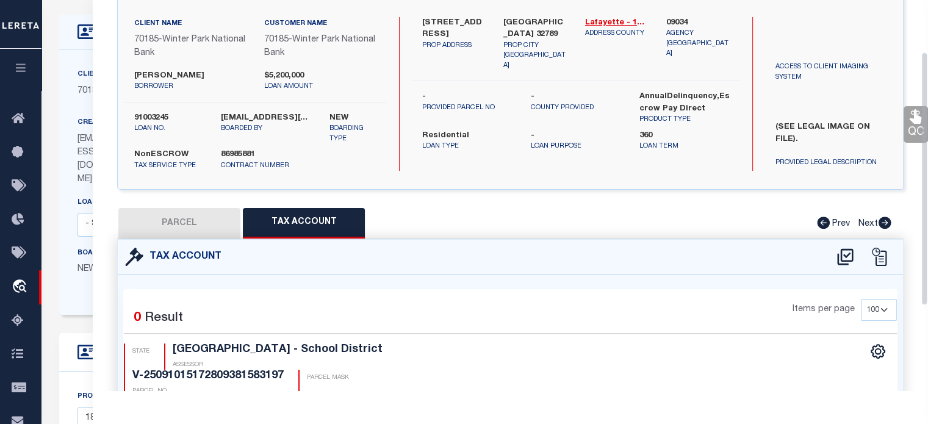
scroll to position [27, 0]
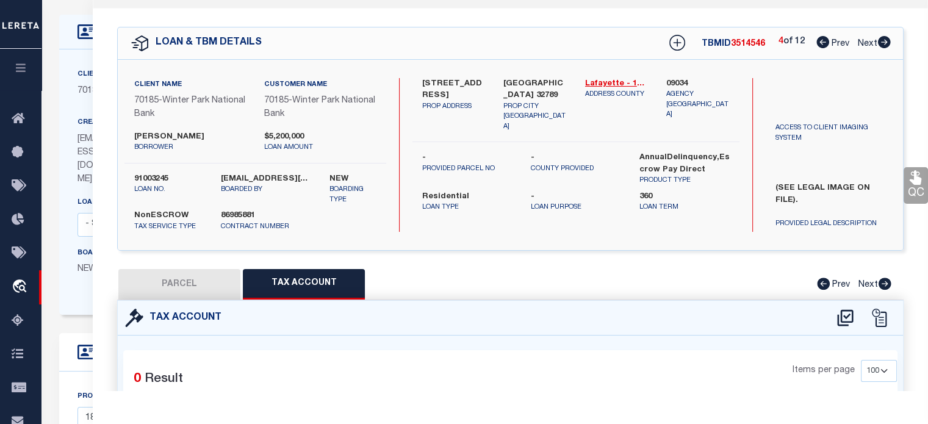
click at [162, 279] on button "PARCEL" at bounding box center [179, 284] width 122 height 30
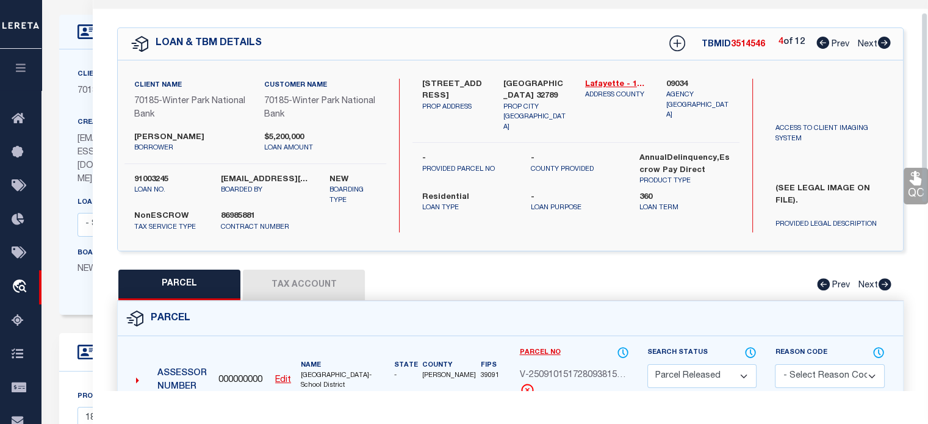
scroll to position [0, 0]
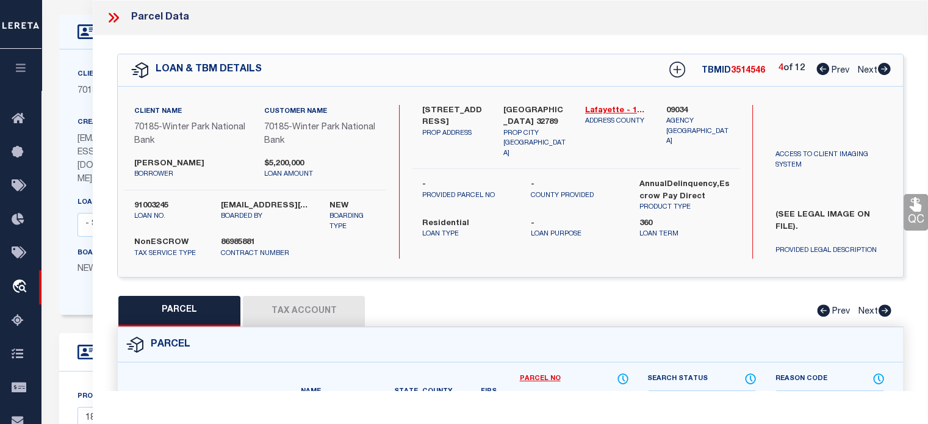
click at [881, 65] on icon at bounding box center [884, 69] width 13 height 12
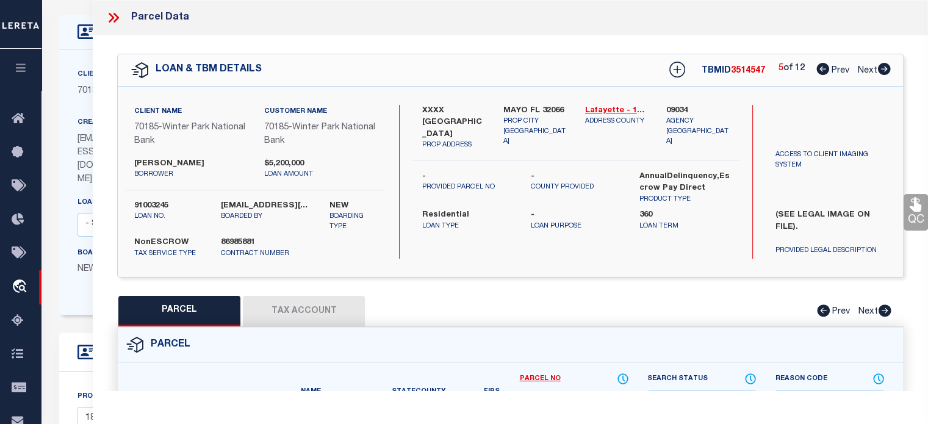
click at [312, 304] on button "Tax Account" at bounding box center [304, 311] width 122 height 30
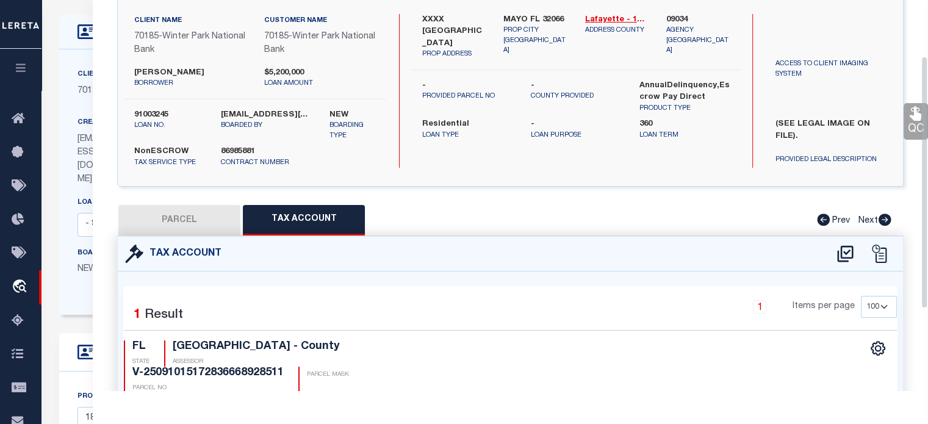
scroll to position [30, 0]
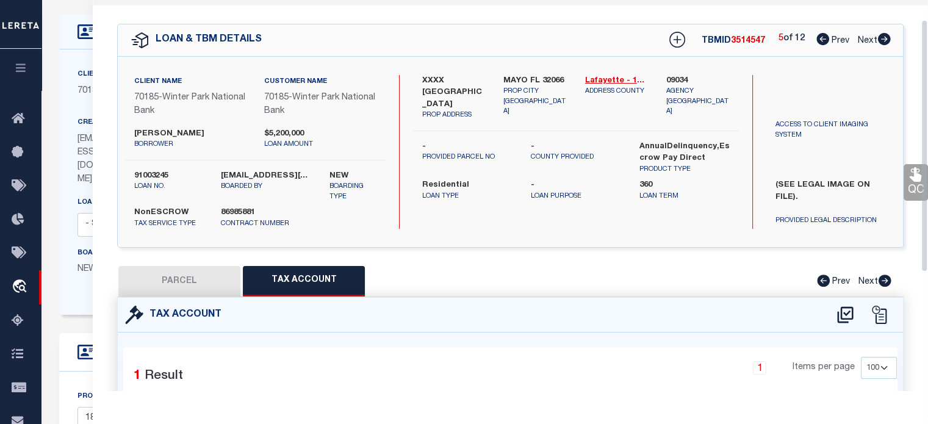
click at [886, 41] on icon at bounding box center [884, 39] width 13 height 12
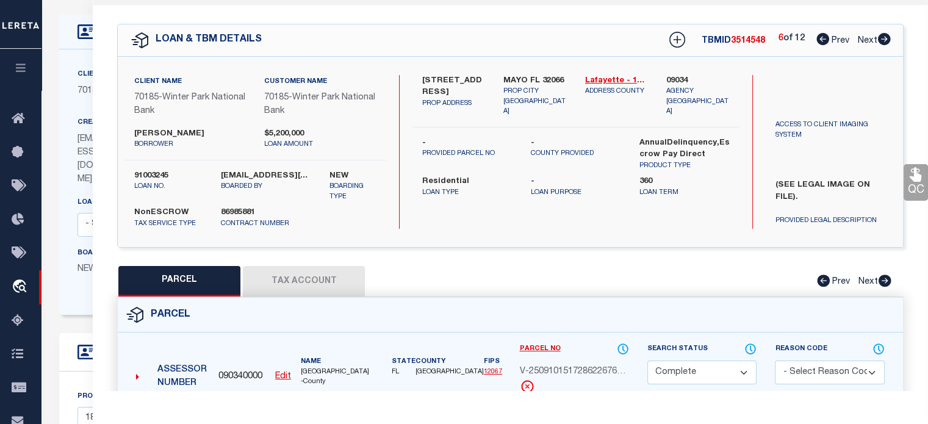
click at [320, 282] on button "Tax Account" at bounding box center [304, 281] width 122 height 30
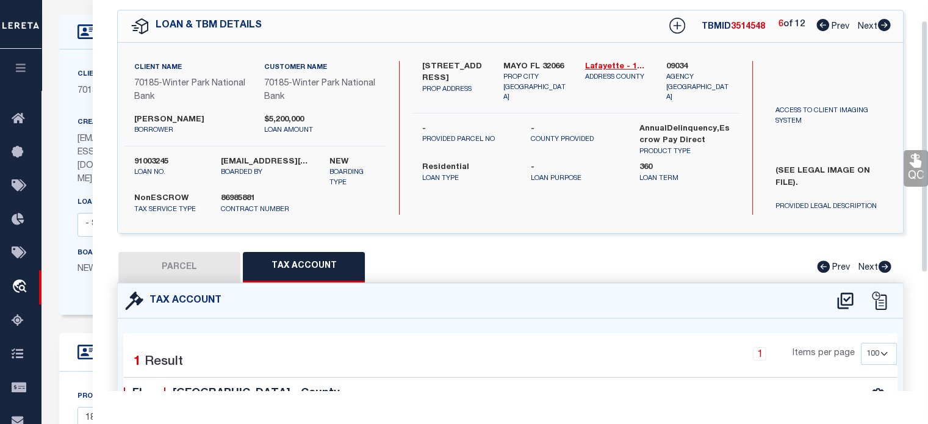
scroll to position [0, 0]
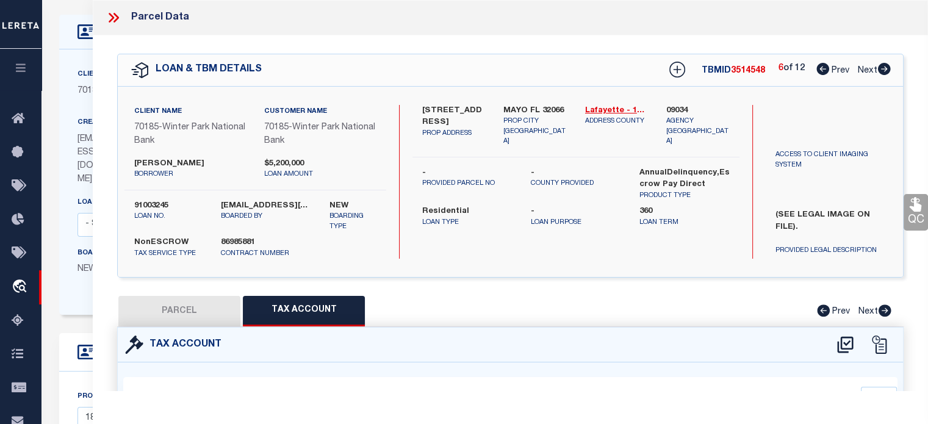
click at [889, 66] on icon at bounding box center [884, 69] width 13 height 12
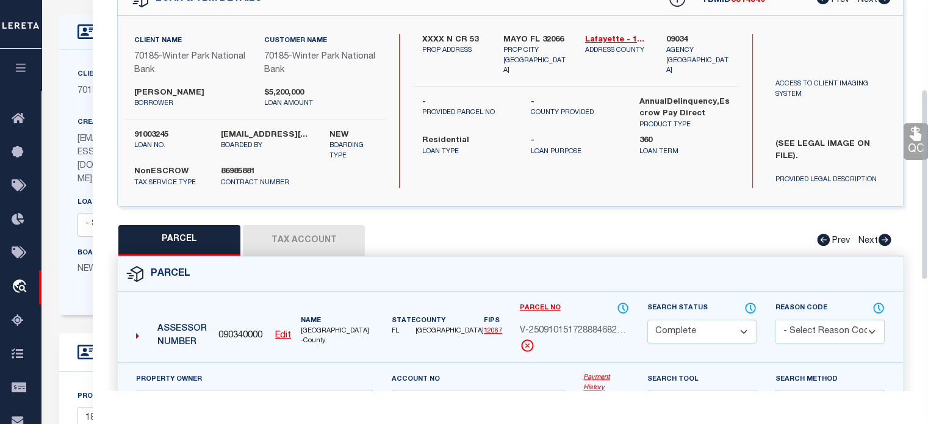
scroll to position [183, 0]
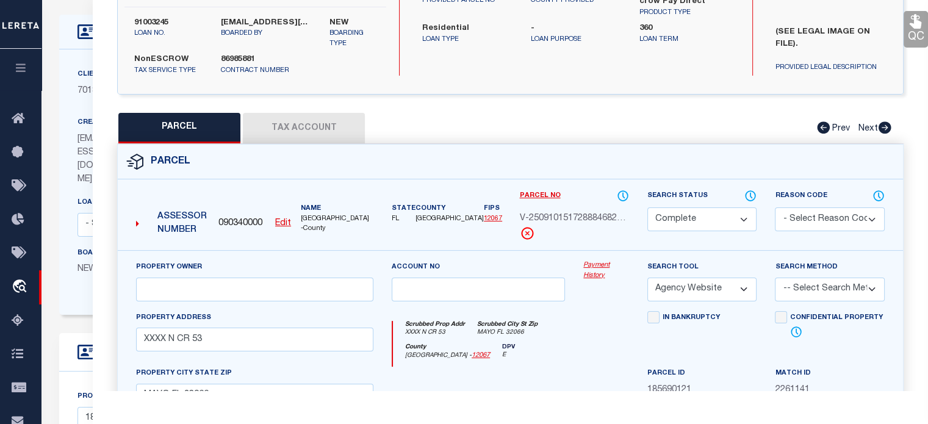
click at [335, 126] on button "Tax Account" at bounding box center [304, 128] width 122 height 30
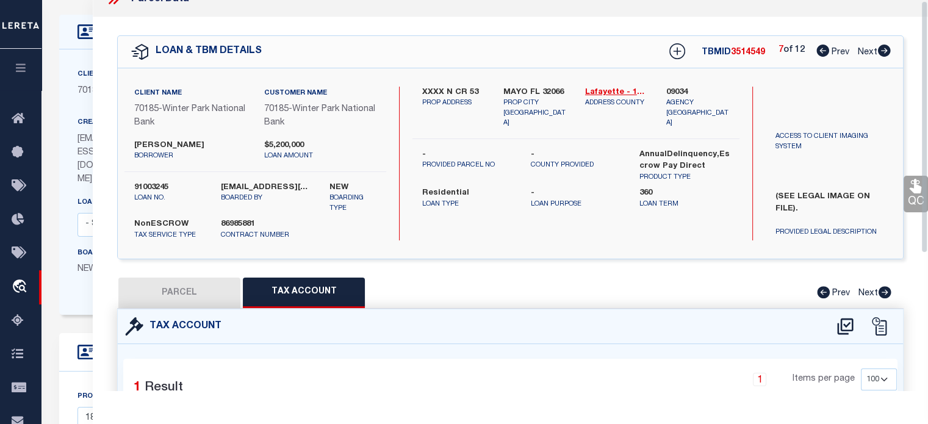
scroll to position [0, 0]
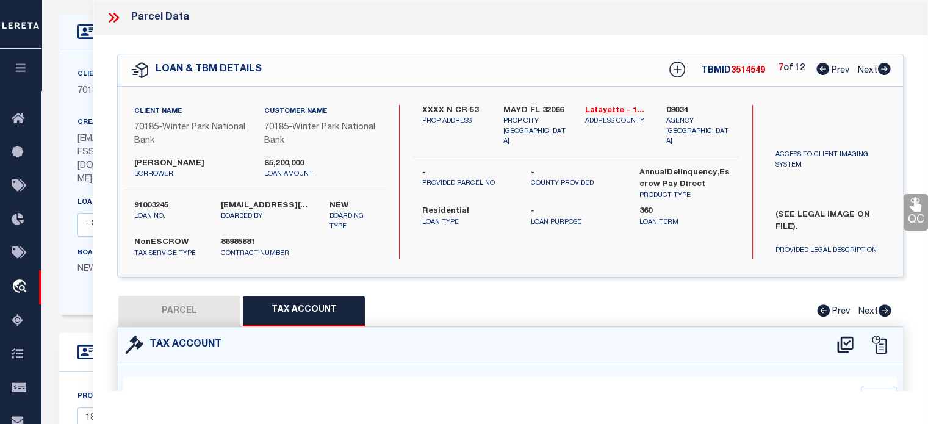
click at [882, 68] on icon at bounding box center [884, 69] width 13 height 12
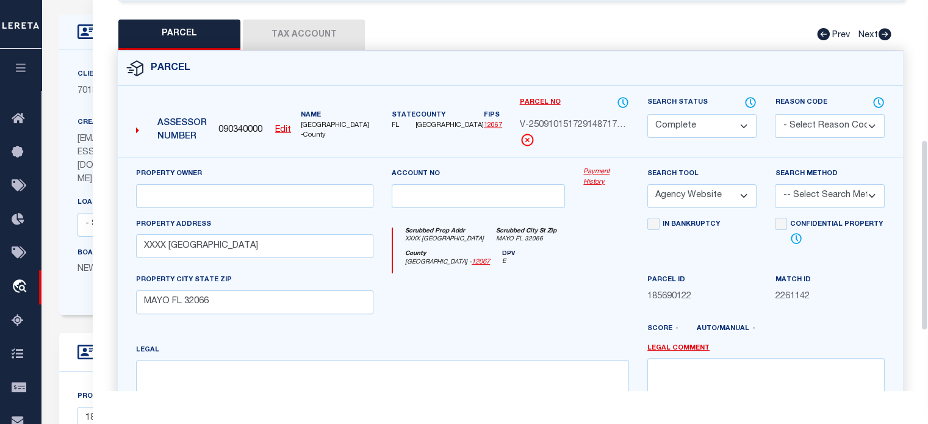
scroll to position [305, 0]
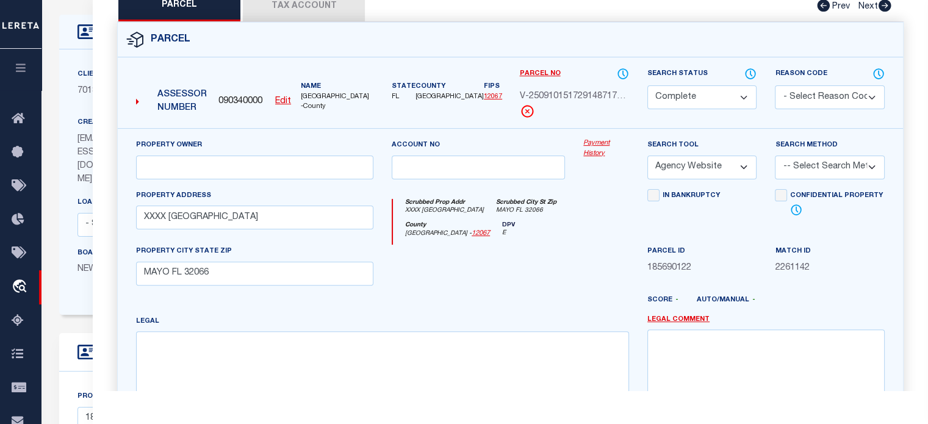
click at [305, 7] on button "Tax Account" at bounding box center [304, 6] width 122 height 30
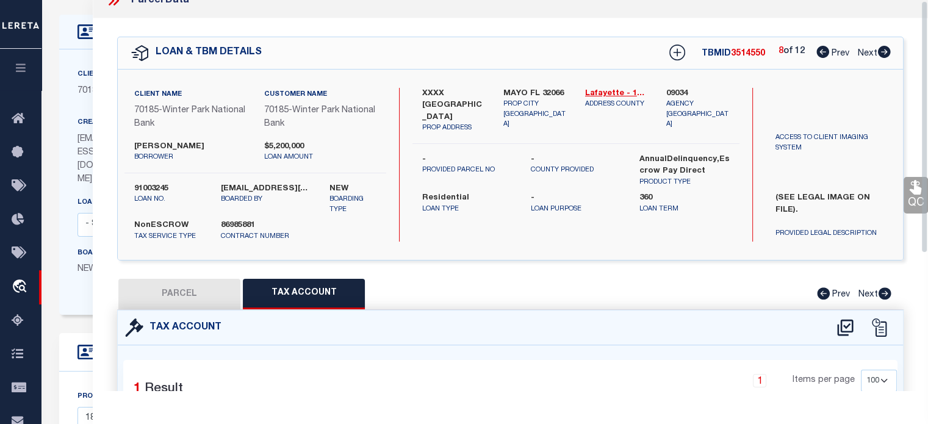
scroll to position [0, 0]
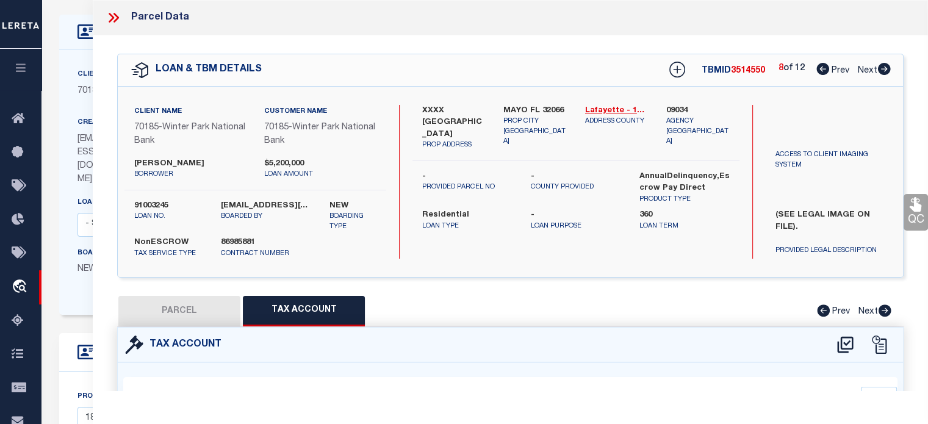
click at [882, 67] on icon at bounding box center [884, 69] width 13 height 12
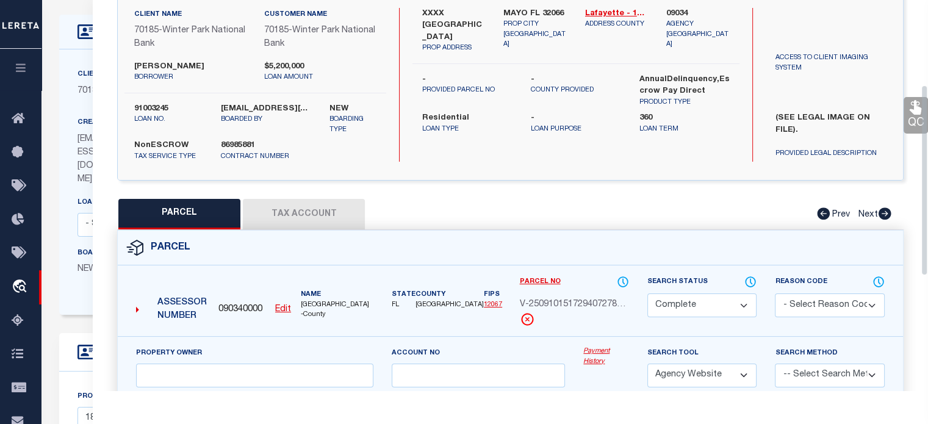
scroll to position [183, 0]
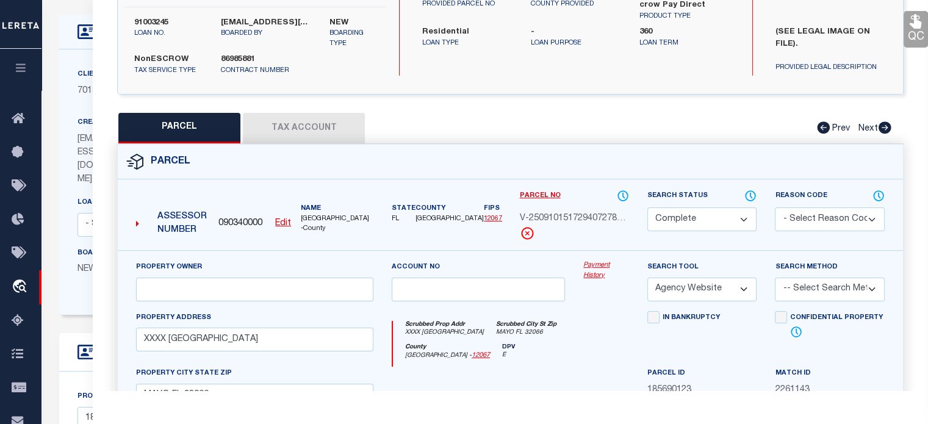
click at [288, 124] on button "Tax Account" at bounding box center [304, 128] width 122 height 30
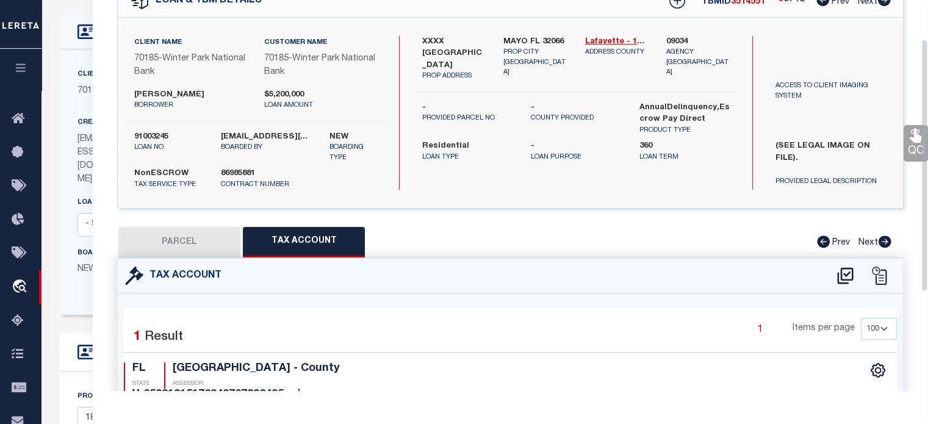
scroll to position [61, 0]
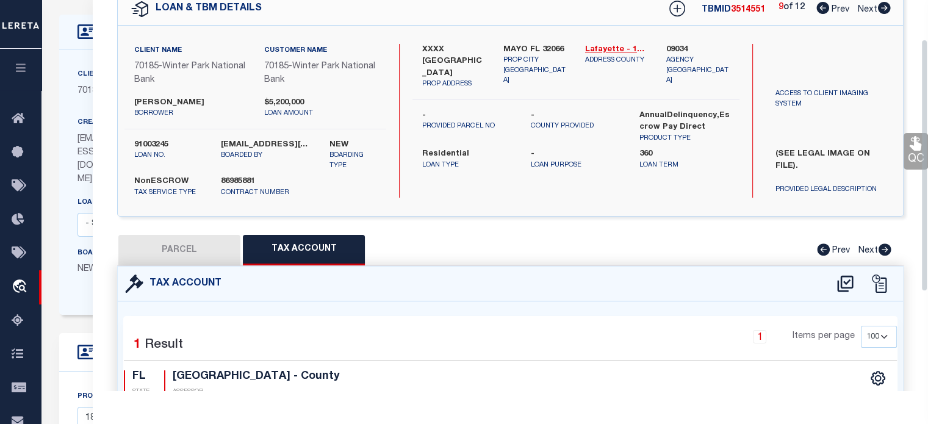
click at [884, 7] on icon at bounding box center [883, 8] width 13 height 12
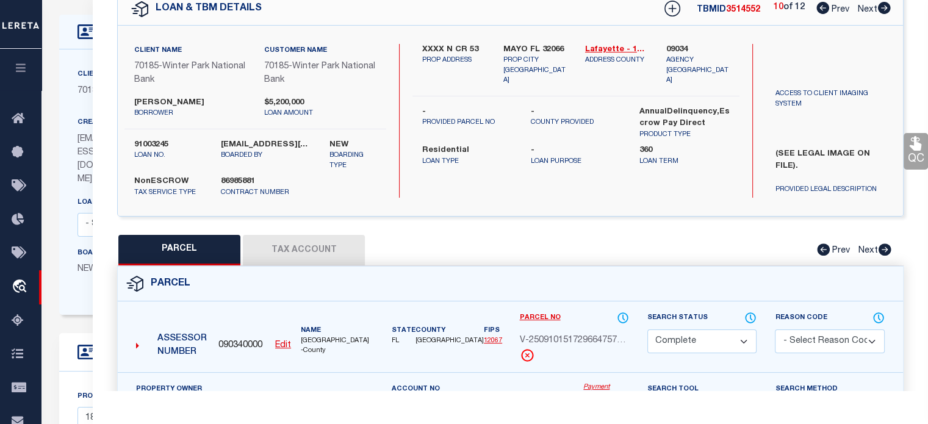
click at [326, 245] on button "Tax Account" at bounding box center [304, 250] width 122 height 30
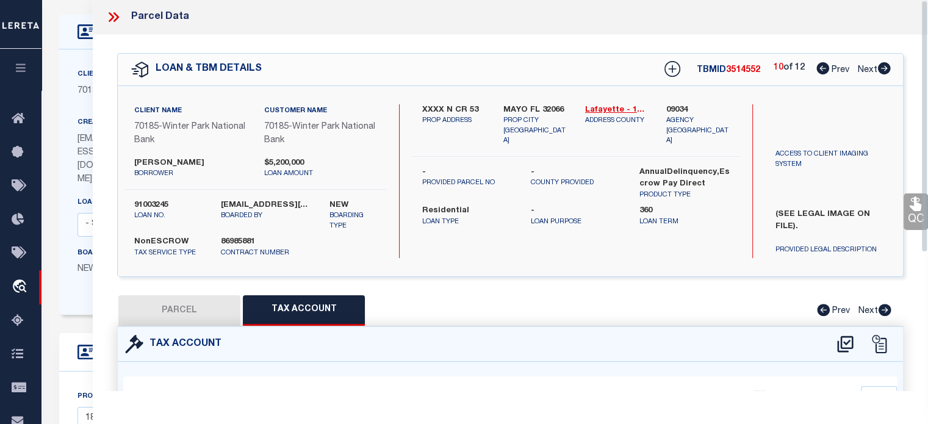
scroll to position [0, 0]
click at [881, 70] on icon at bounding box center [884, 69] width 13 height 12
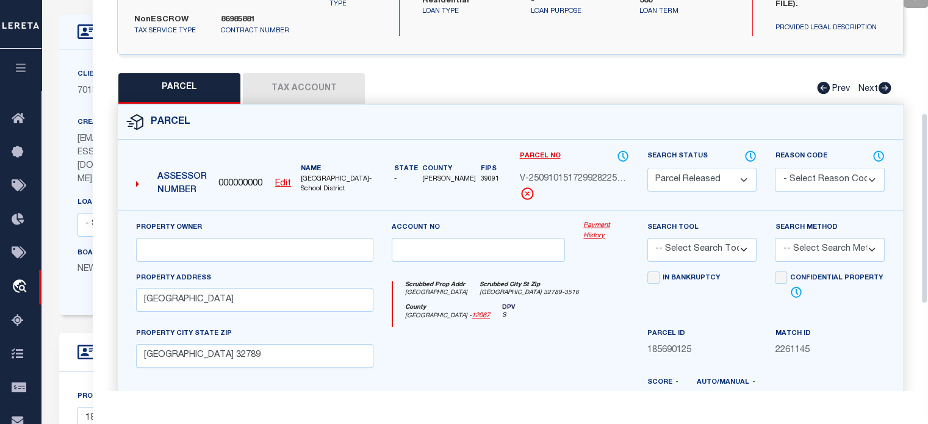
scroll to position [244, 0]
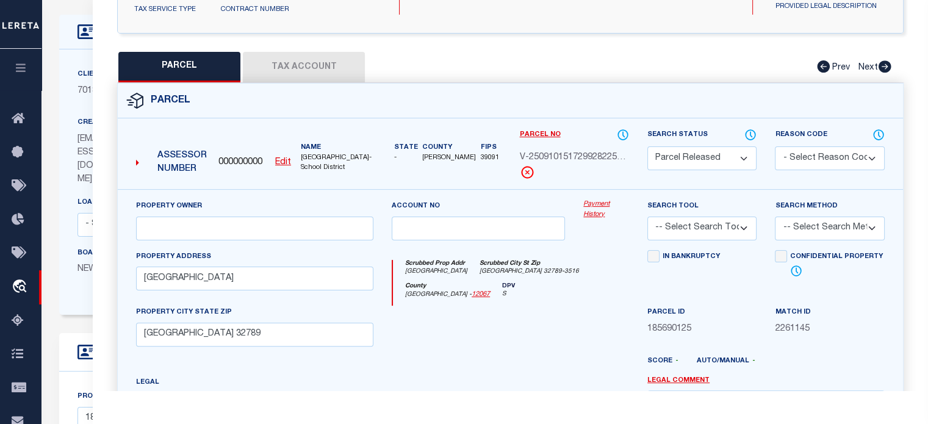
click at [317, 73] on button "Tax Account" at bounding box center [304, 67] width 122 height 30
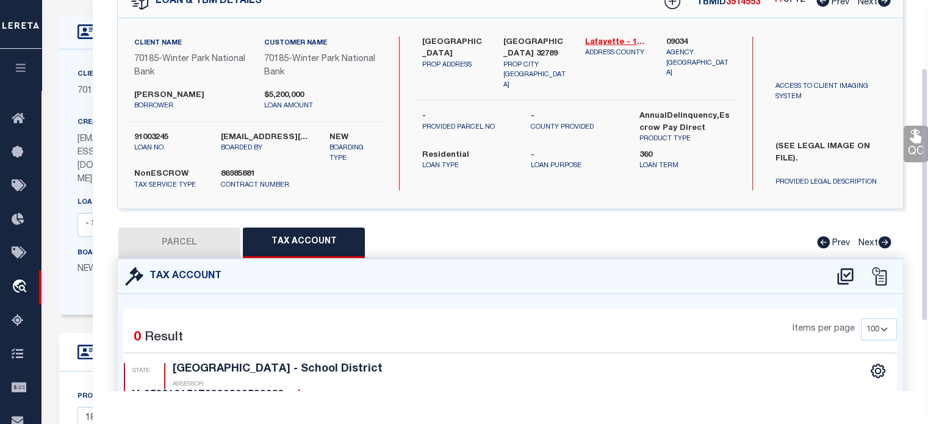
scroll to position [27, 0]
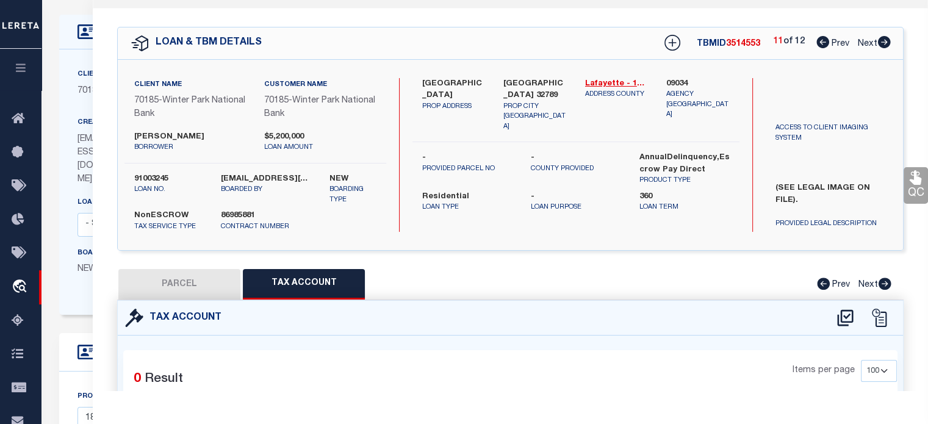
click at [888, 41] on icon at bounding box center [884, 42] width 13 height 12
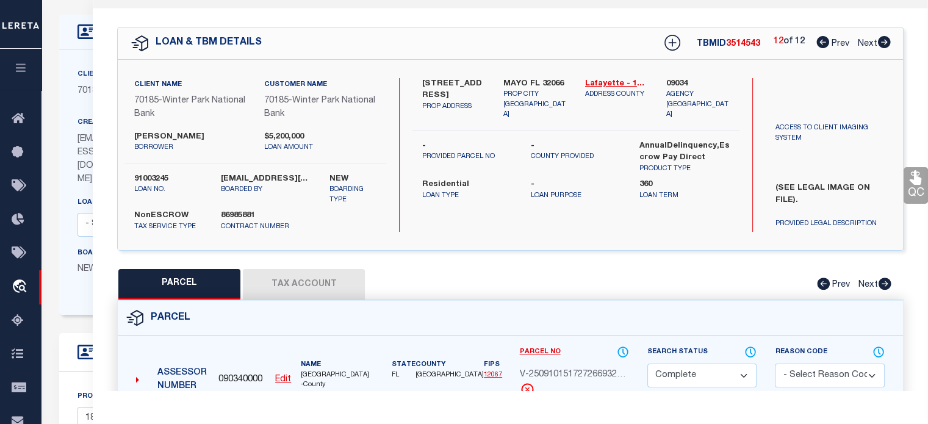
click at [336, 276] on button "Tax Account" at bounding box center [304, 284] width 122 height 30
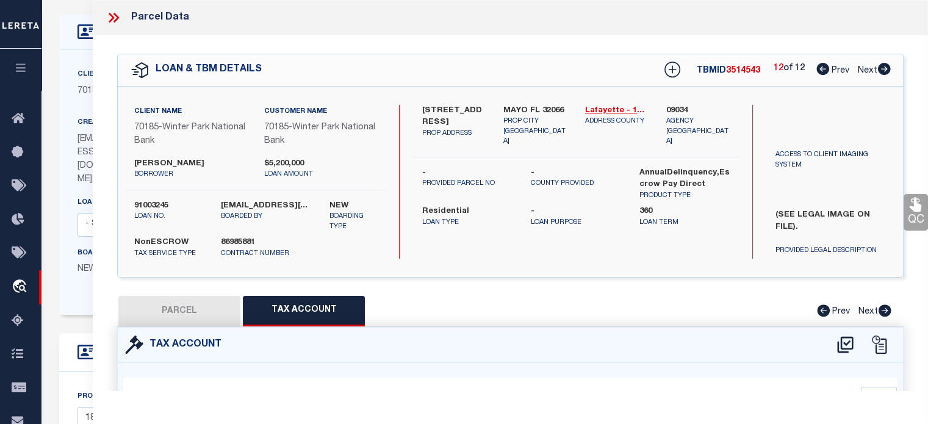
scroll to position [0, 0]
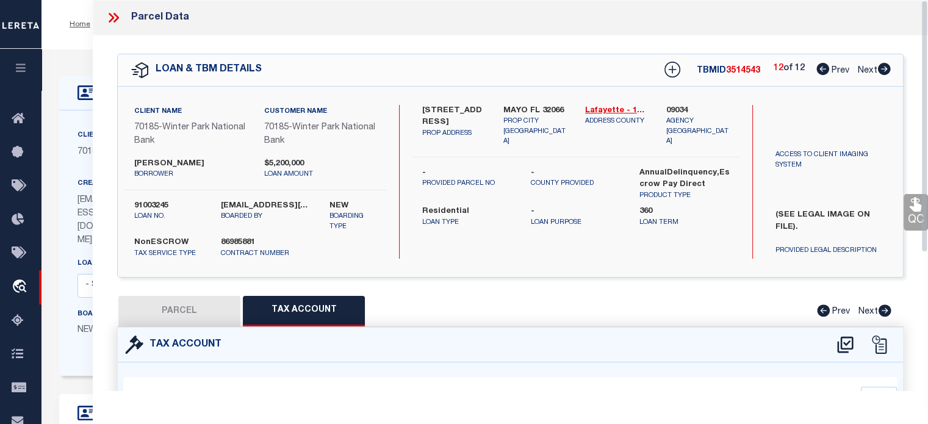
click at [115, 19] on icon at bounding box center [114, 18] width 16 height 16
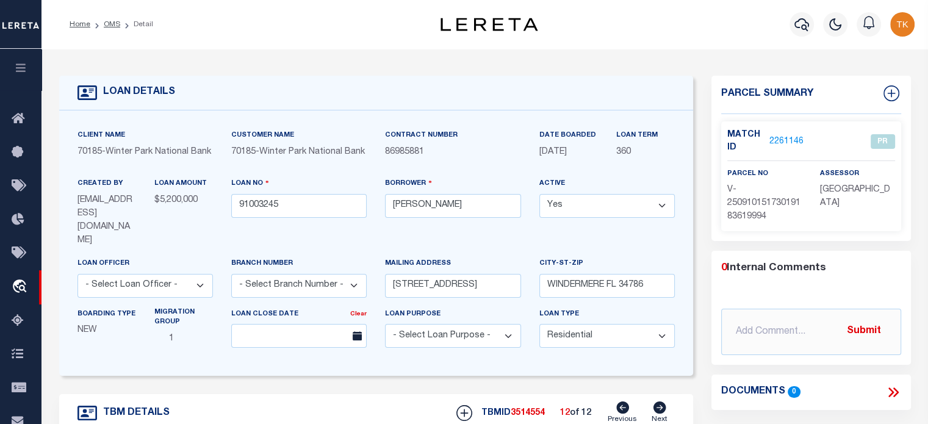
click at [120, 27] on li "Detail" at bounding box center [136, 24] width 33 height 11
click at [116, 24] on link "OMS" at bounding box center [112, 24] width 16 height 7
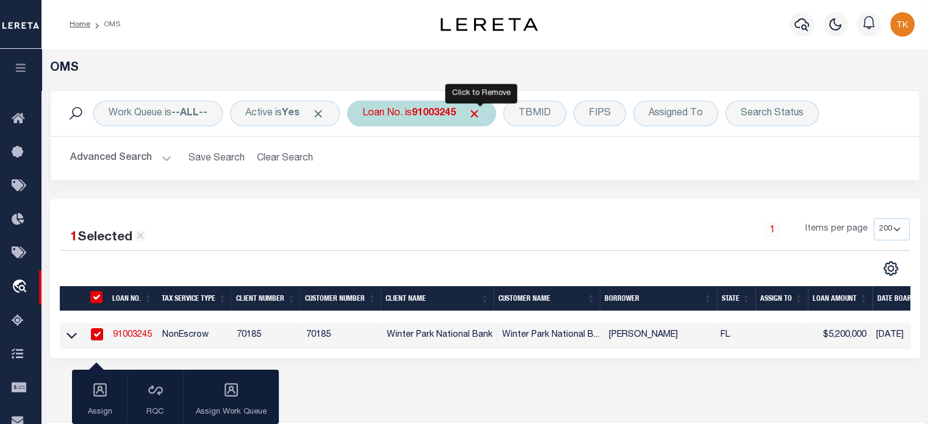
click at [481, 113] on span "Click to Remove" at bounding box center [474, 113] width 13 height 13
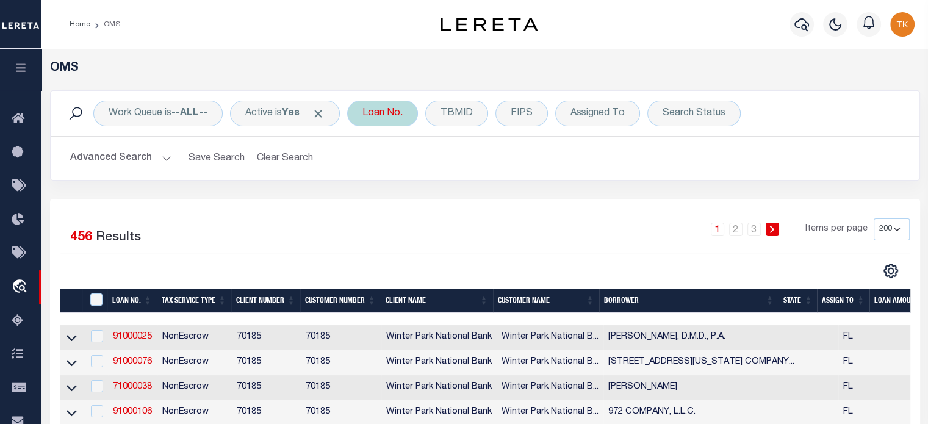
click at [407, 119] on div "Loan No." at bounding box center [382, 114] width 71 height 26
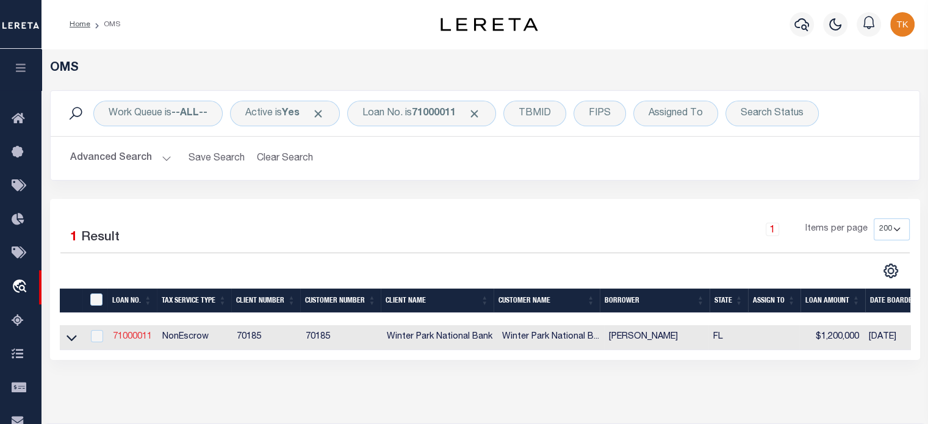
click at [141, 340] on link "71000011" at bounding box center [132, 336] width 39 height 9
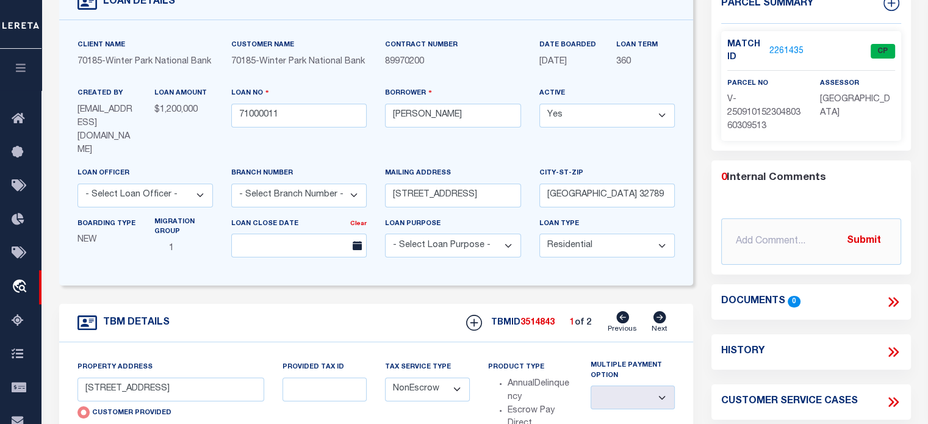
scroll to position [61, 0]
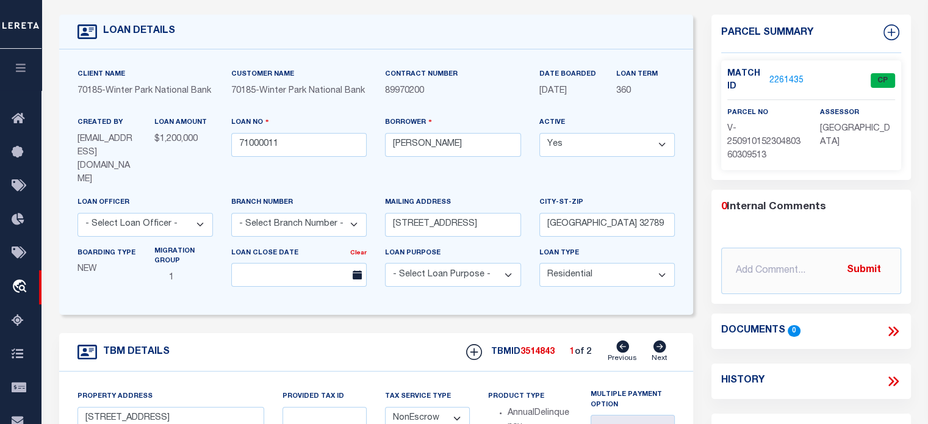
click at [785, 75] on link "2261435" at bounding box center [786, 80] width 34 height 13
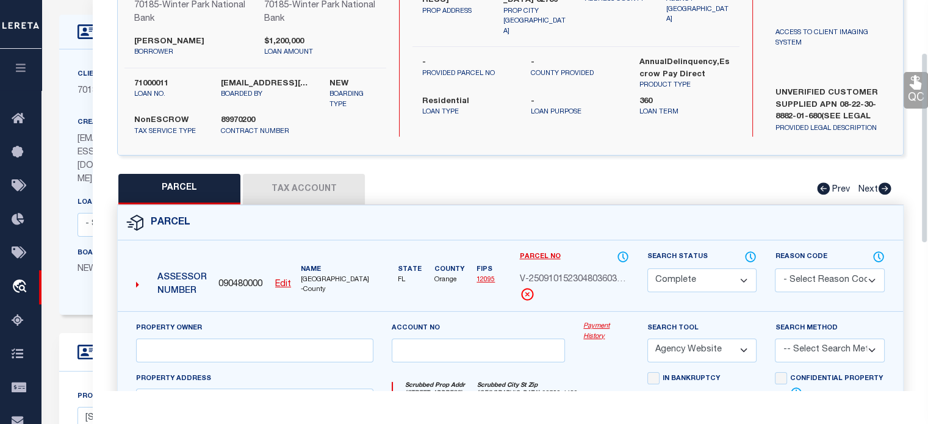
scroll to position [0, 0]
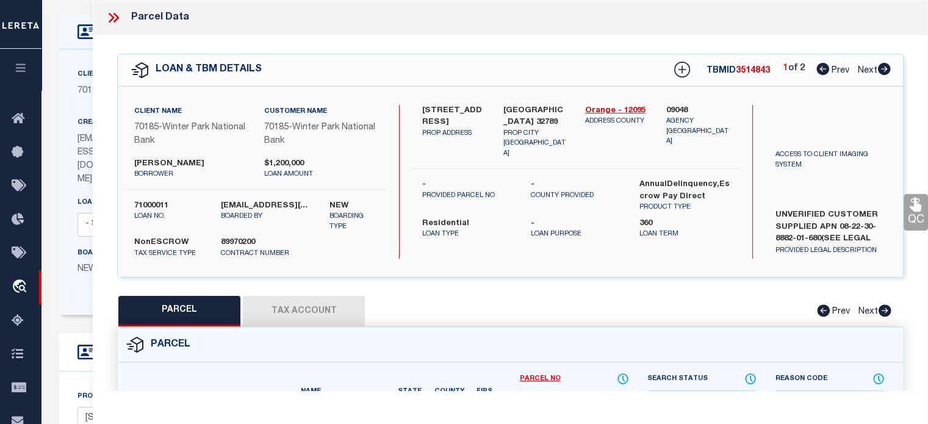
click at [881, 70] on icon at bounding box center [884, 69] width 13 height 12
click at [118, 20] on icon at bounding box center [114, 18] width 16 height 16
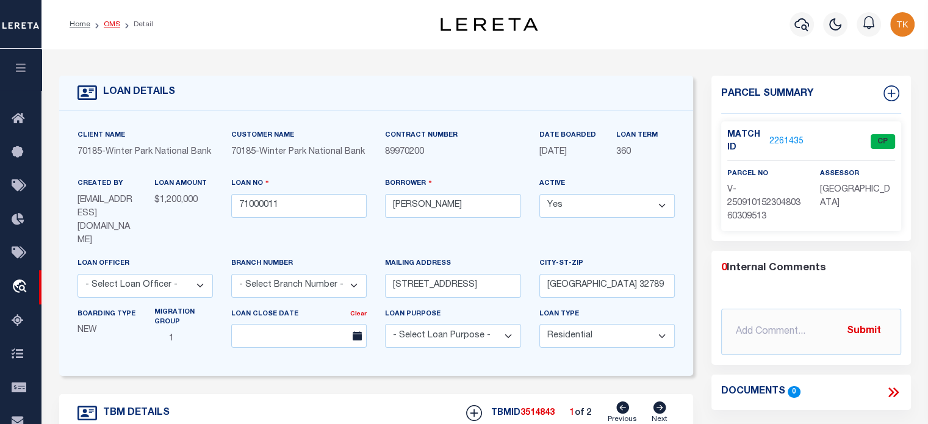
click at [112, 26] on link "OMS" at bounding box center [112, 24] width 16 height 7
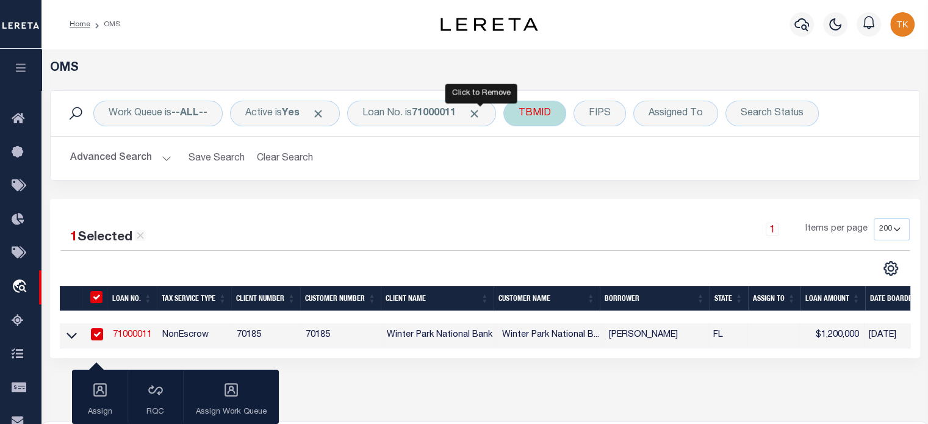
click at [481, 109] on span "Click to Remove" at bounding box center [474, 113] width 13 height 13
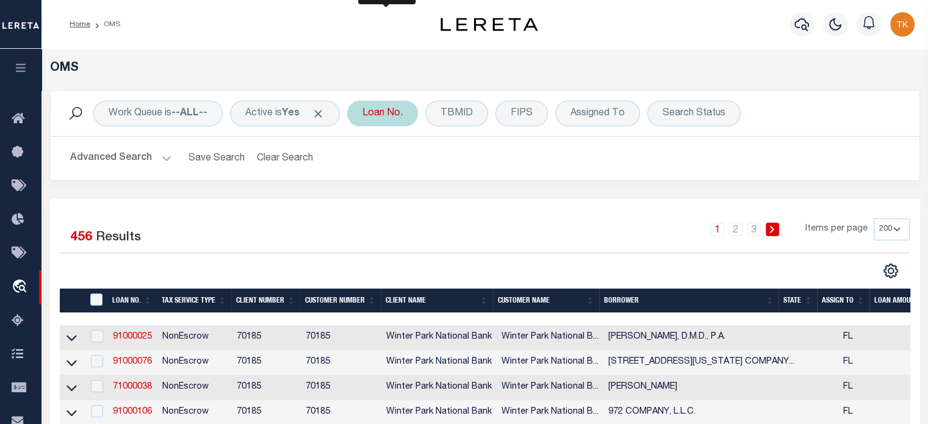
click at [382, 116] on div "Loan No." at bounding box center [382, 114] width 71 height 26
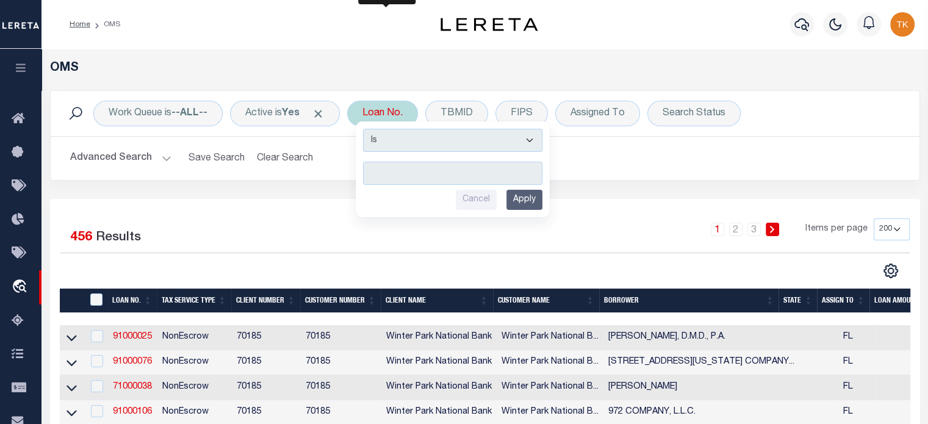
click at [418, 167] on input "text" at bounding box center [452, 173] width 179 height 23
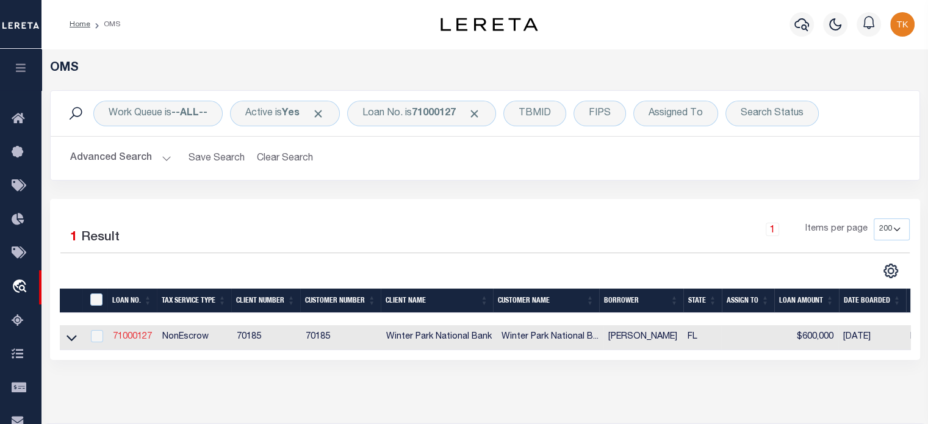
click at [134, 336] on link "71000127" at bounding box center [132, 336] width 39 height 9
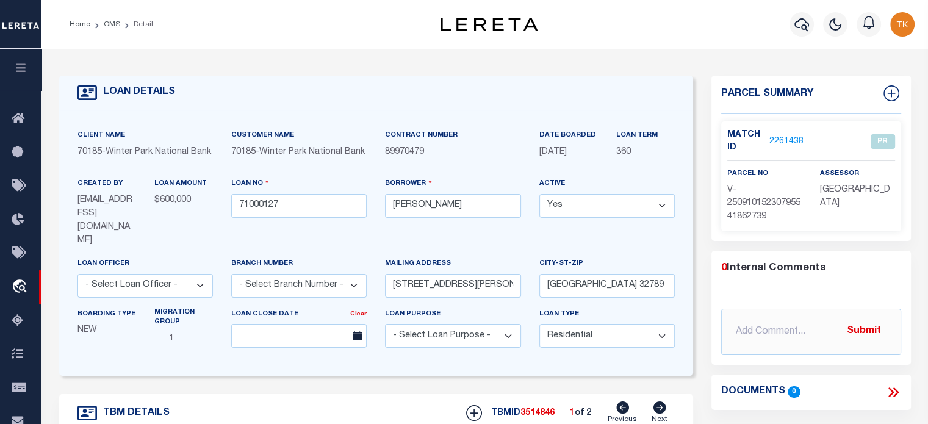
click at [785, 138] on link "2261438" at bounding box center [786, 141] width 34 height 13
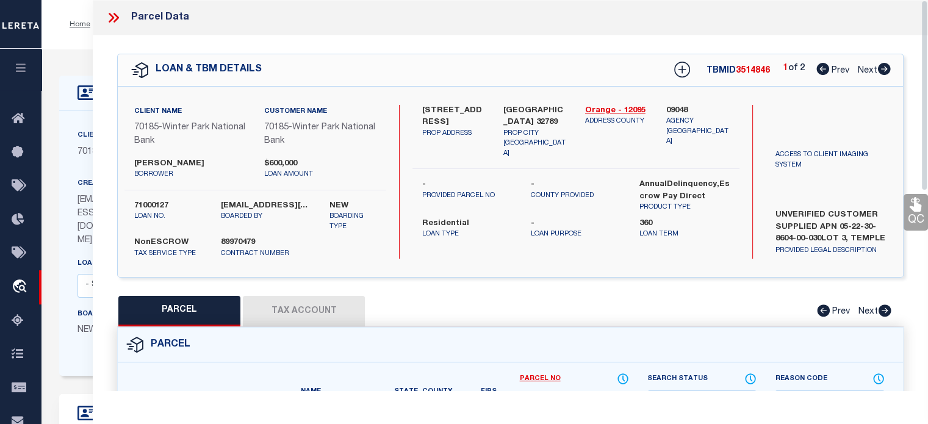
click at [881, 70] on icon at bounding box center [884, 69] width 13 height 12
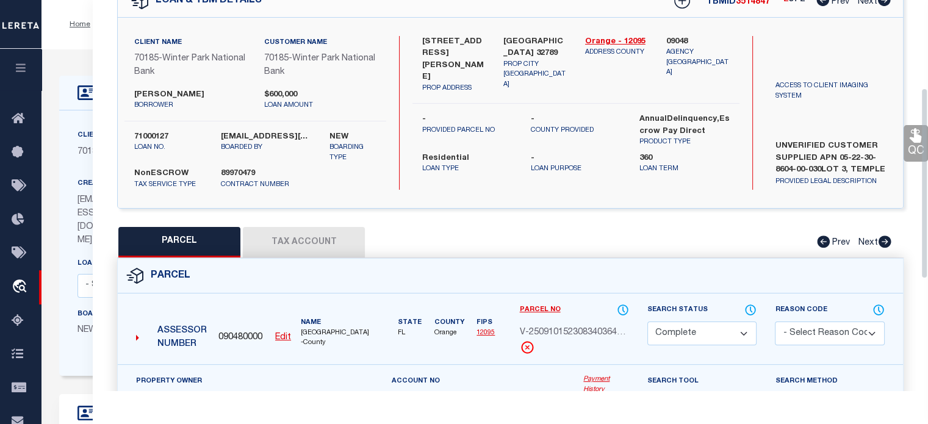
scroll to position [183, 0]
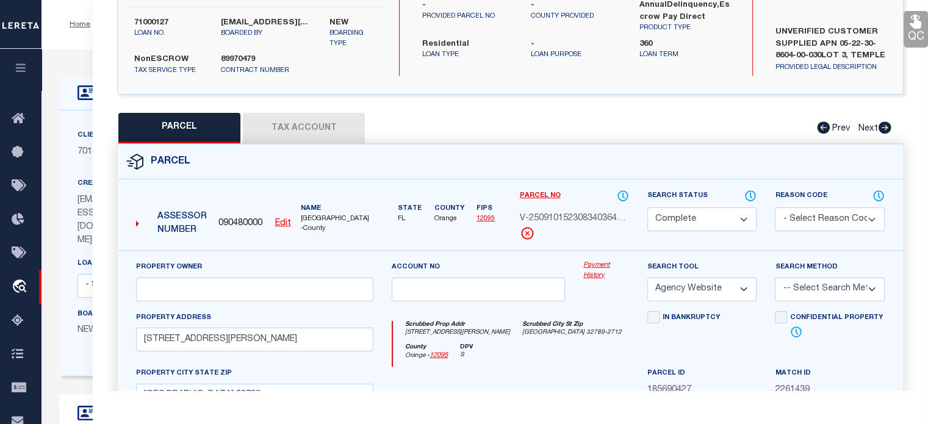
click at [265, 129] on button "Tax Account" at bounding box center [304, 128] width 122 height 30
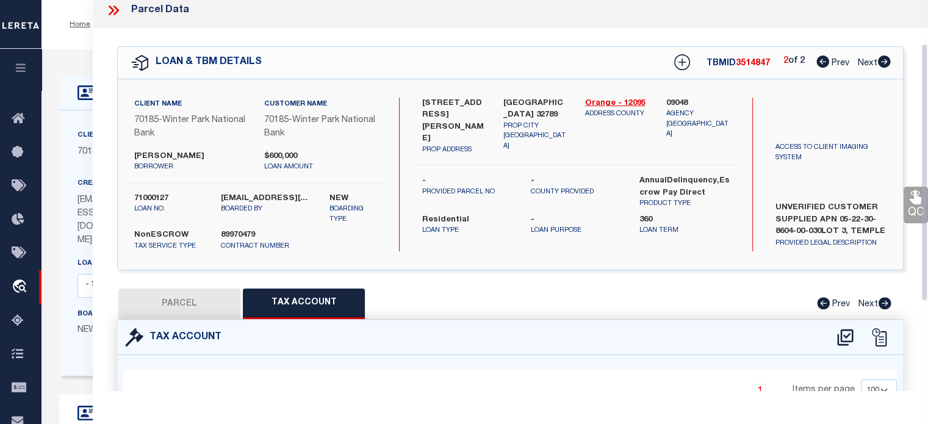
scroll to position [0, 0]
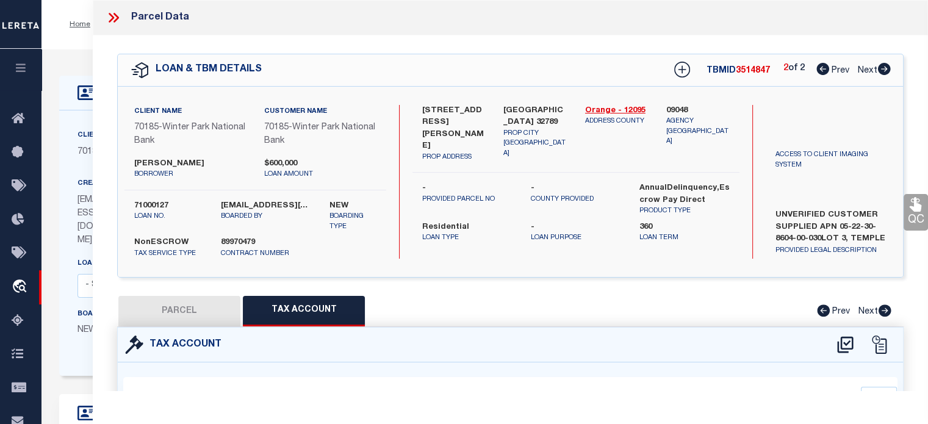
click at [113, 19] on icon at bounding box center [114, 18] width 16 height 16
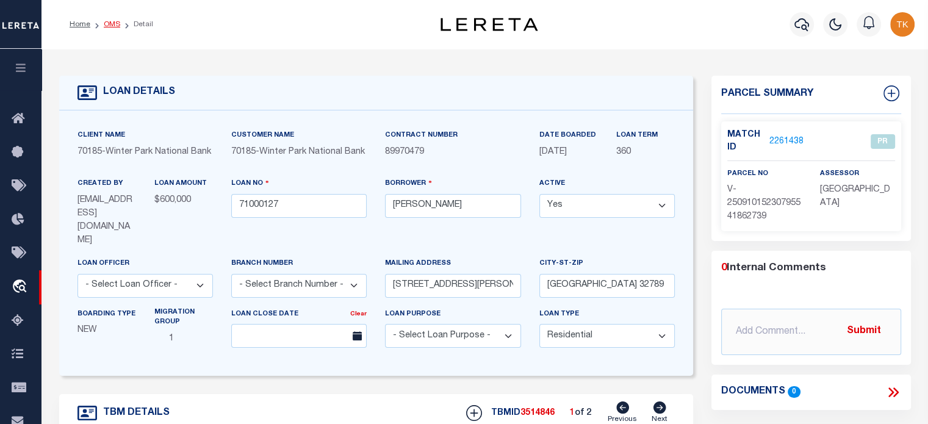
click at [110, 25] on link "OMS" at bounding box center [112, 24] width 16 height 7
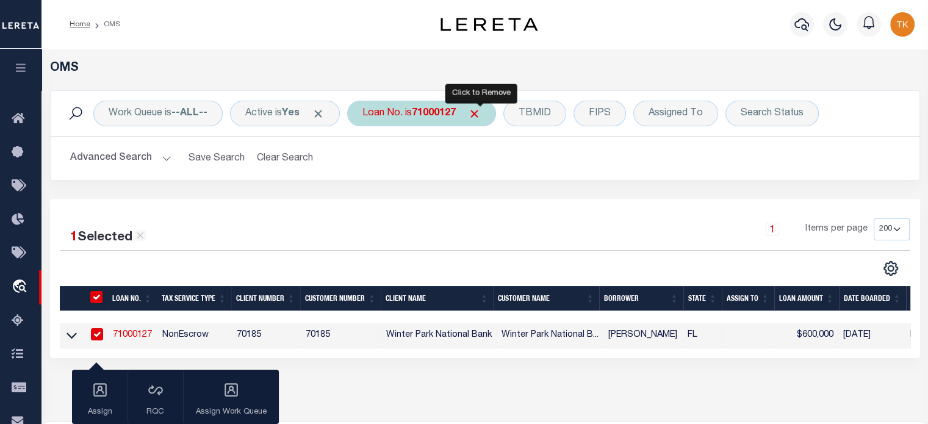
click at [478, 114] on span "Click to Remove" at bounding box center [474, 113] width 13 height 13
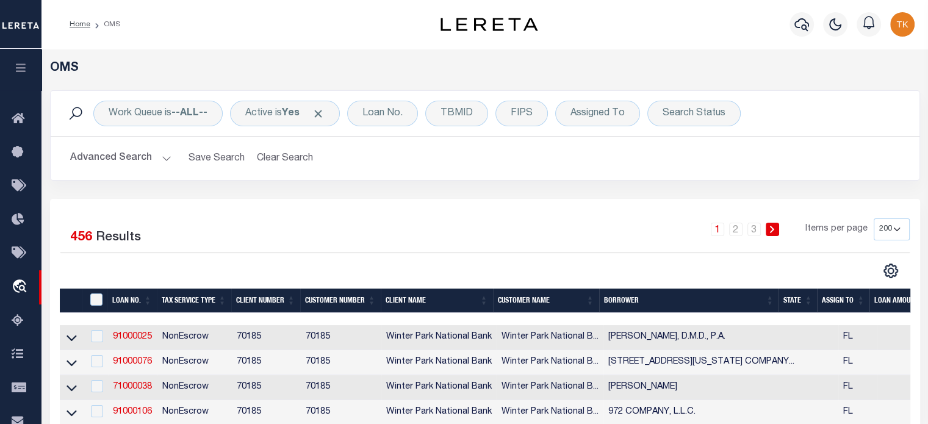
click at [162, 158] on button "Advanced Search" at bounding box center [120, 158] width 101 height 24
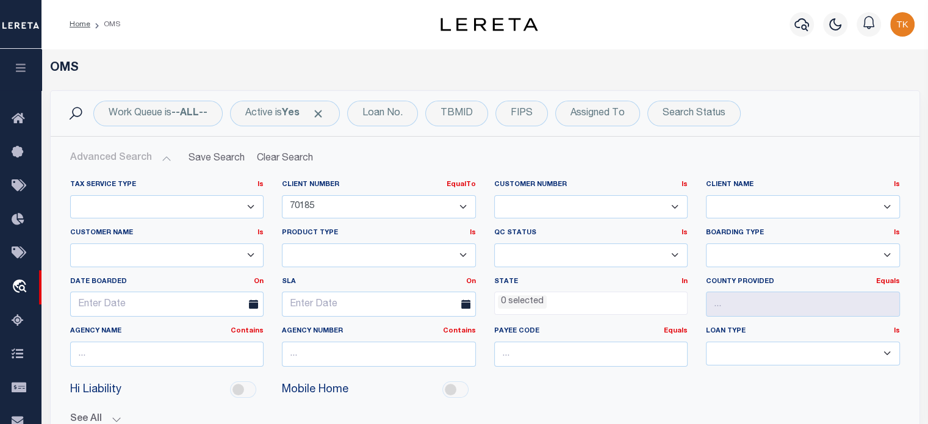
drag, startPoint x: 357, startPoint y: 206, endPoint x: 202, endPoint y: 203, distance: 155.5
click at [202, 203] on div "Tax Service Type Is Is Contains Escrow NonEscrow Client Number EqualTo Is Conta…" at bounding box center [485, 278] width 848 height 196
click at [282, 195] on select "1011 1012 1013 1014 1019 1042 1049 1052 1053 1055 1058 1061 1063 1064 1065 1069…" at bounding box center [379, 207] width 194 height 24
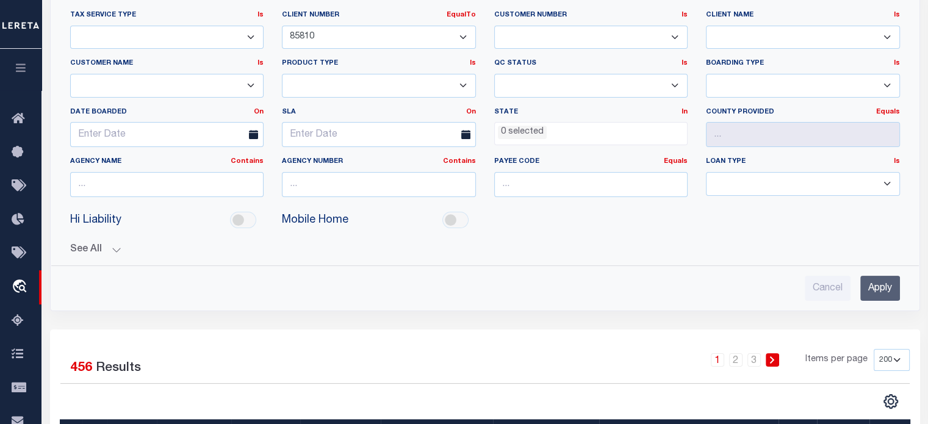
scroll to position [244, 0]
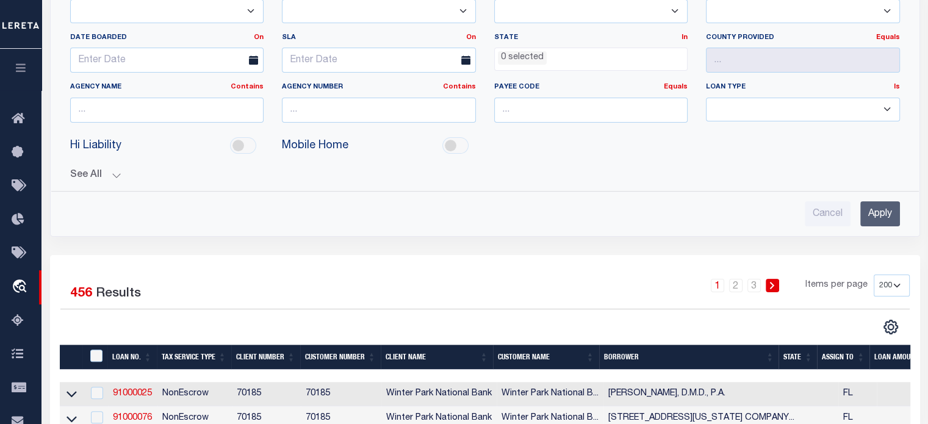
click at [867, 209] on input "Apply" at bounding box center [880, 213] width 40 height 25
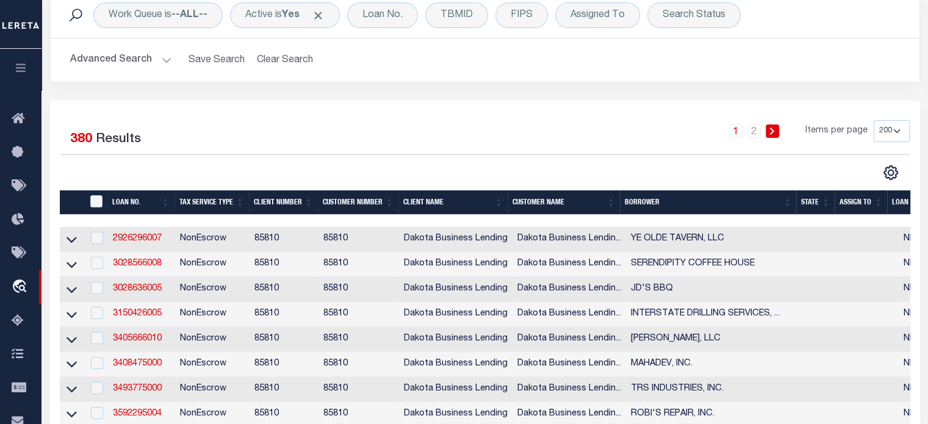
scroll to position [61, 0]
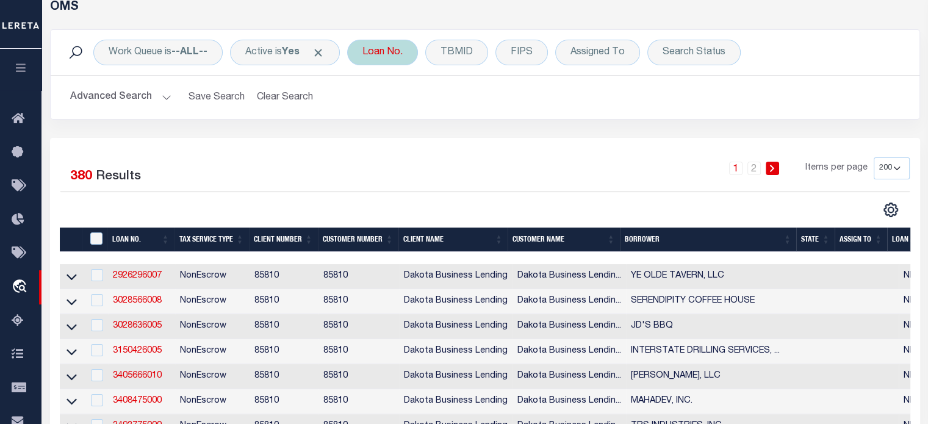
click at [382, 52] on div "Loan No." at bounding box center [382, 53] width 71 height 26
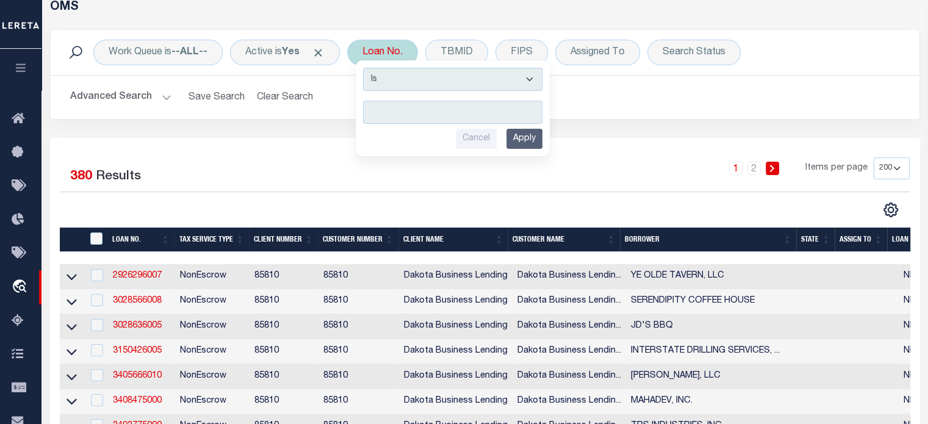
click at [394, 112] on input "text" at bounding box center [452, 112] width 179 height 23
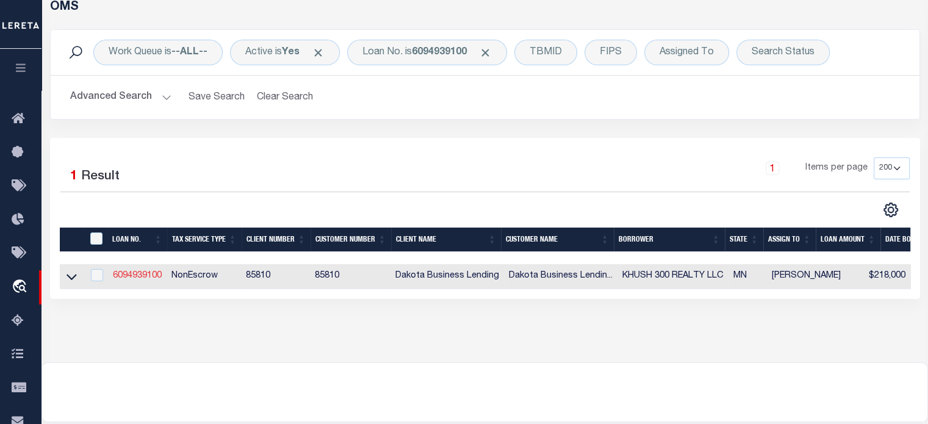
click at [145, 274] on link "6094939100" at bounding box center [137, 275] width 49 height 9
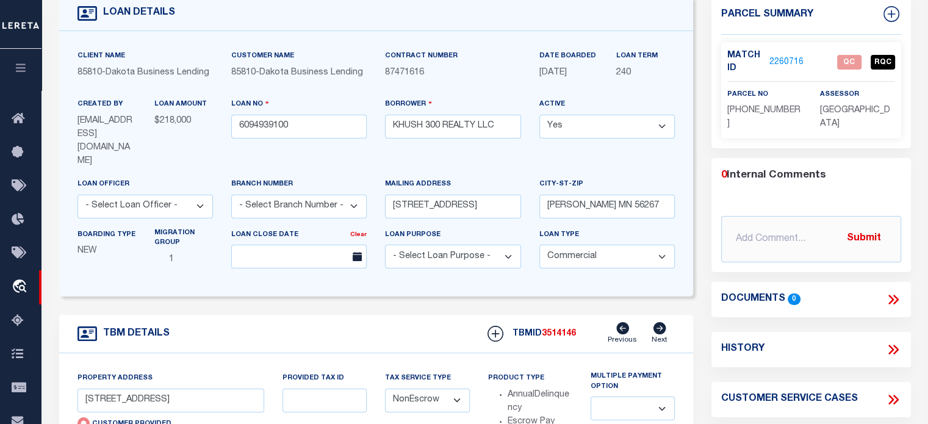
scroll to position [61, 0]
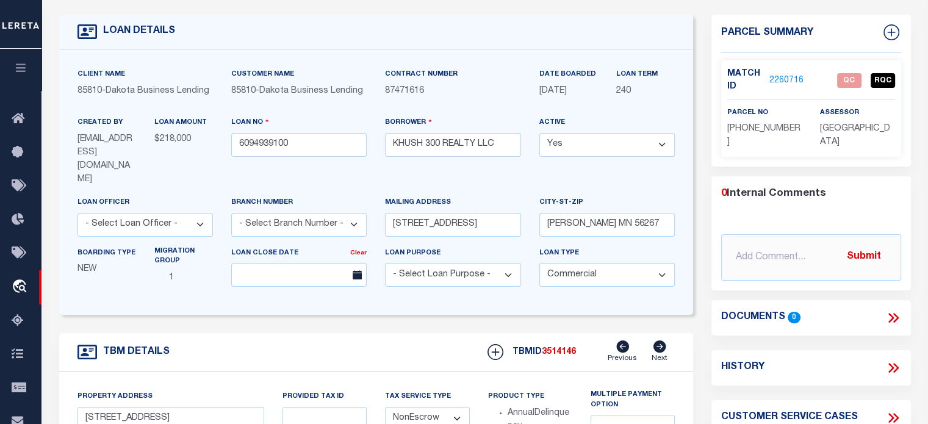
click at [790, 79] on link "2260716" at bounding box center [786, 80] width 34 height 13
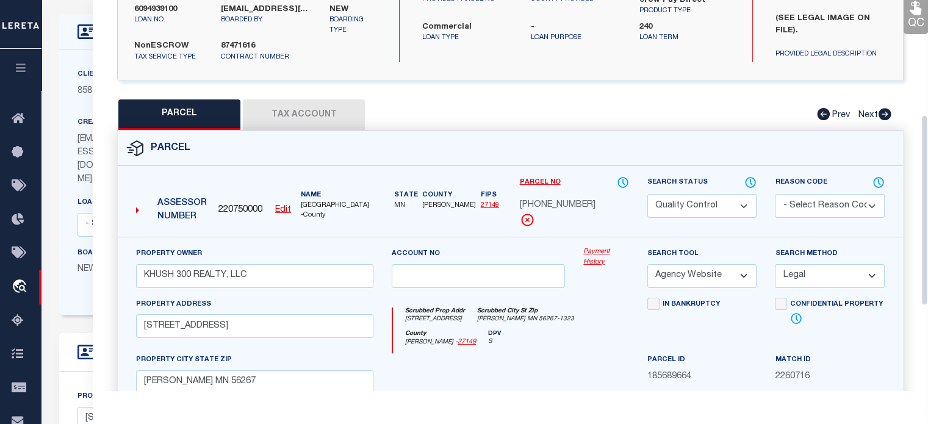
scroll to position [183, 0]
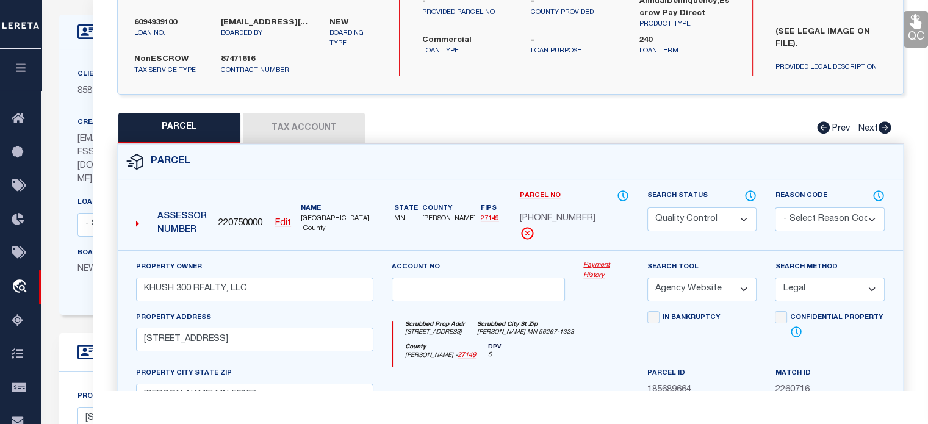
click at [312, 126] on button "Tax Account" at bounding box center [304, 128] width 122 height 30
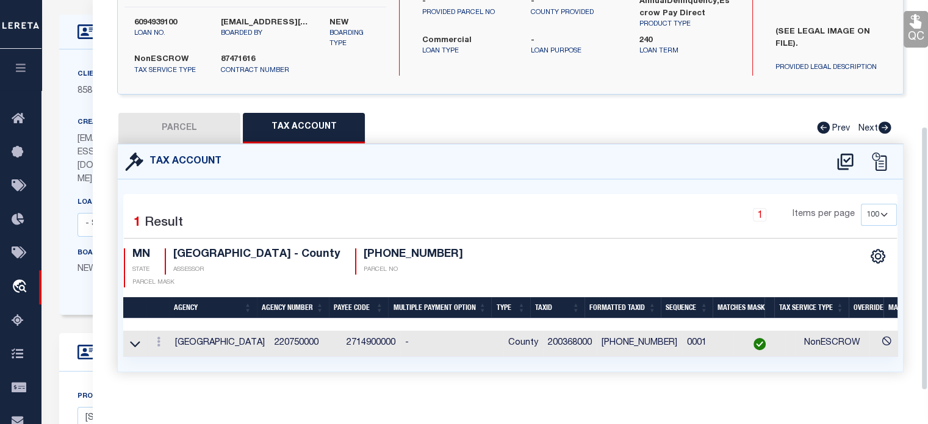
scroll to position [187, 0]
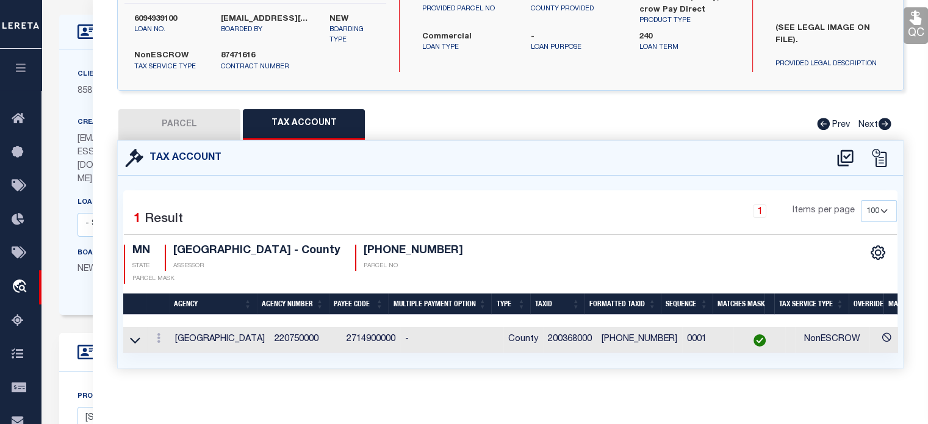
click at [548, 126] on div "PARCEL Tax Account Prev Next" at bounding box center [510, 124] width 786 height 30
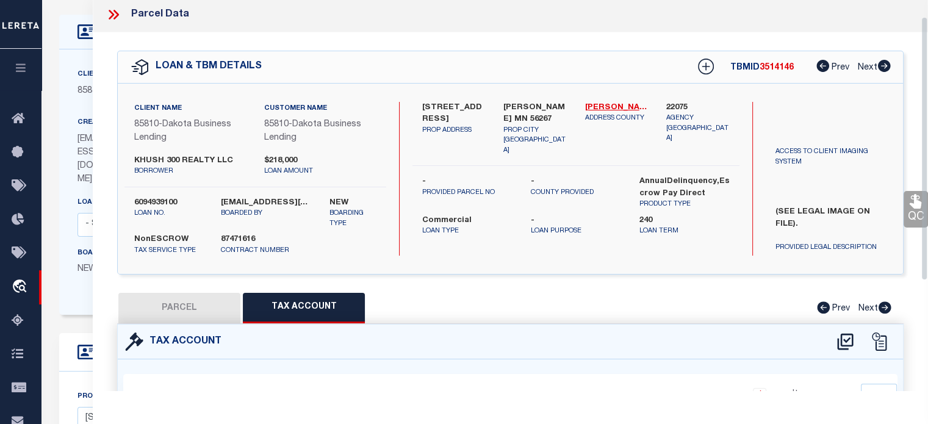
scroll to position [0, 0]
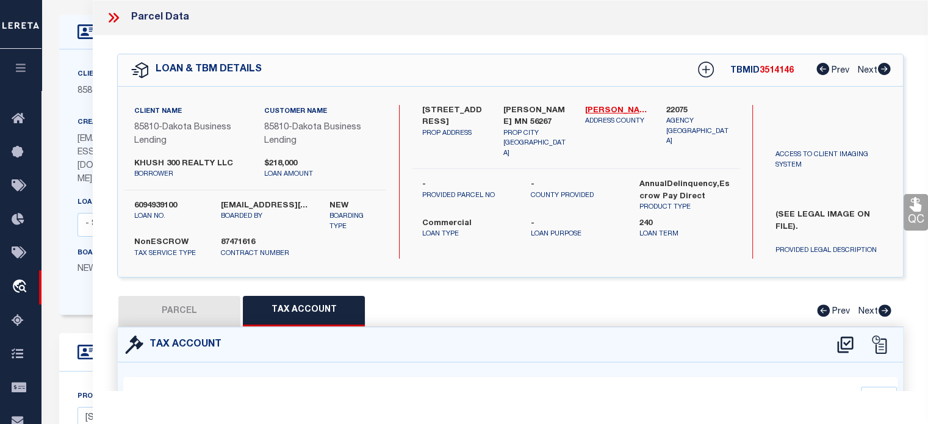
click at [111, 10] on icon at bounding box center [114, 18] width 16 height 16
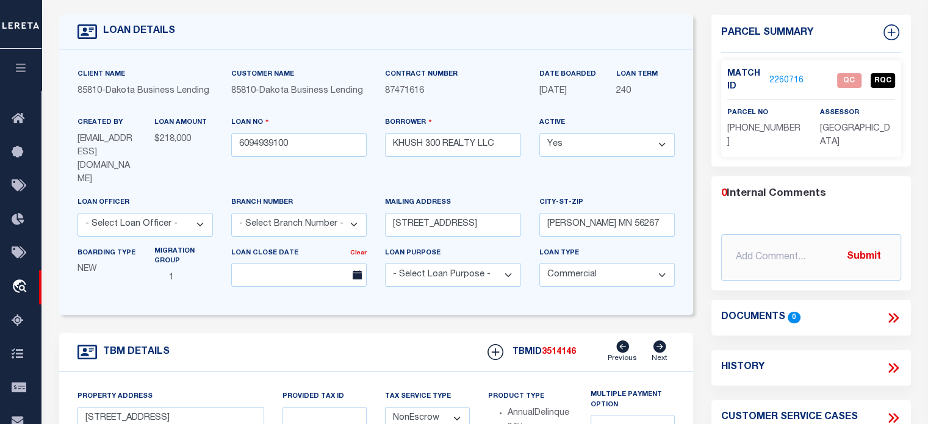
scroll to position [244, 0]
